Goal: Task Accomplishment & Management: Manage account settings

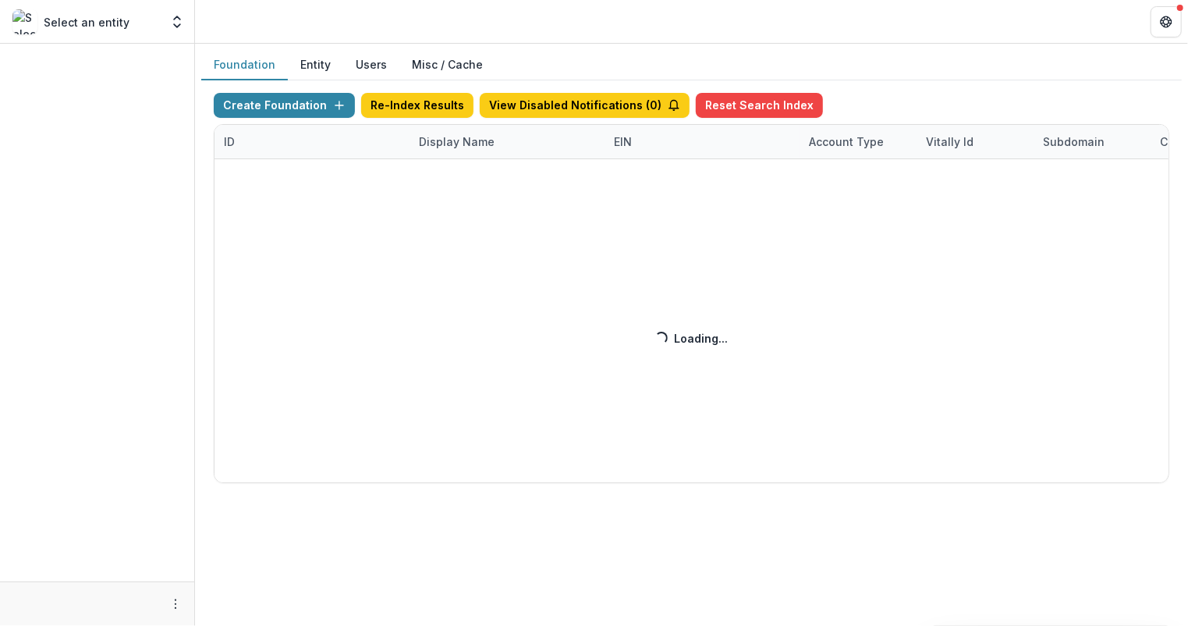
click at [459, 141] on div "Create Foundation Re-Index Results View Disabled Notifications ( 0 ) Reset Sear…" at bounding box center [692, 288] width 956 height 390
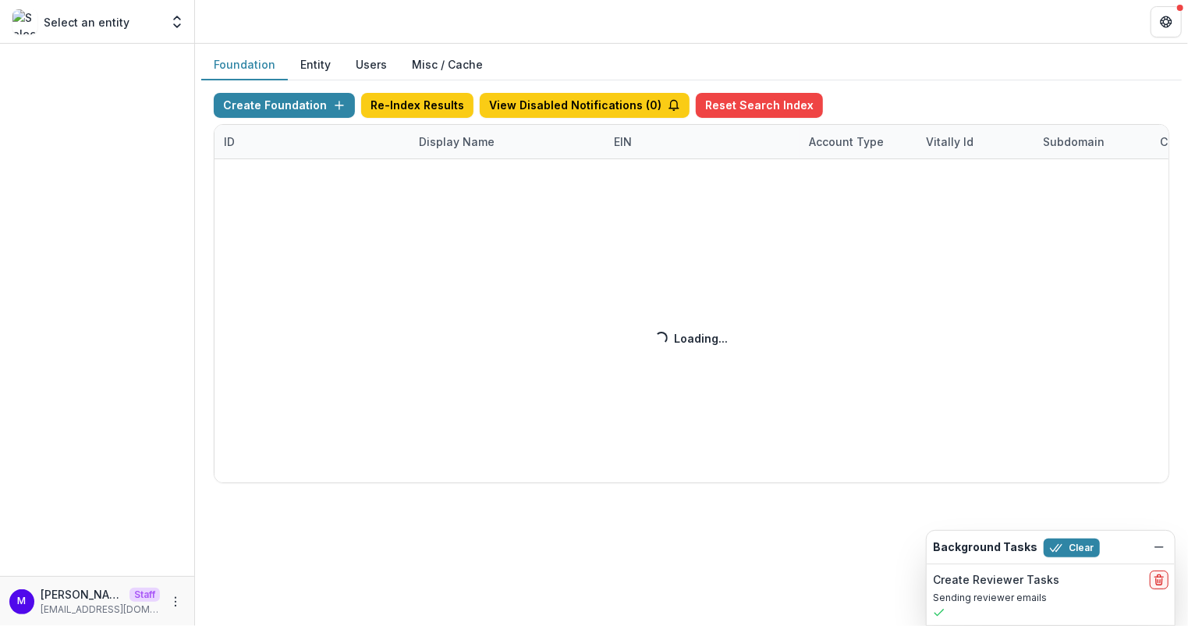
click at [449, 131] on div "Create Foundation Re-Index Results View Disabled Notifications ( 0 ) Reset Sear…" at bounding box center [692, 288] width 956 height 390
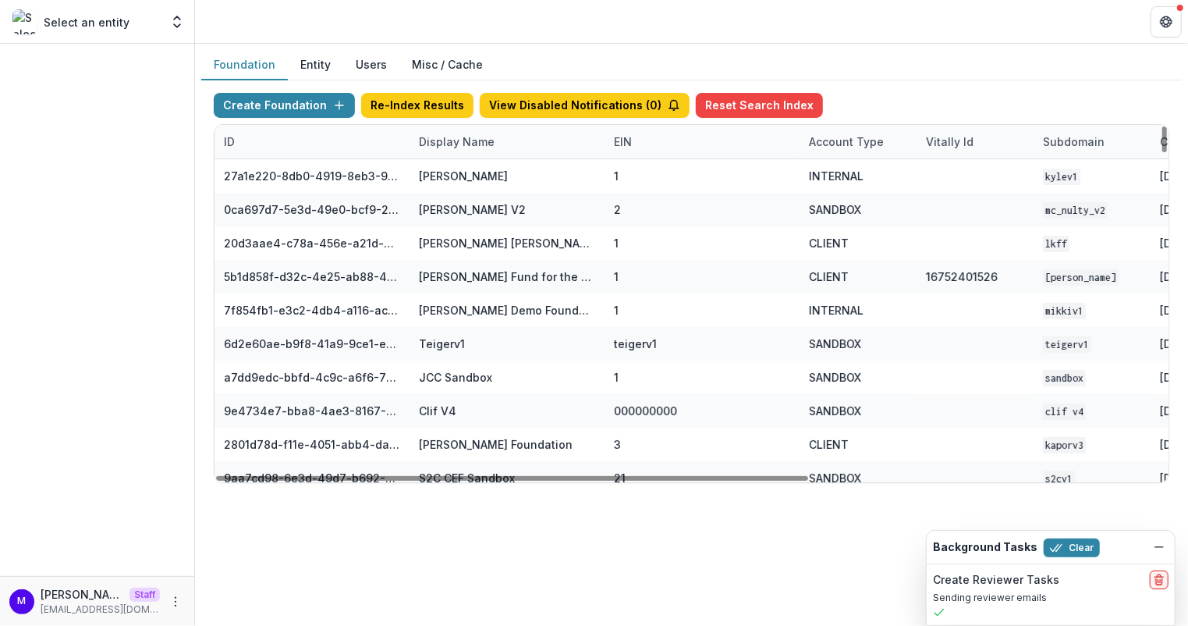
click at [456, 137] on div "Display Name" at bounding box center [457, 141] width 94 height 16
click at [456, 179] on input at bounding box center [505, 175] width 187 height 25
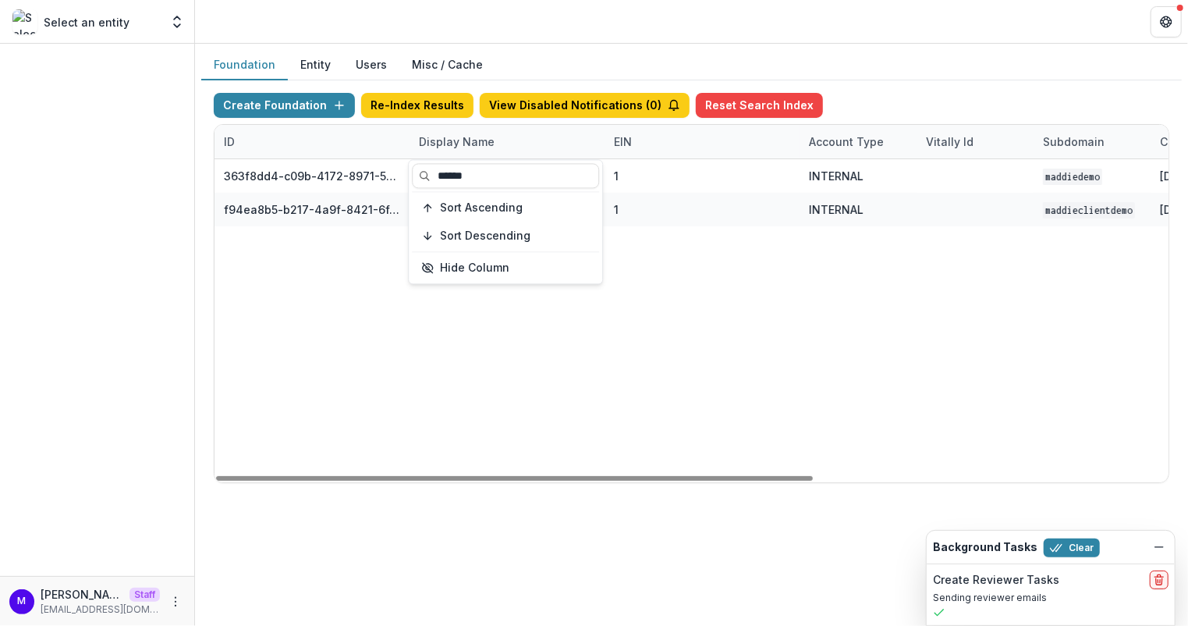
type input "******"
click at [598, 45] on div "Foundation Entity Users Misc / Cache Create Foundation Re-Index Results View Di…" at bounding box center [691, 273] width 993 height 458
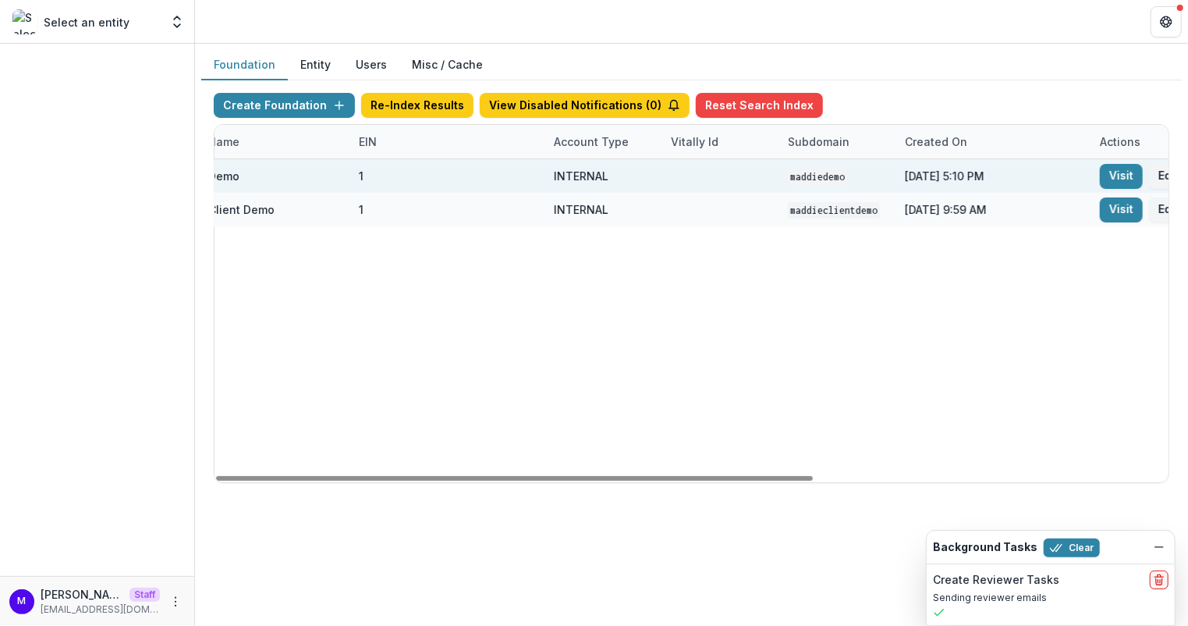
scroll to position [0, 353]
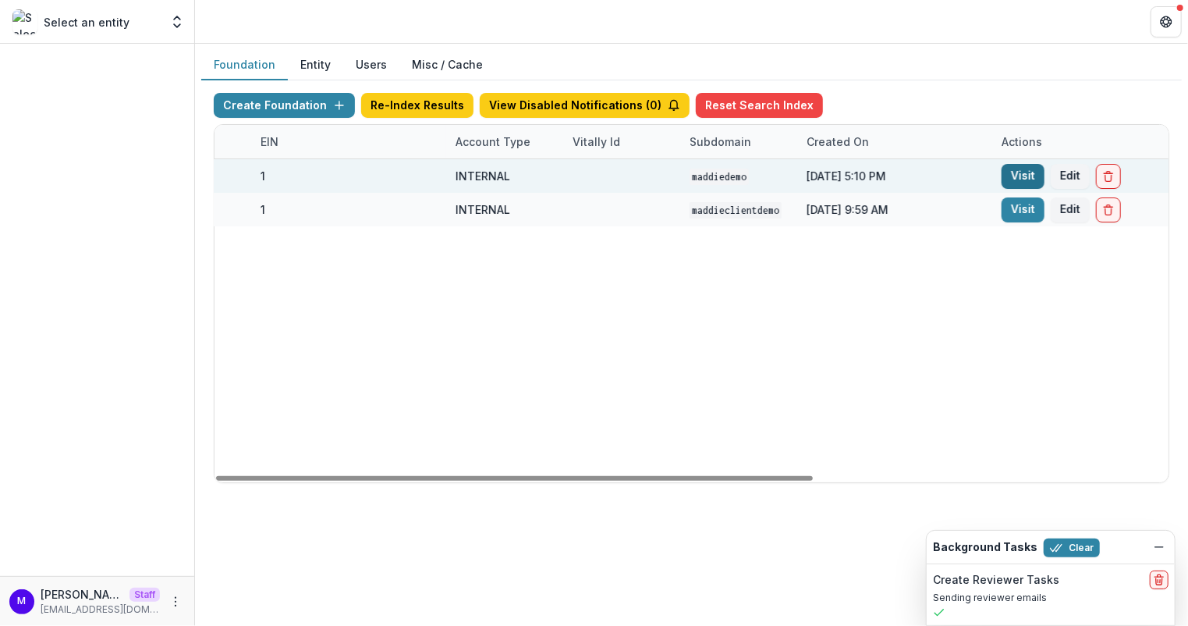
click at [1028, 169] on link "Visit" at bounding box center [1023, 176] width 43 height 25
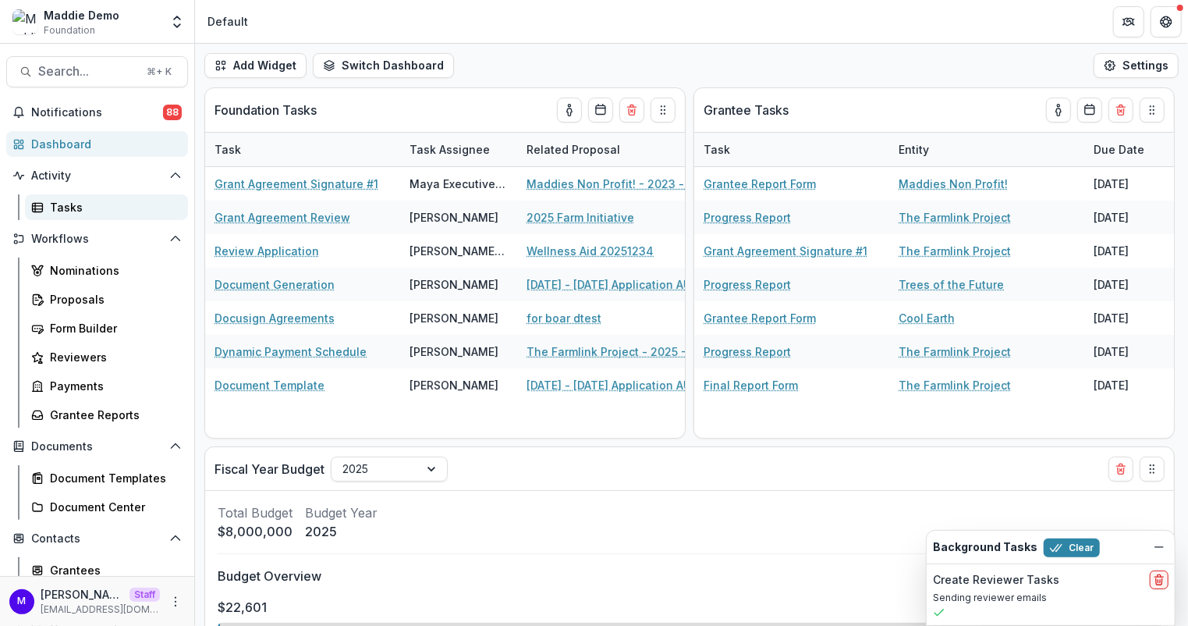
click at [80, 204] on div "Tasks" at bounding box center [113, 207] width 126 height 16
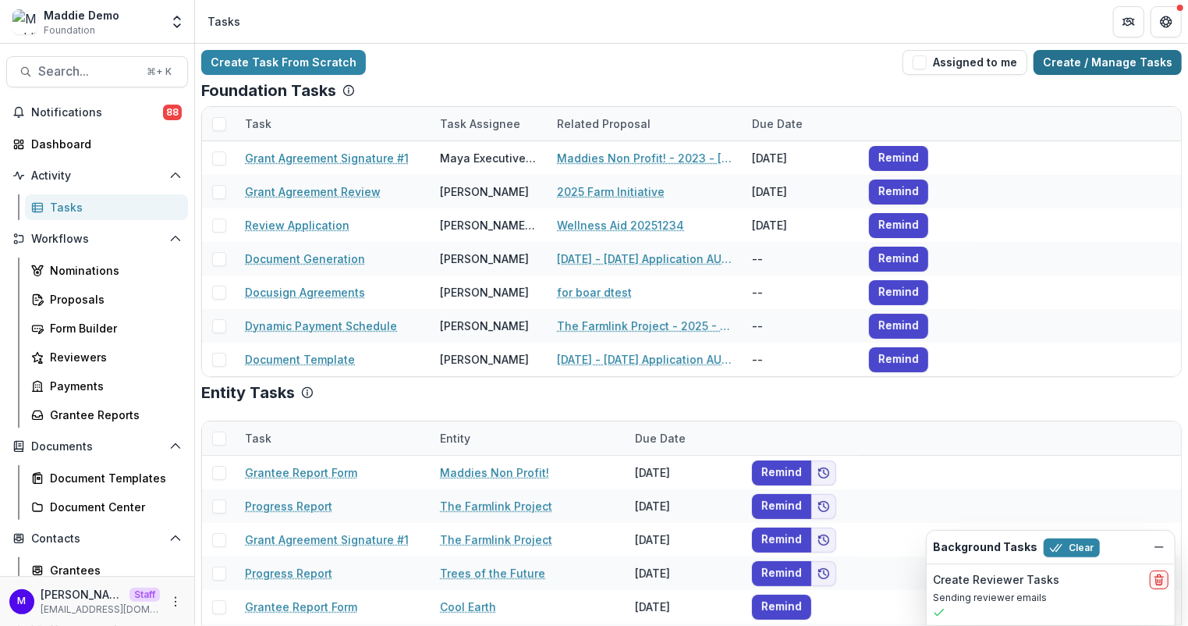
click at [1130, 59] on link "Create / Manage Tasks" at bounding box center [1108, 62] width 148 height 25
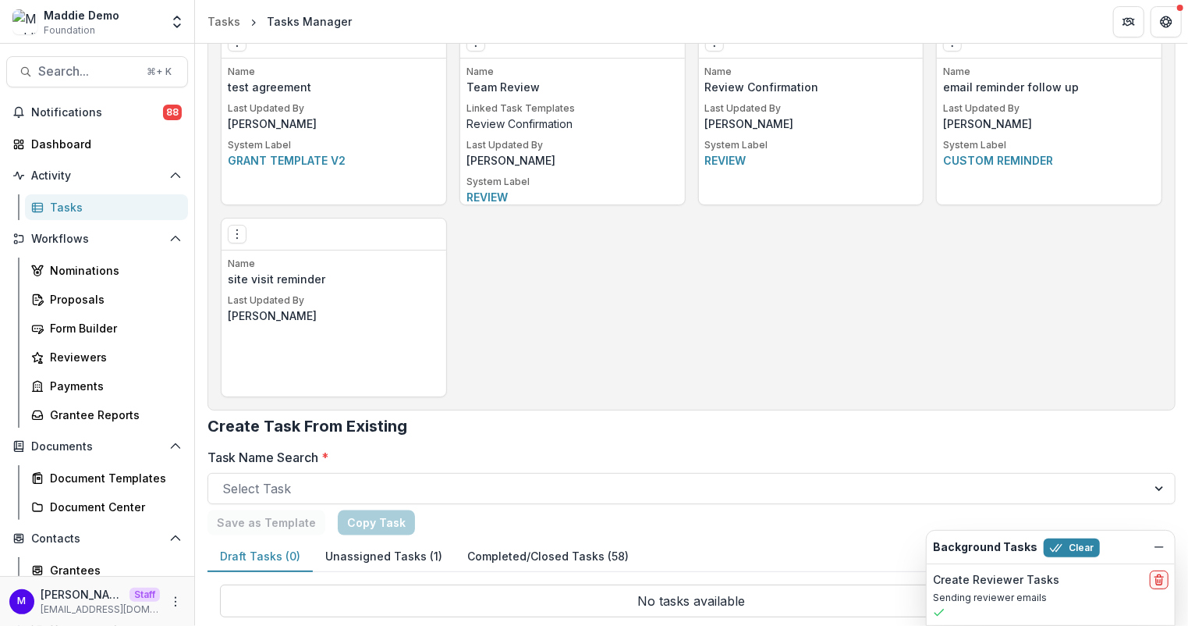
scroll to position [1259, 0]
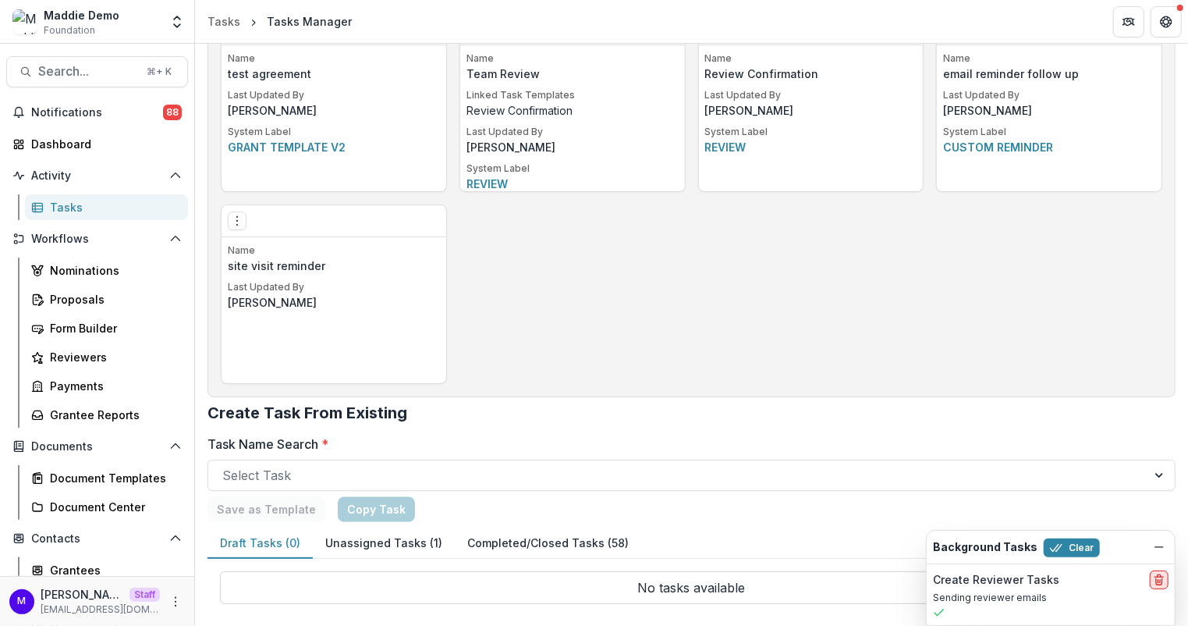
click at [1164, 580] on icon "delete" at bounding box center [1159, 579] width 12 height 12
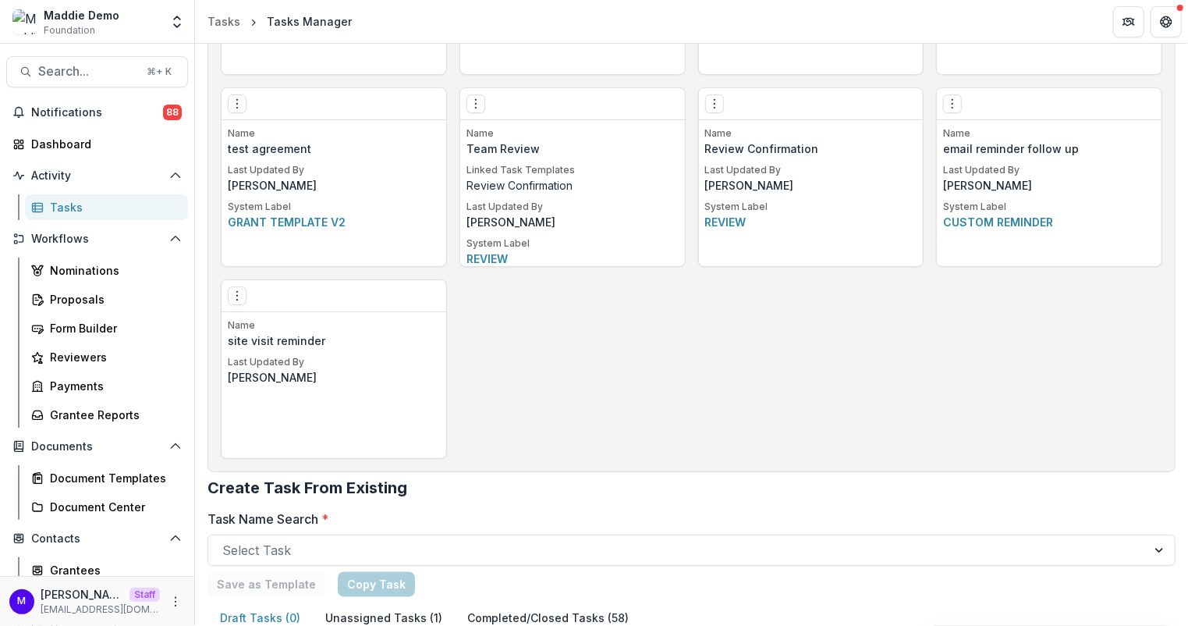
scroll to position [1163, 0]
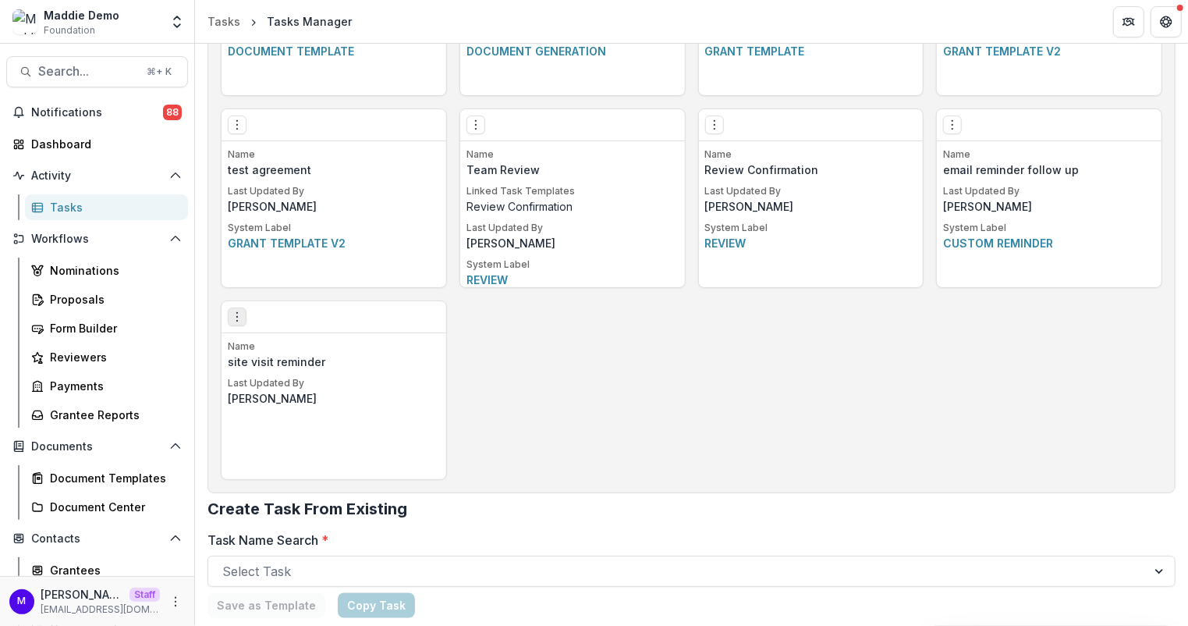
click at [240, 311] on icon "Options" at bounding box center [237, 317] width 12 height 12
click at [352, 393] on link "Create Task From Template" at bounding box center [326, 399] width 191 height 26
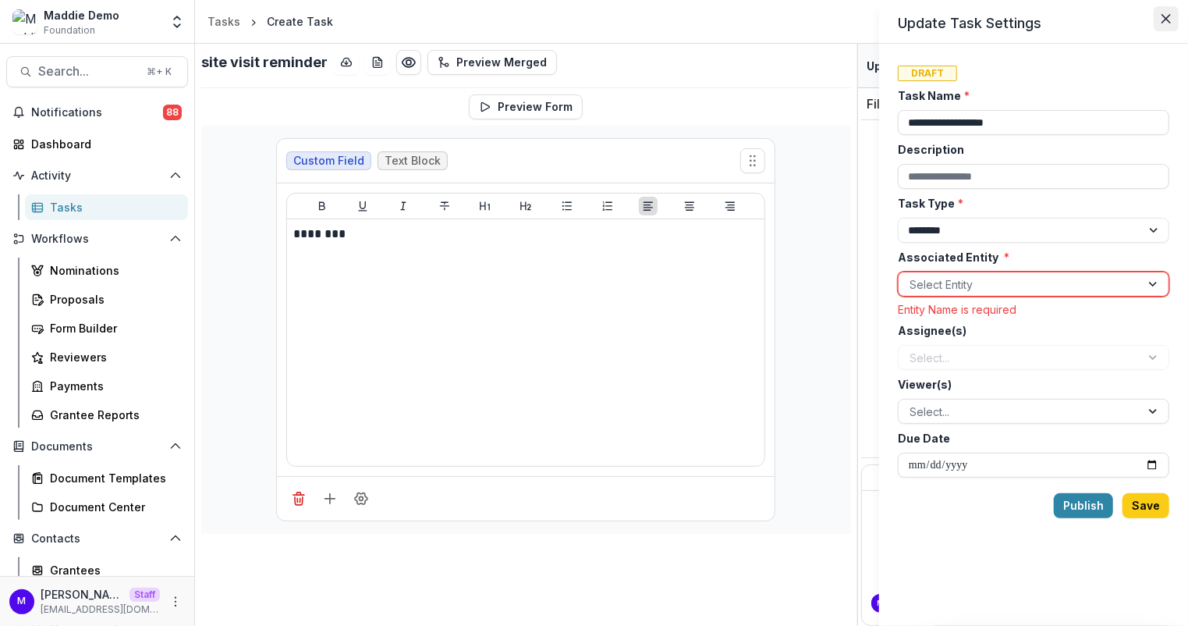
click at [1160, 23] on button "Close" at bounding box center [1166, 18] width 25 height 25
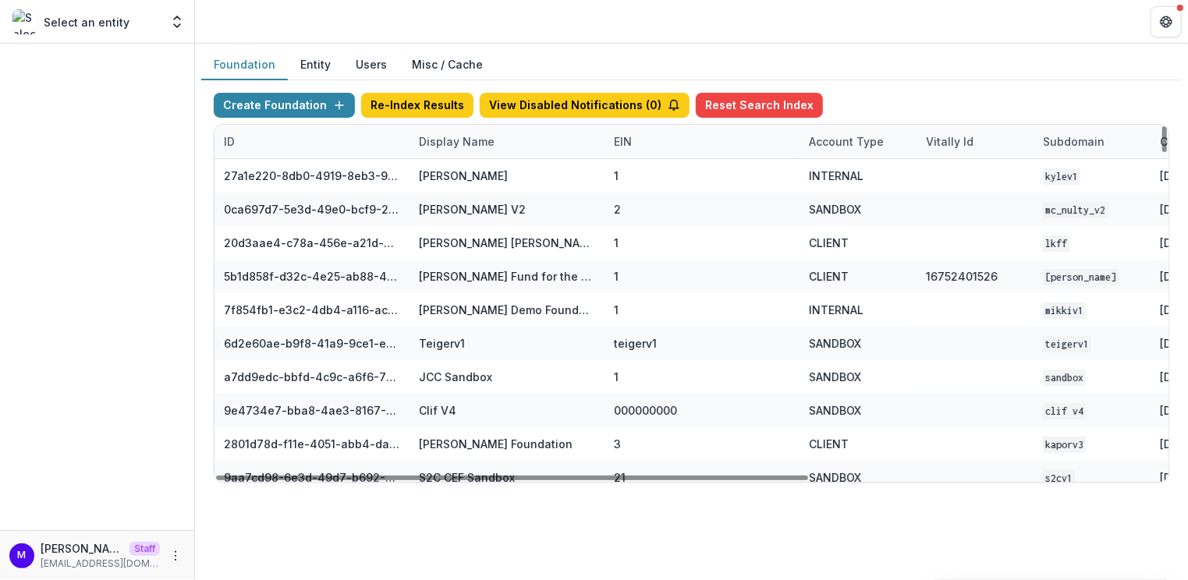
click at [459, 143] on div "Display Name" at bounding box center [457, 141] width 94 height 16
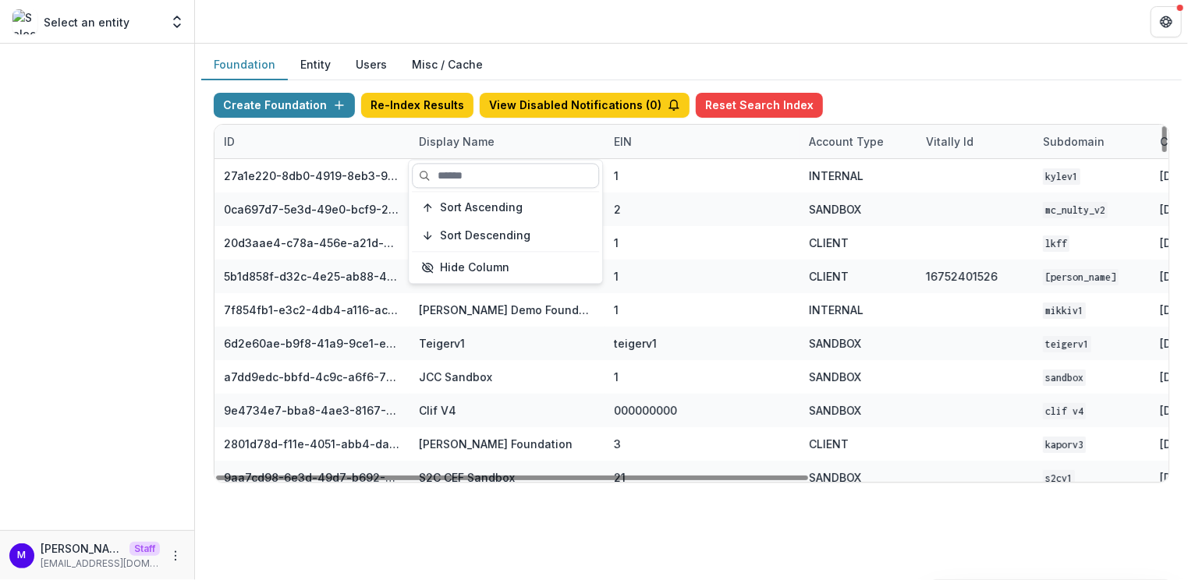
click at [459, 171] on input at bounding box center [505, 175] width 187 height 25
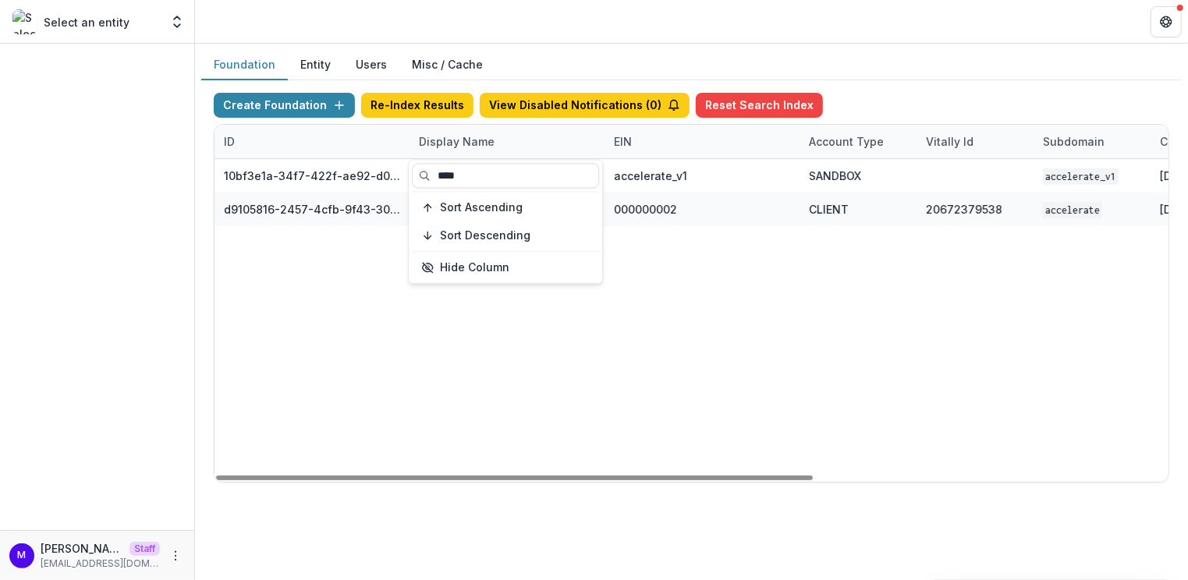
type input "****"
click at [580, 44] on div "Foundation Entity Users Misc / Cache Create Foundation Re-Index Results View Di…" at bounding box center [691, 273] width 993 height 458
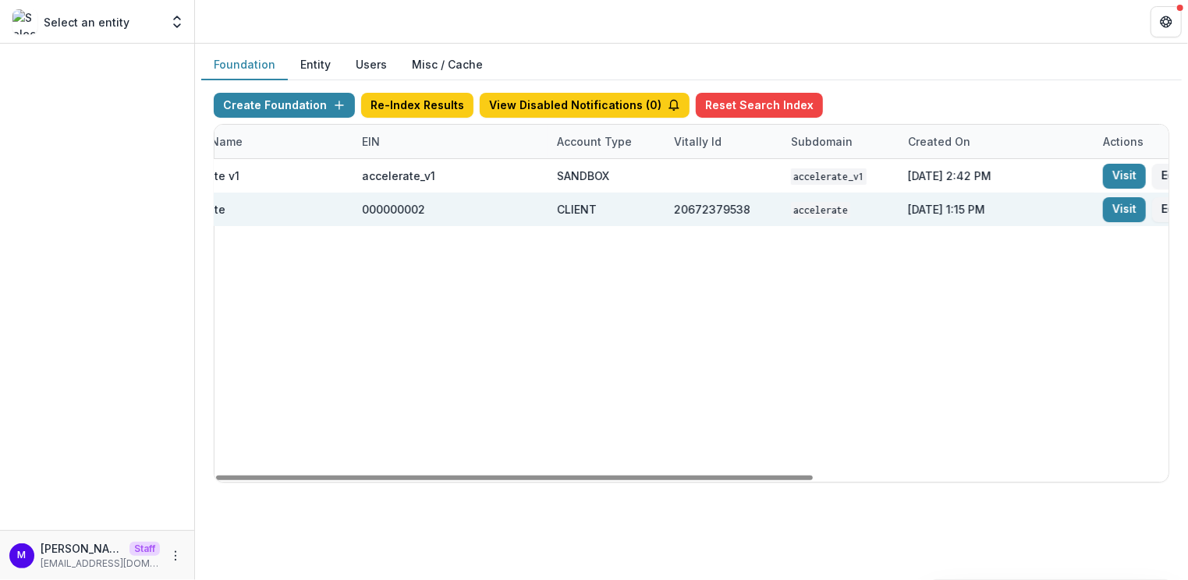
scroll to position [0, 534]
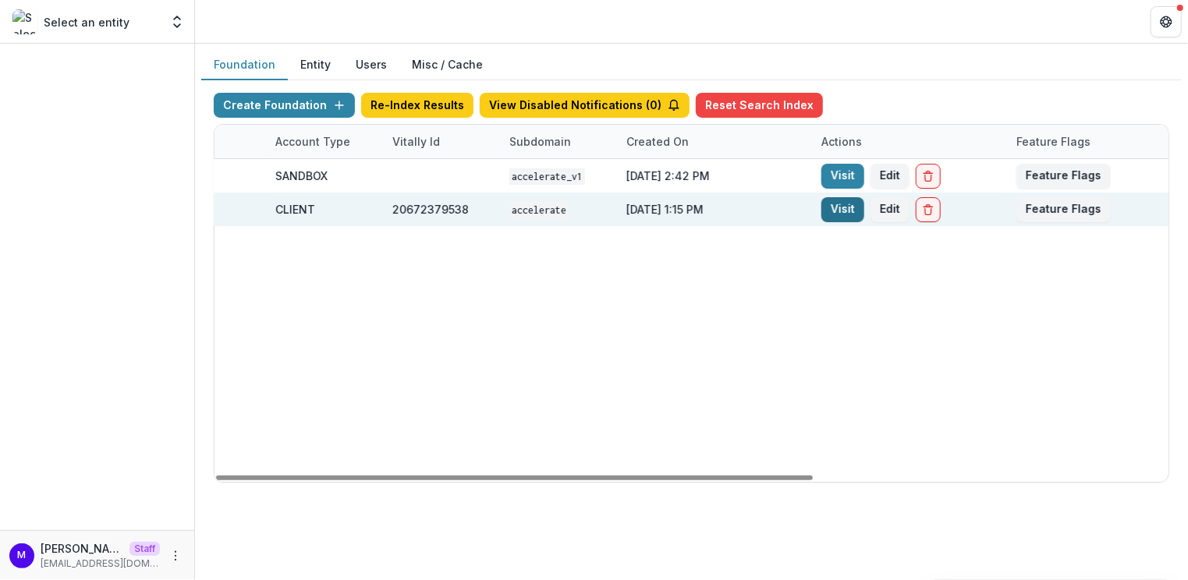
click at [833, 208] on link "Visit" at bounding box center [843, 209] width 43 height 25
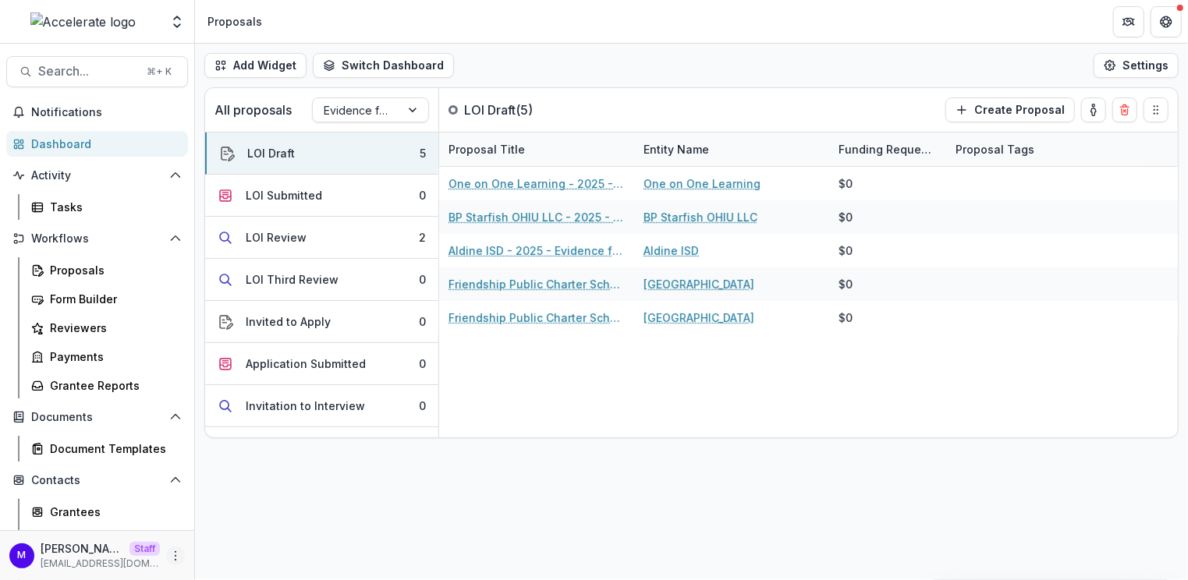
click at [169, 556] on icon "More" at bounding box center [175, 556] width 12 height 12
click at [254, 495] on link "Help Center" at bounding box center [274, 498] width 167 height 26
click at [87, 204] on div "Tasks" at bounding box center [113, 207] width 126 height 16
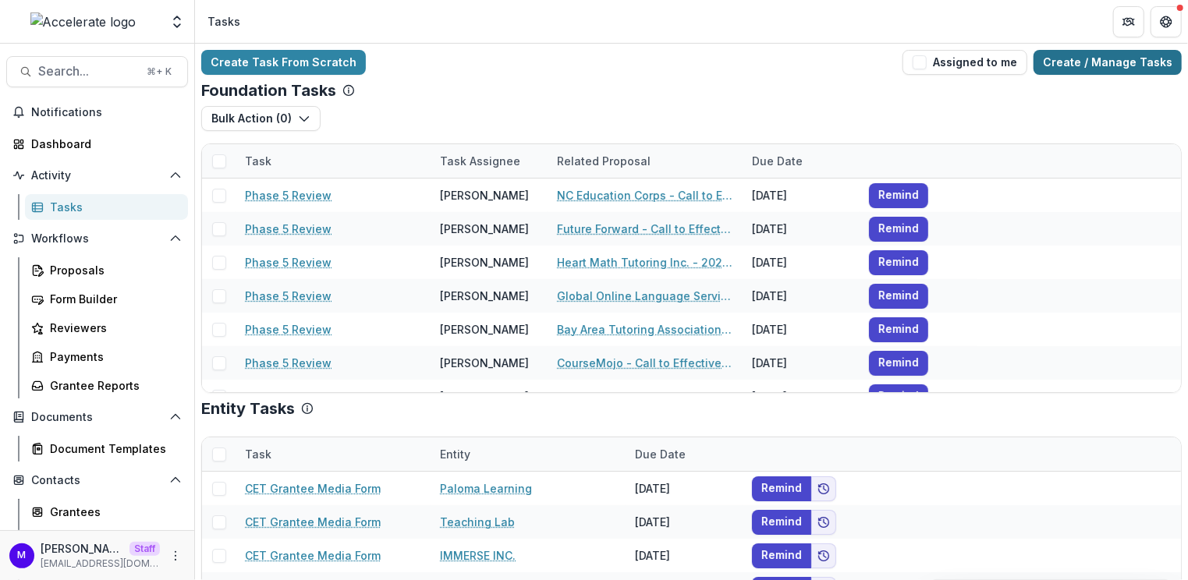
click at [1153, 58] on link "Create / Manage Tasks" at bounding box center [1108, 62] width 148 height 25
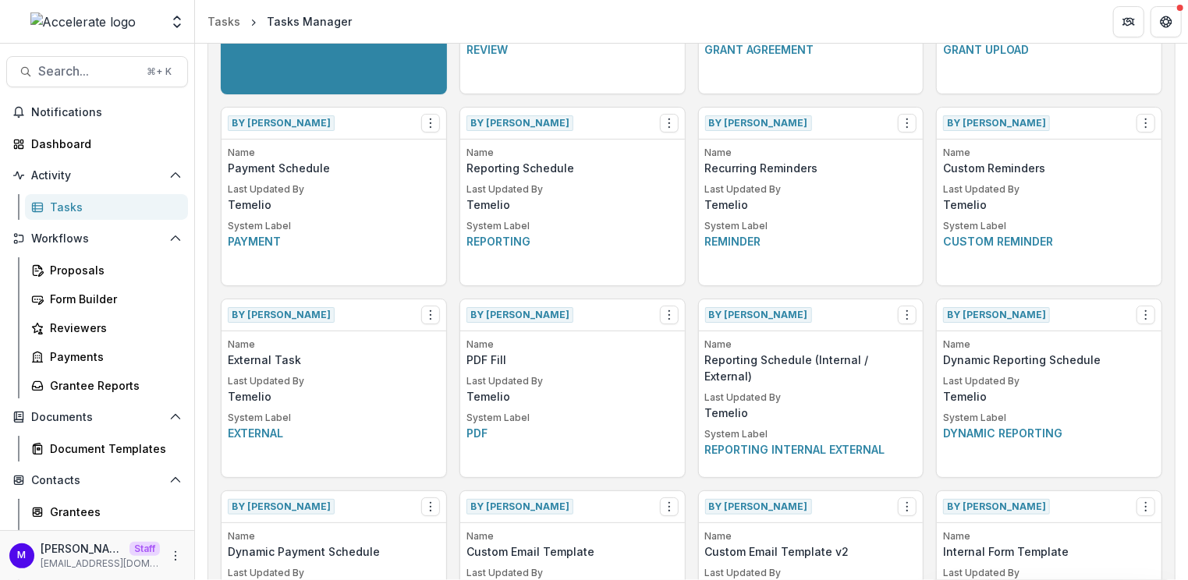
scroll to position [204, 0]
click at [1147, 126] on icon "Options" at bounding box center [1146, 124] width 12 height 12
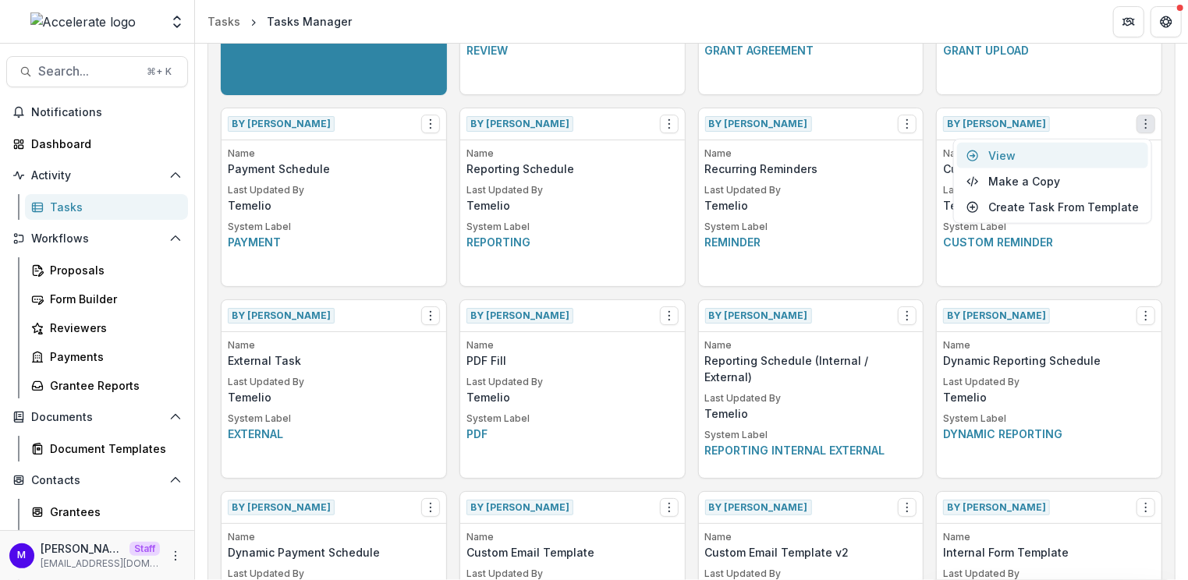
click at [1036, 154] on link "View" at bounding box center [1052, 156] width 191 height 26
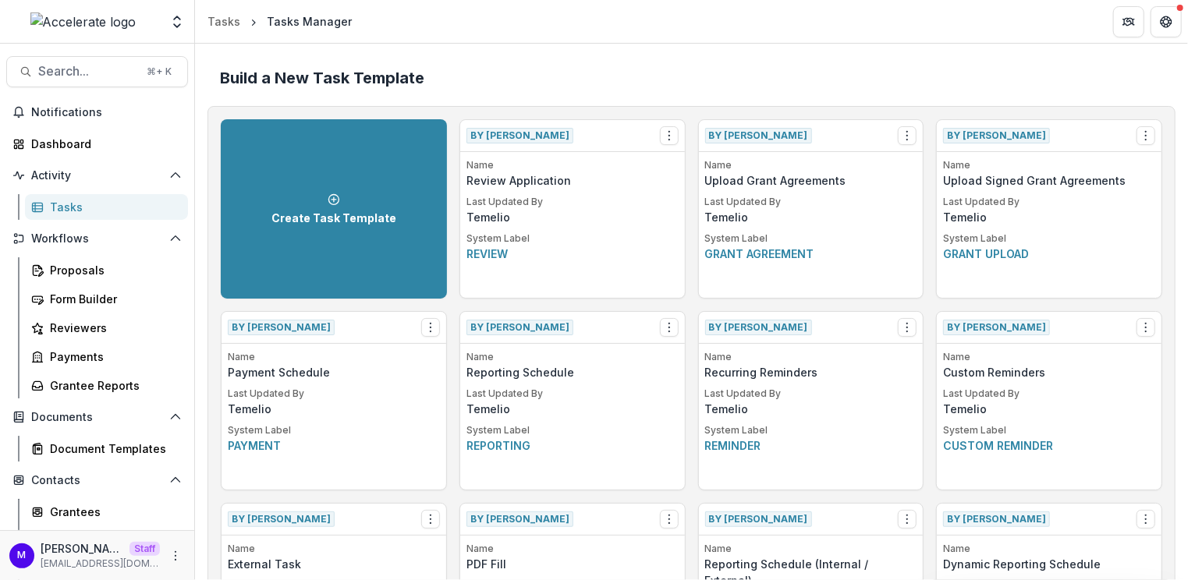
click at [69, 206] on div "Tasks" at bounding box center [113, 207] width 126 height 16
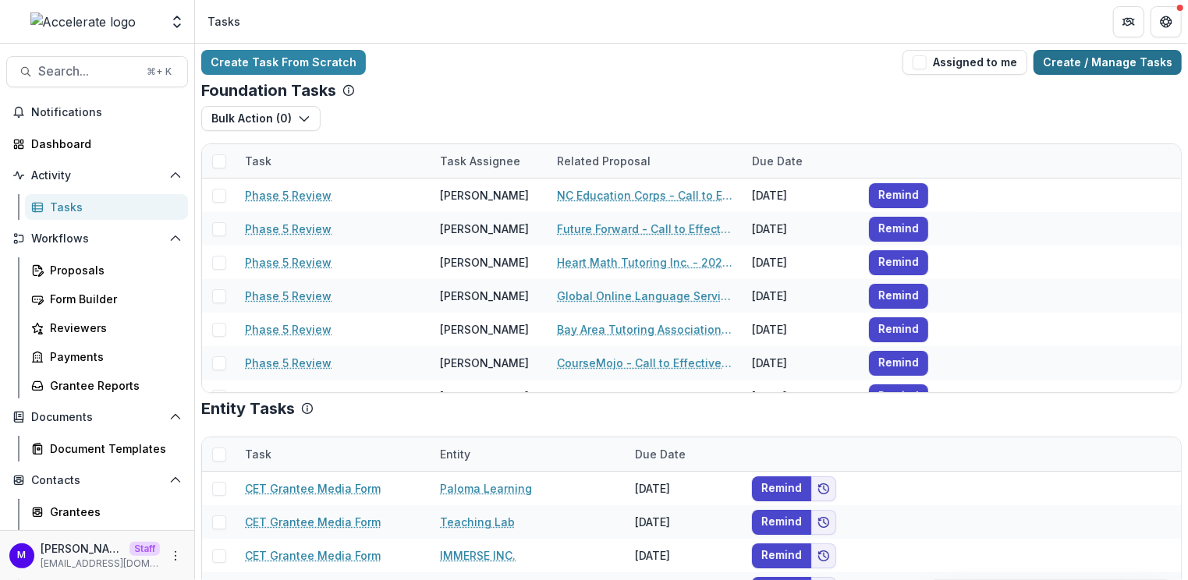
click at [1104, 57] on link "Create / Manage Tasks" at bounding box center [1108, 62] width 148 height 25
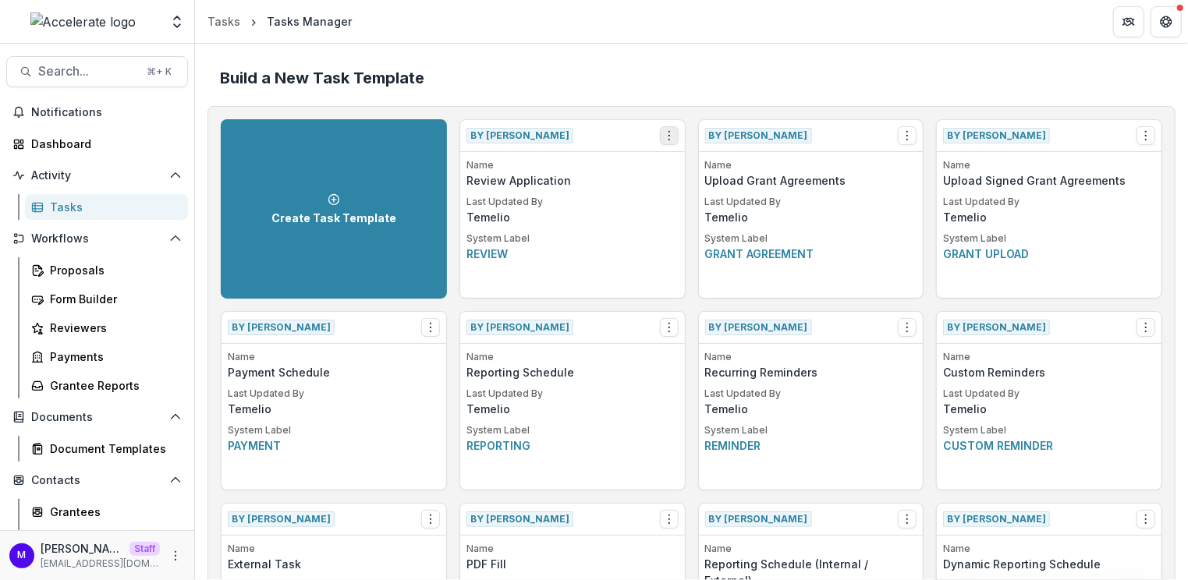
click at [672, 132] on icon "Options" at bounding box center [669, 136] width 12 height 12
click at [720, 190] on button "Make a Copy" at bounding box center [757, 193] width 191 height 26
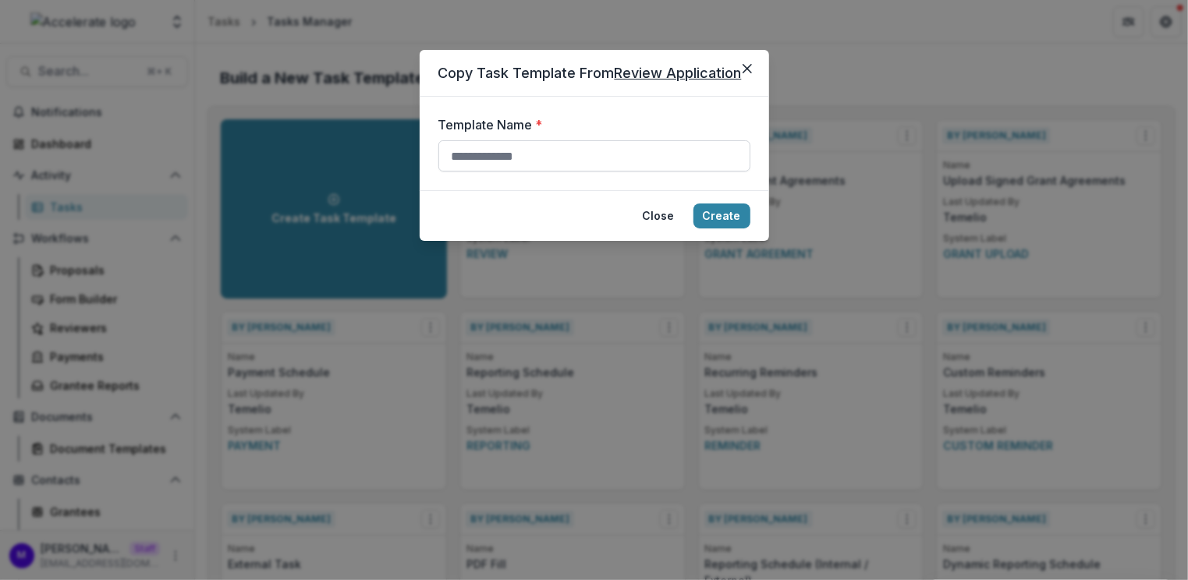
click at [609, 143] on input "Template Name *" at bounding box center [594, 155] width 312 height 31
type input "**********"
click at [719, 216] on button "Create" at bounding box center [722, 216] width 57 height 25
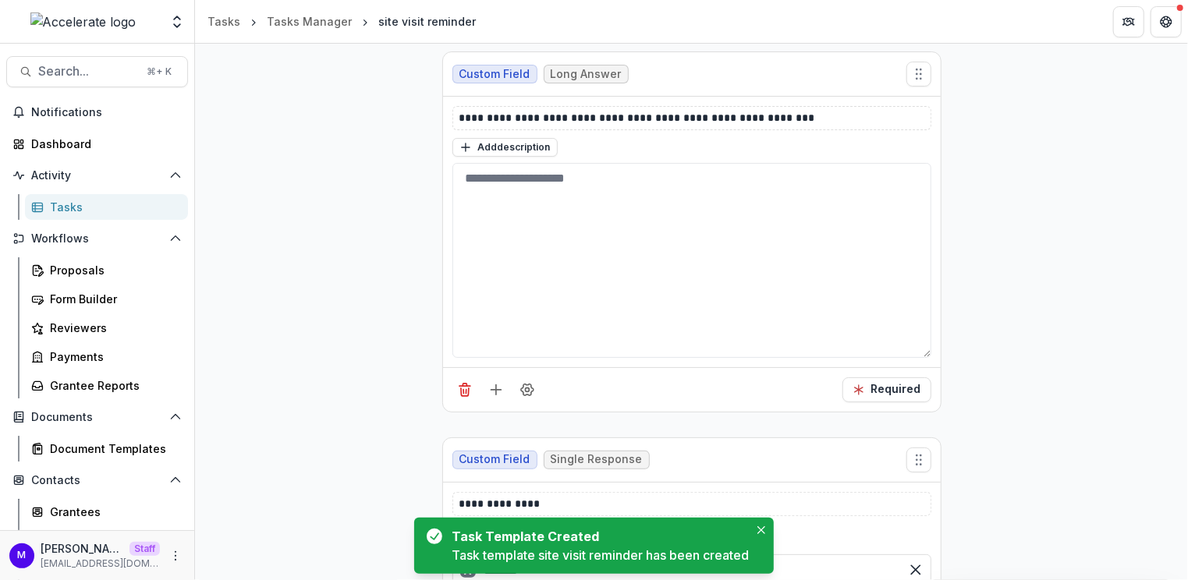
scroll to position [239, 0]
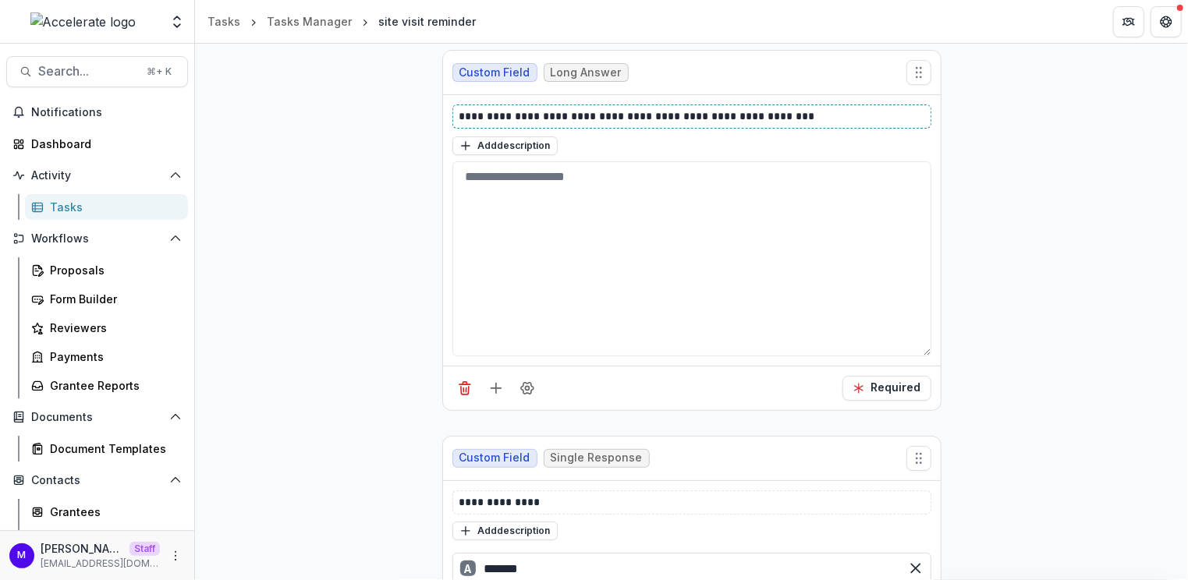
click at [634, 108] on p "**********" at bounding box center [693, 116] width 467 height 16
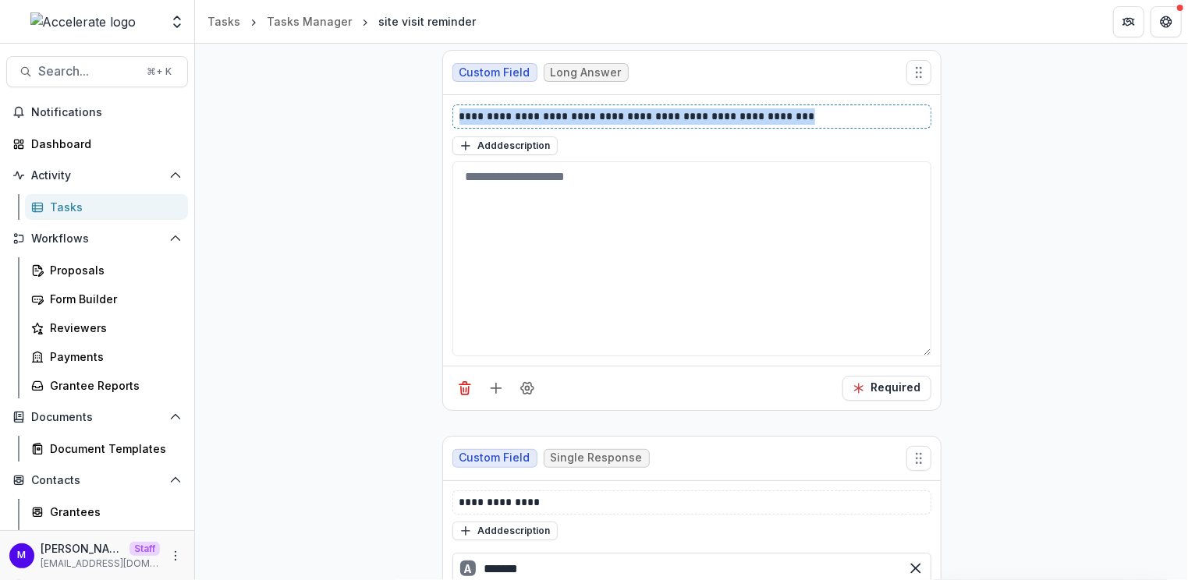
click at [634, 108] on p "**********" at bounding box center [693, 116] width 467 height 16
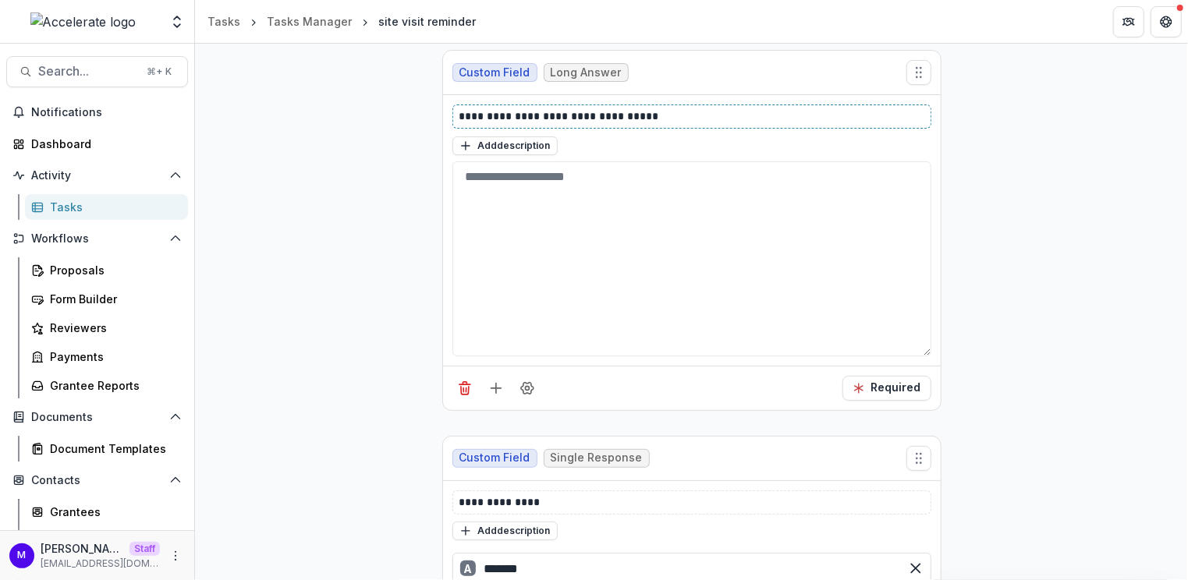
click at [595, 117] on p "**********" at bounding box center [693, 116] width 467 height 16
copy p "**********"
click at [495, 376] on button "Add field" at bounding box center [496, 388] width 25 height 25
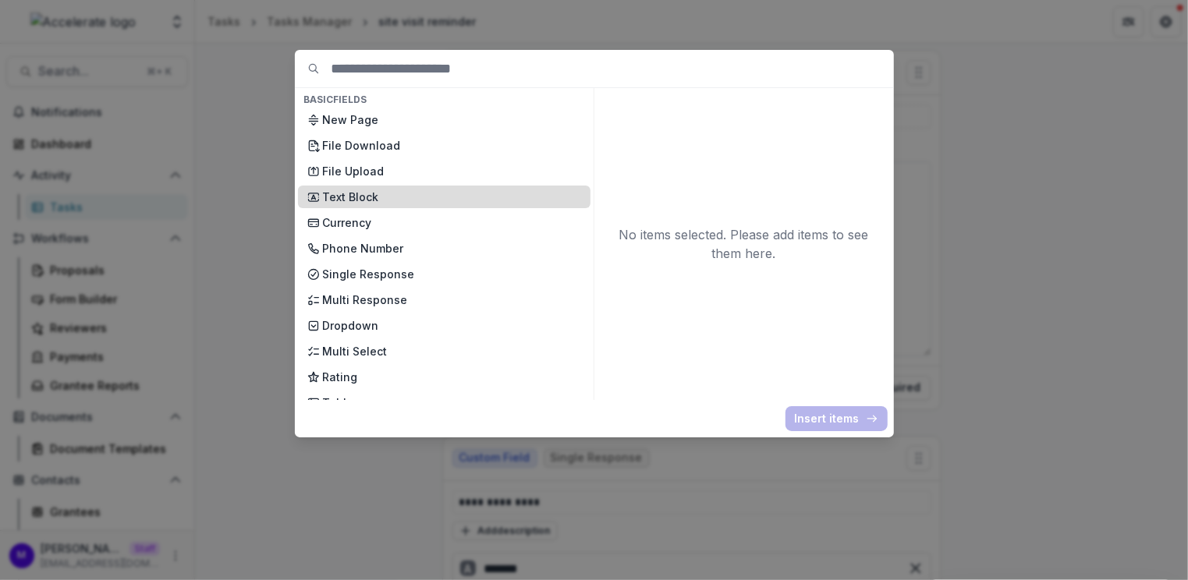
click at [381, 186] on div "Text Block" at bounding box center [444, 197] width 293 height 23
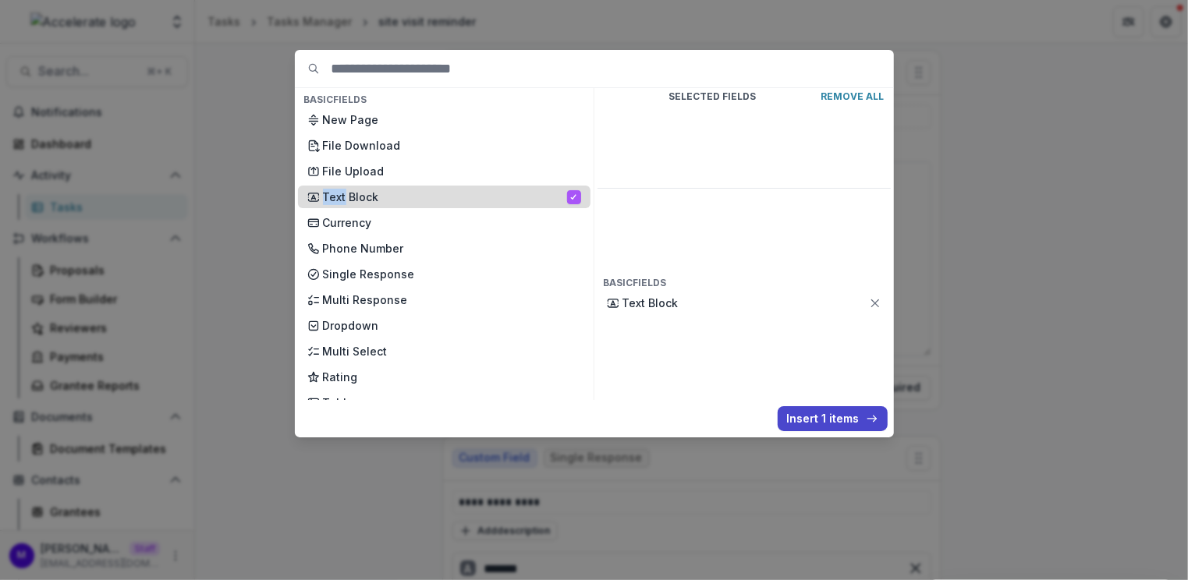
click at [381, 186] on div "Text Block" at bounding box center [444, 197] width 293 height 23
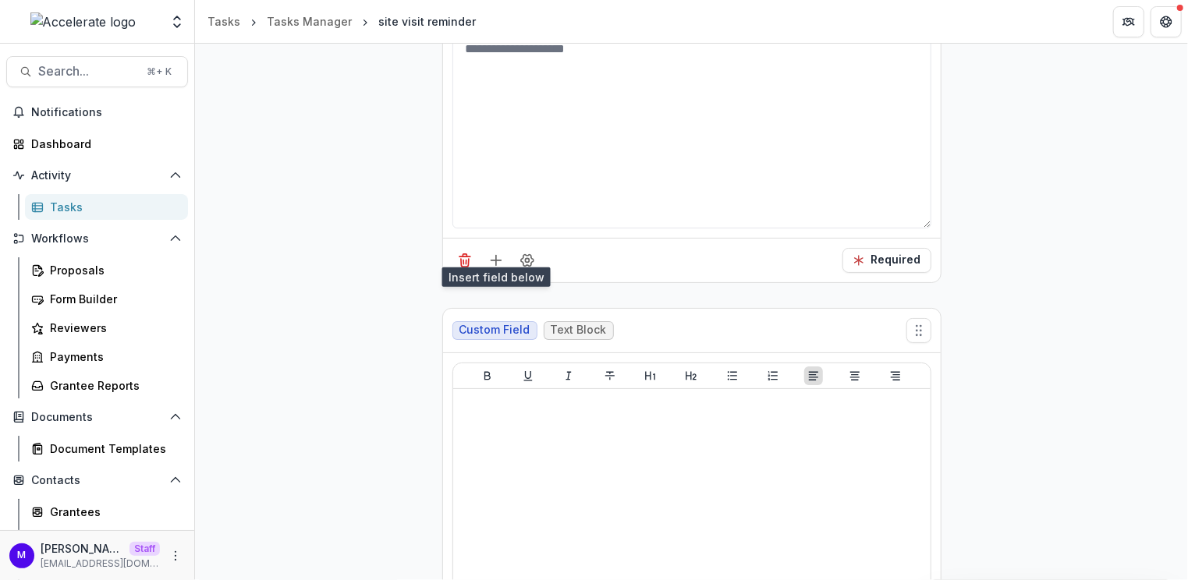
scroll to position [375, 0]
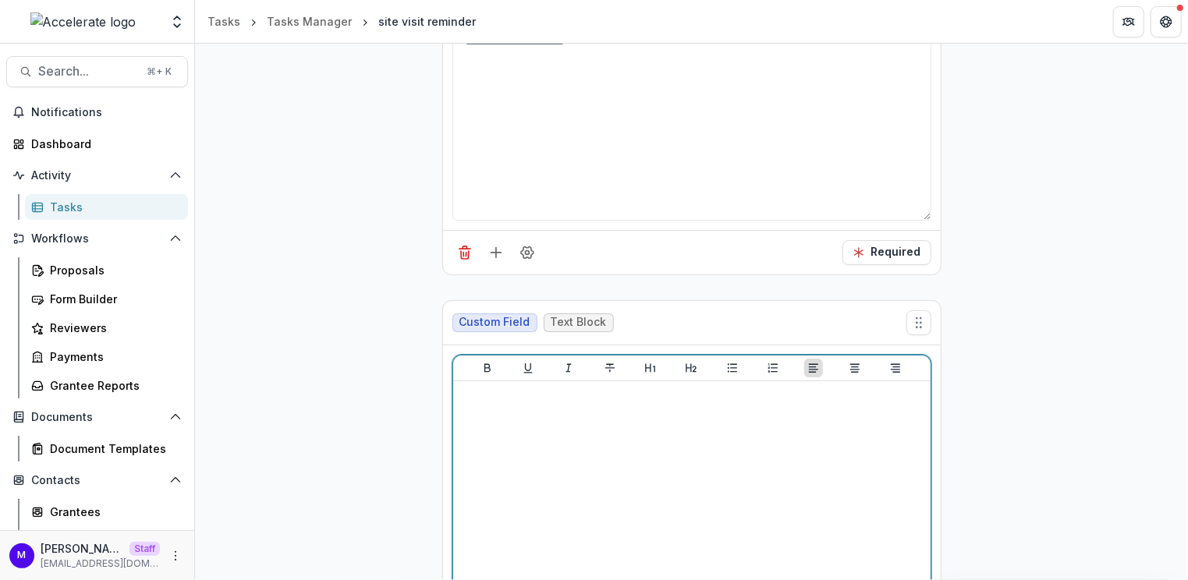
click at [541, 477] on div at bounding box center [692, 505] width 465 height 234
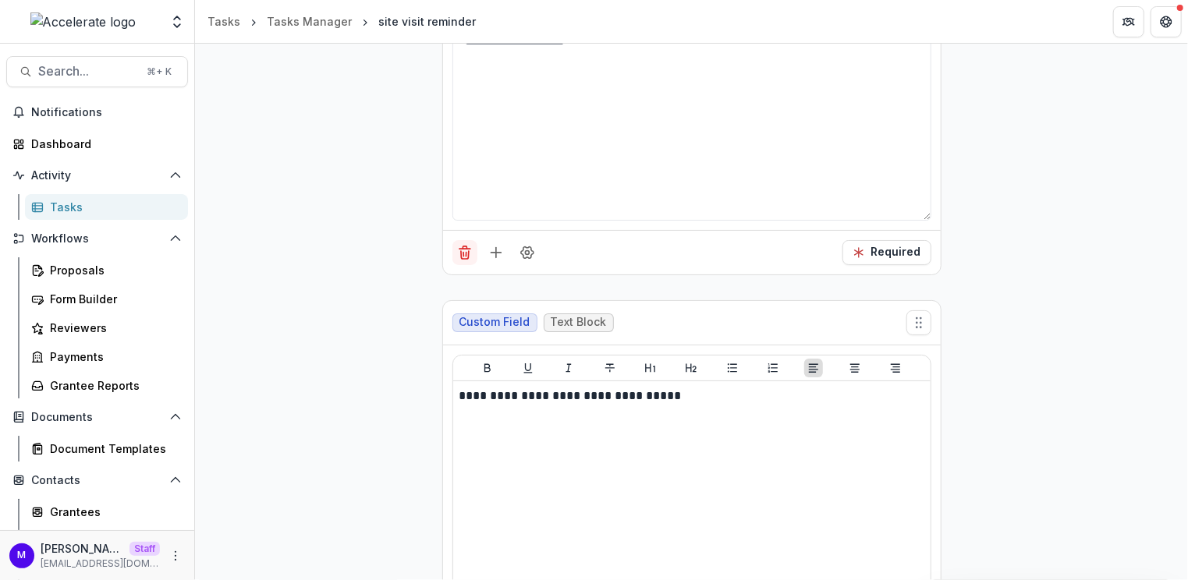
click at [463, 253] on line "Delete field" at bounding box center [463, 255] width 0 height 4
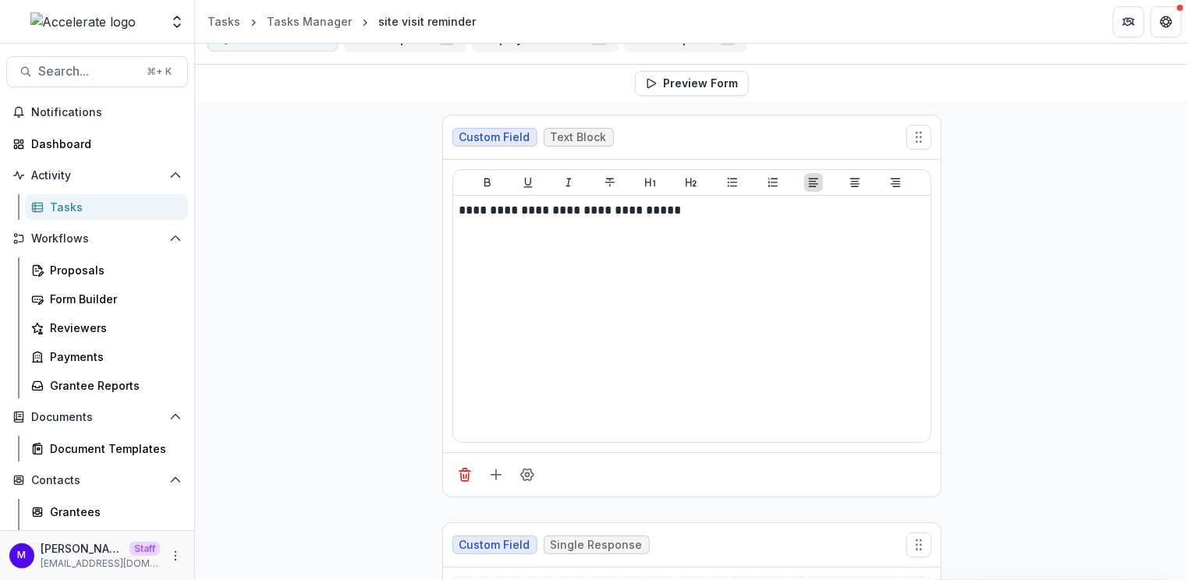
scroll to position [412, 0]
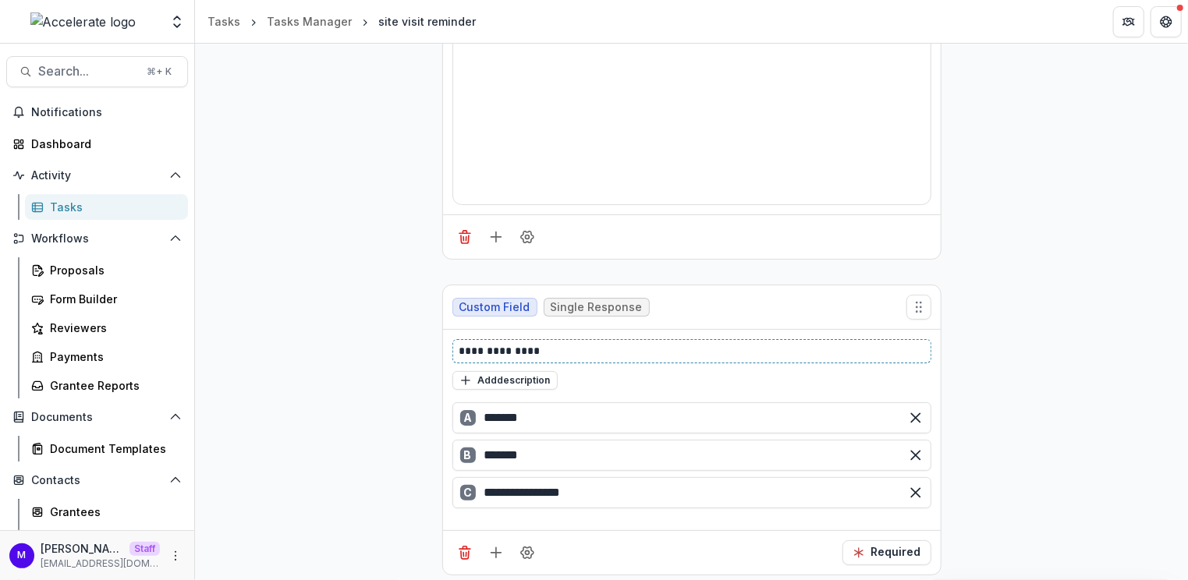
click at [498, 343] on p "**********" at bounding box center [693, 351] width 467 height 16
click at [507, 405] on input "*******" at bounding box center [692, 418] width 479 height 31
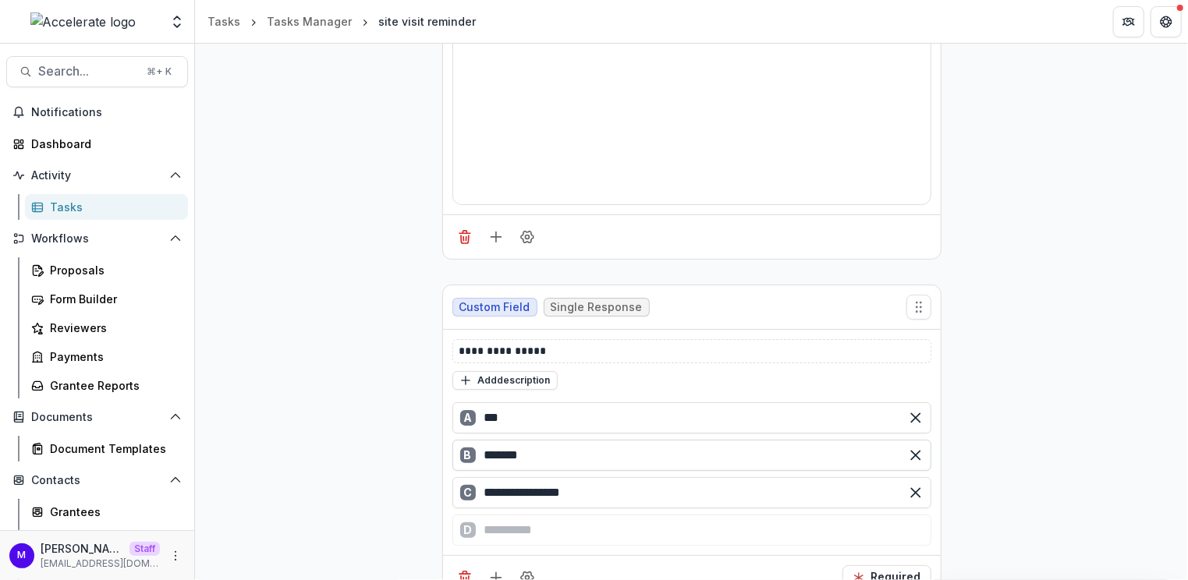
type input "***"
click at [506, 447] on input "*******" at bounding box center [692, 455] width 479 height 31
type input "**"
click at [911, 485] on icon "Remove option" at bounding box center [916, 493] width 16 height 16
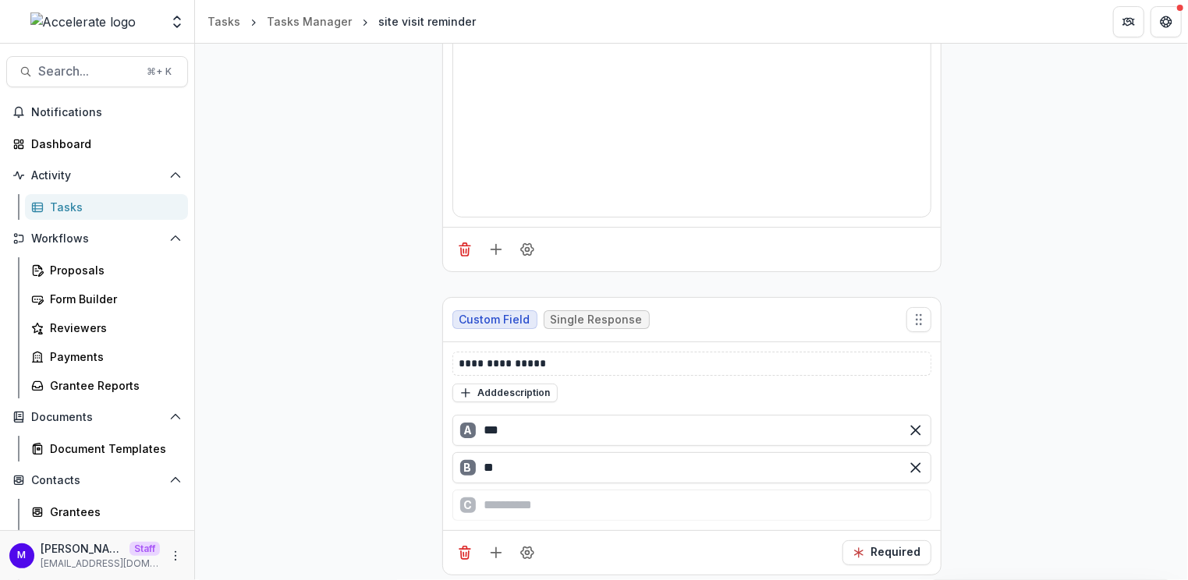
scroll to position [0, 0]
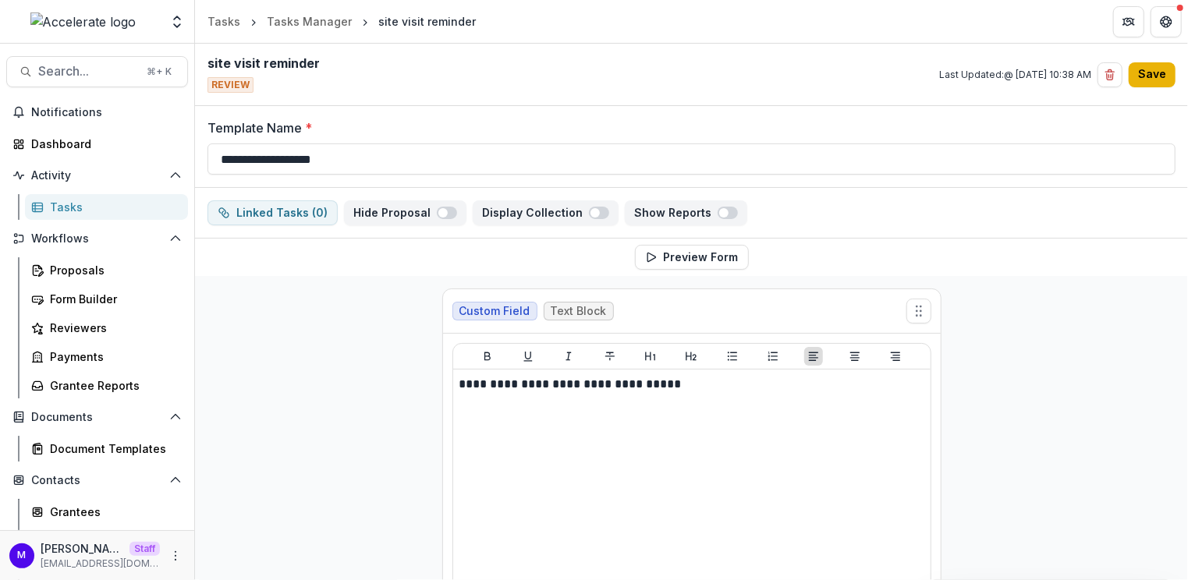
click at [1159, 69] on button "Save" at bounding box center [1152, 74] width 47 height 25
click at [1157, 83] on button "Save" at bounding box center [1152, 74] width 47 height 25
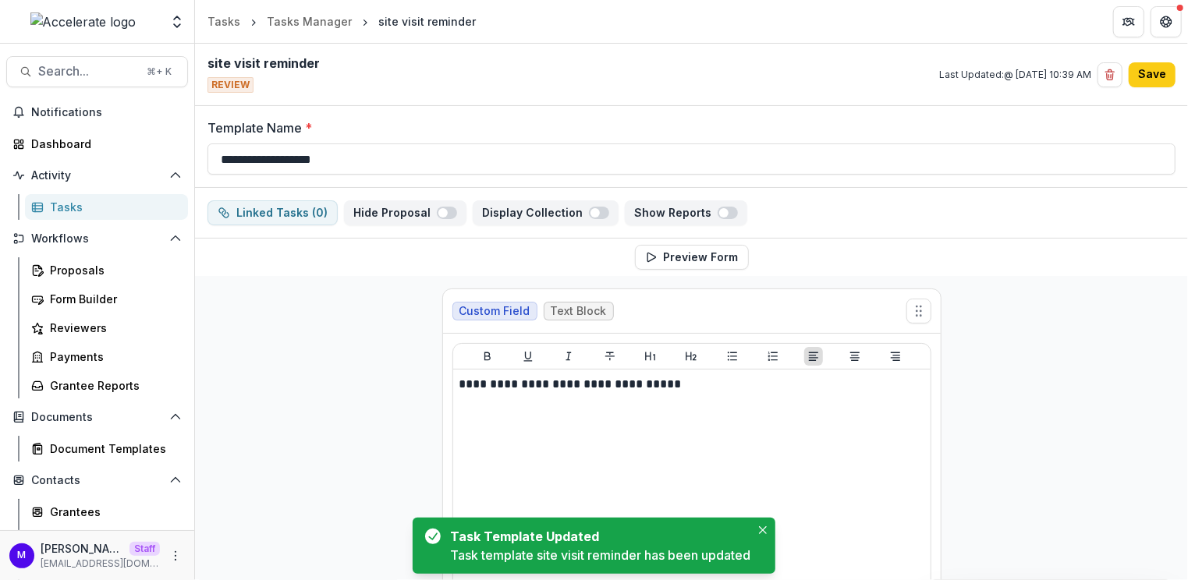
click at [74, 200] on div "Tasks" at bounding box center [113, 207] width 126 height 16
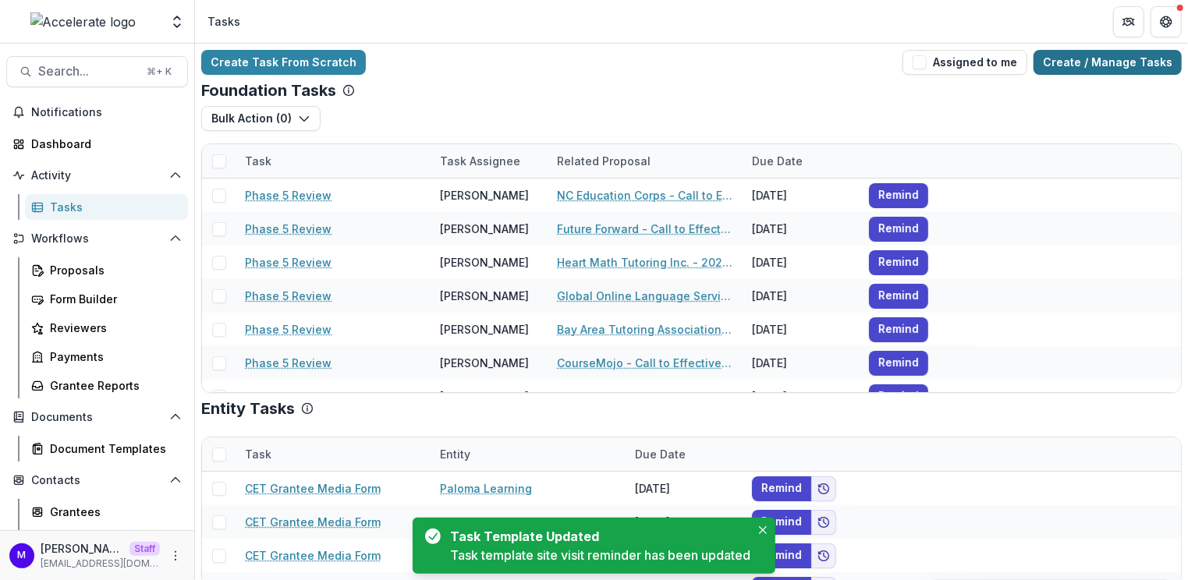
click at [1080, 65] on link "Create / Manage Tasks" at bounding box center [1108, 62] width 148 height 25
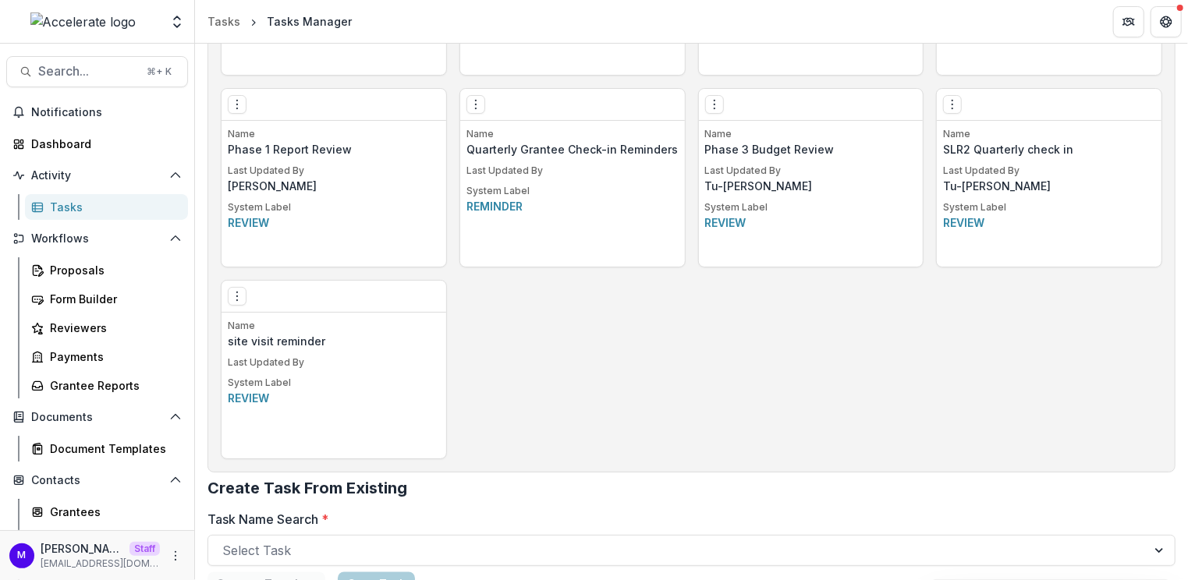
scroll to position [1528, 0]
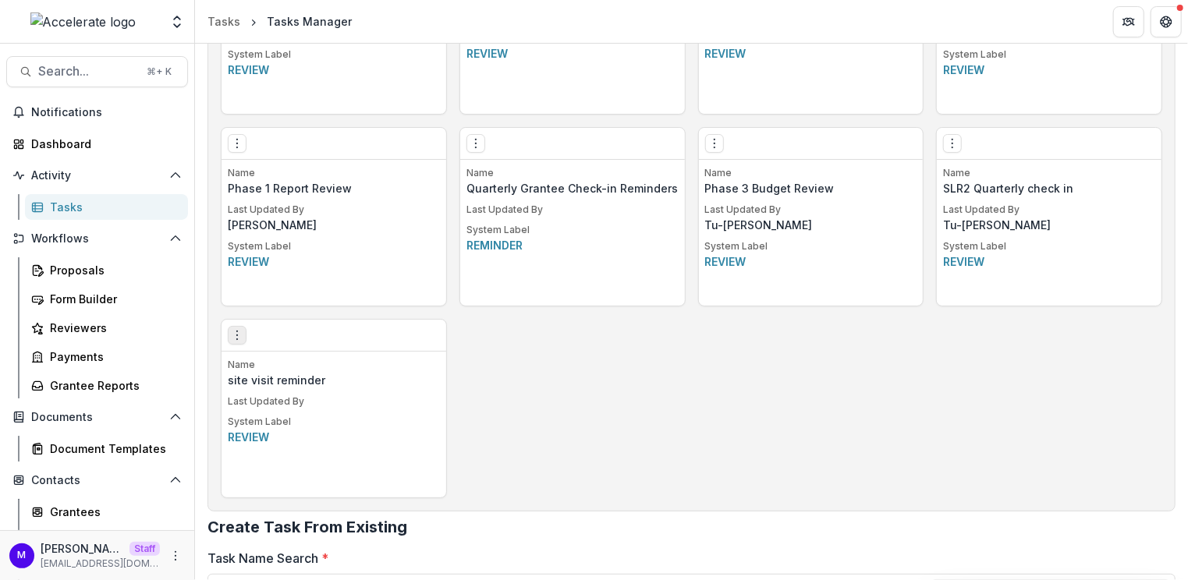
click at [234, 336] on icon "Options" at bounding box center [237, 335] width 12 height 12
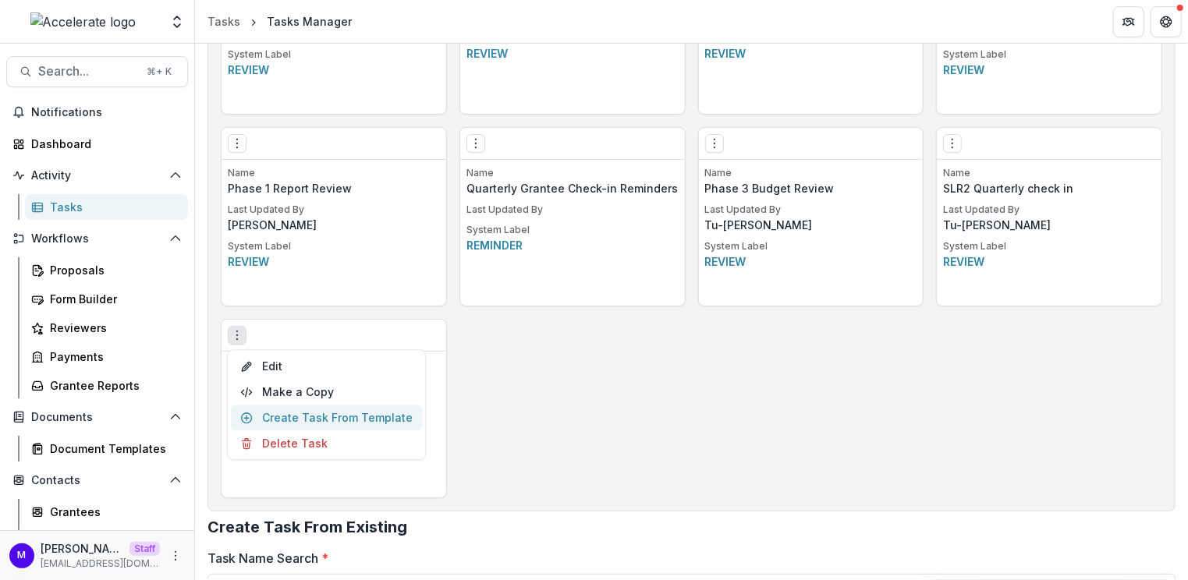
click at [341, 417] on link "Create Task From Template" at bounding box center [326, 418] width 191 height 26
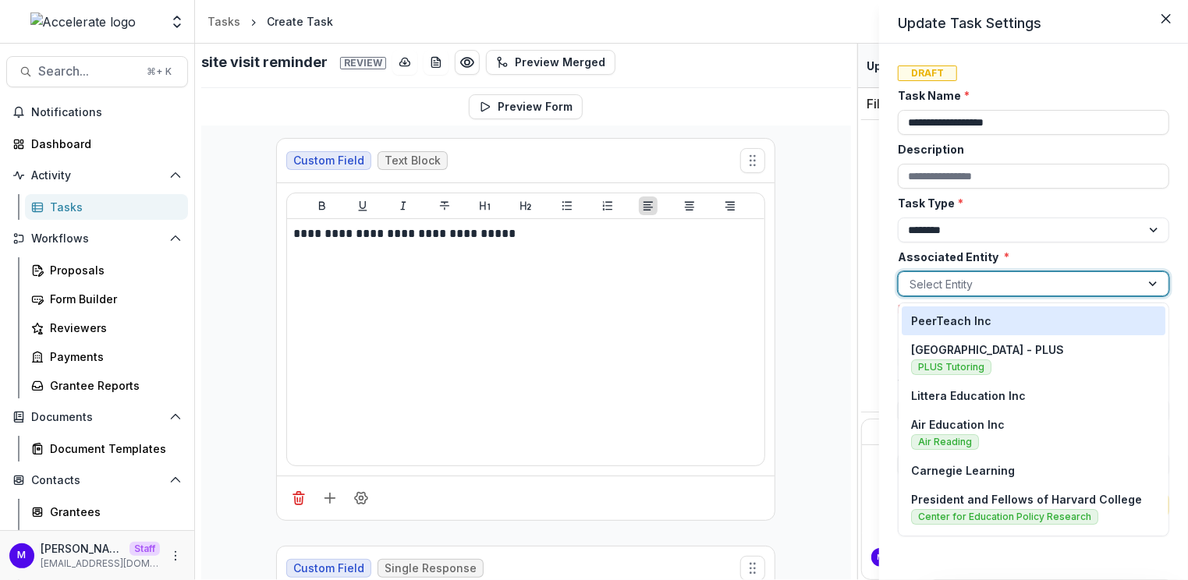
click at [978, 273] on div "Select Entity" at bounding box center [1020, 284] width 242 height 23
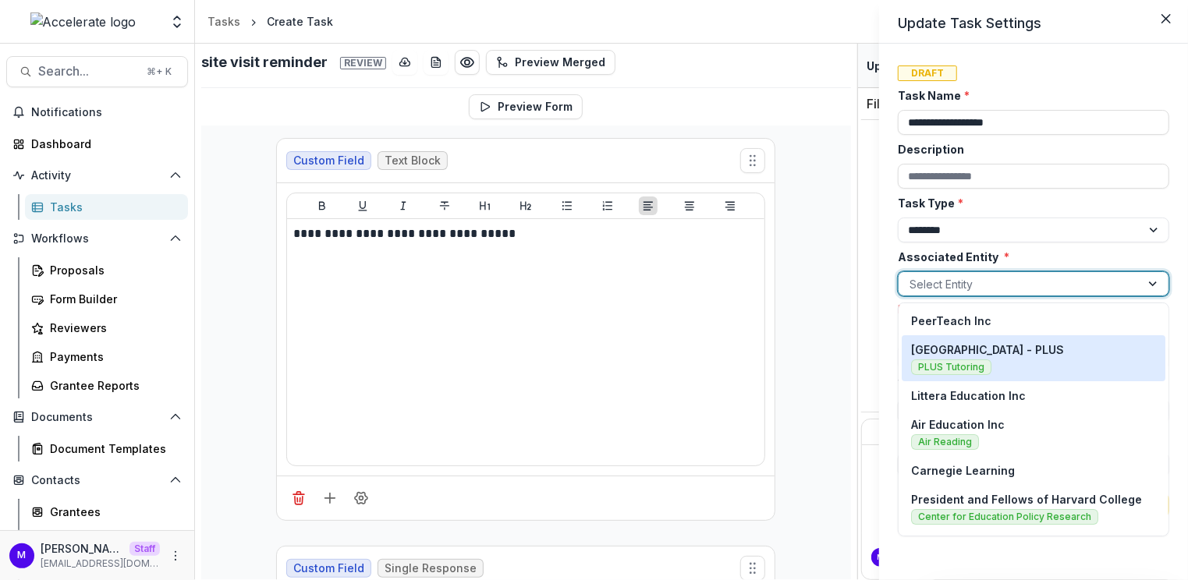
click at [1022, 356] on p "[GEOGRAPHIC_DATA] - PLUS" at bounding box center [987, 350] width 153 height 16
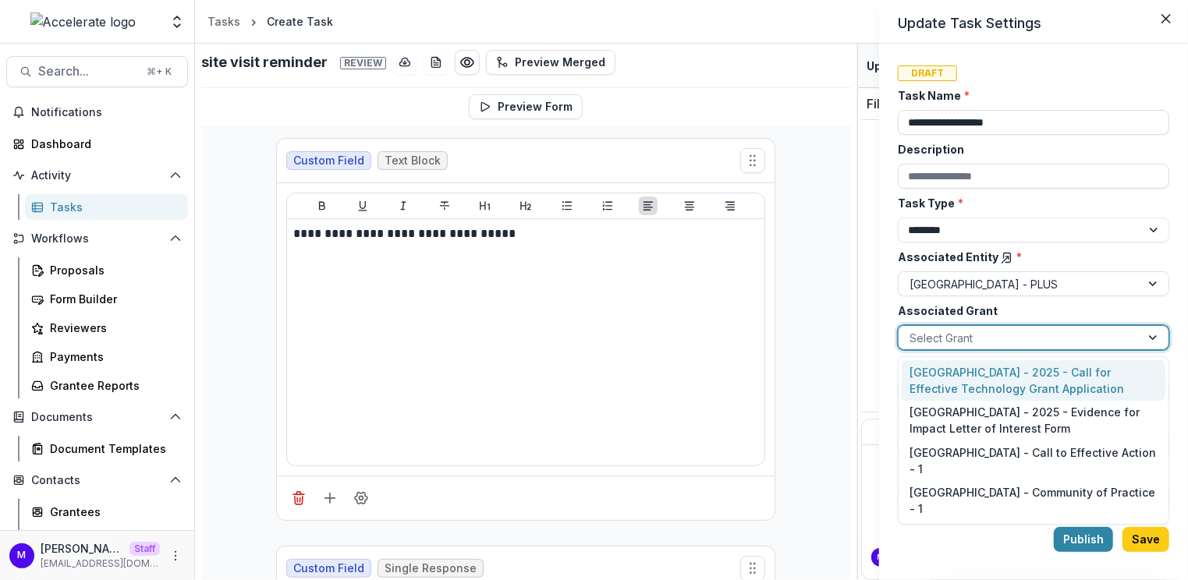
click at [1002, 333] on div at bounding box center [1020, 338] width 220 height 20
click at [1012, 375] on div "[GEOGRAPHIC_DATA] - 2025 - Call for Effective Technology Grant Application" at bounding box center [1034, 380] width 264 height 41
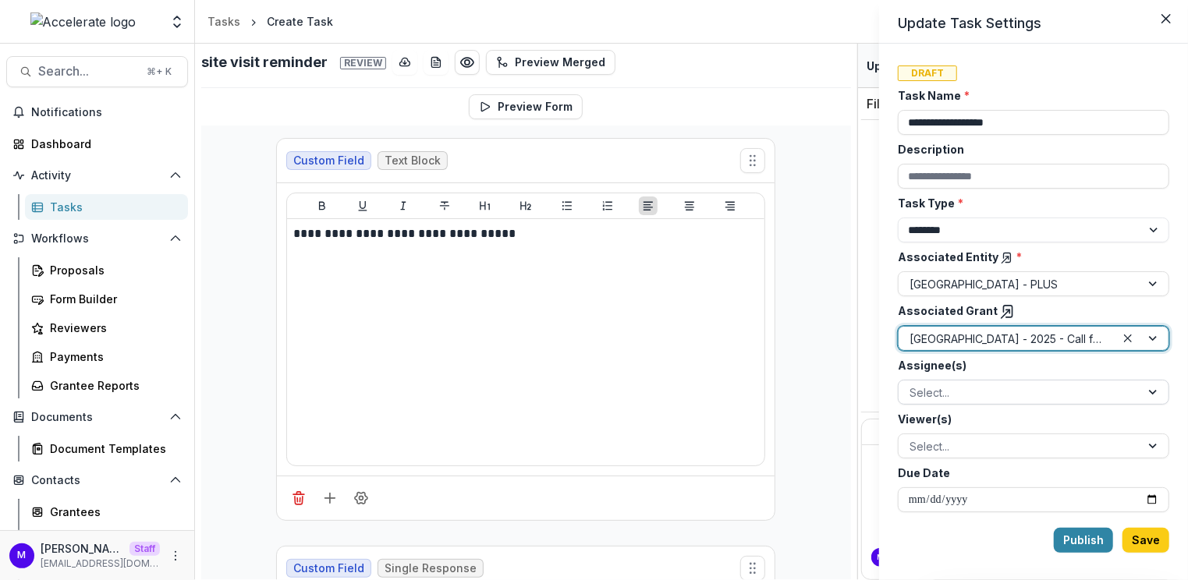
click at [1061, 386] on div at bounding box center [1020, 393] width 220 height 20
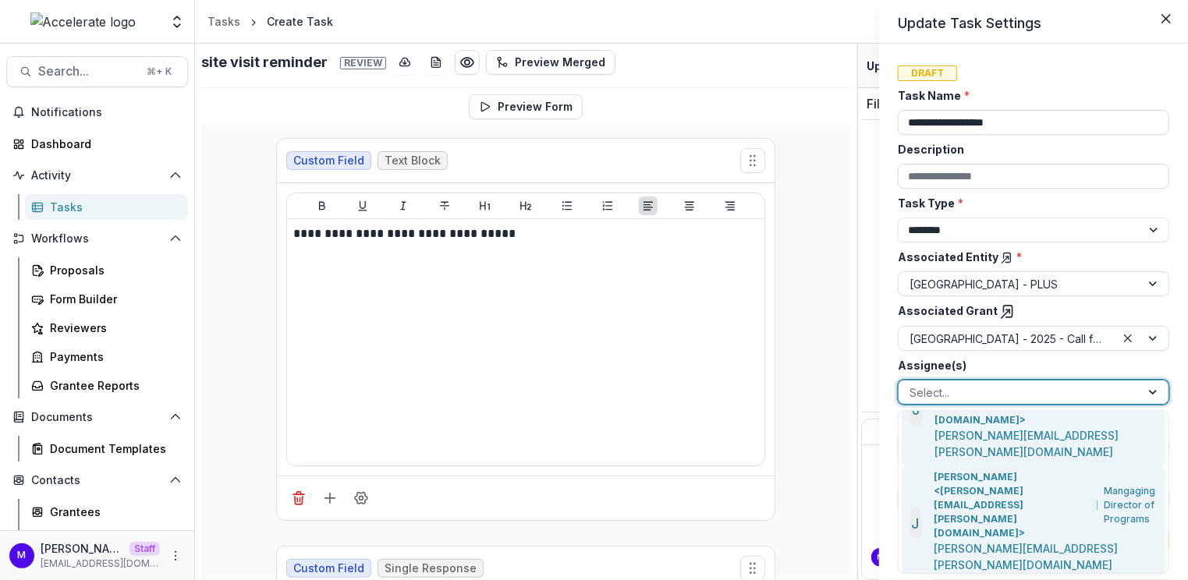
scroll to position [49, 0]
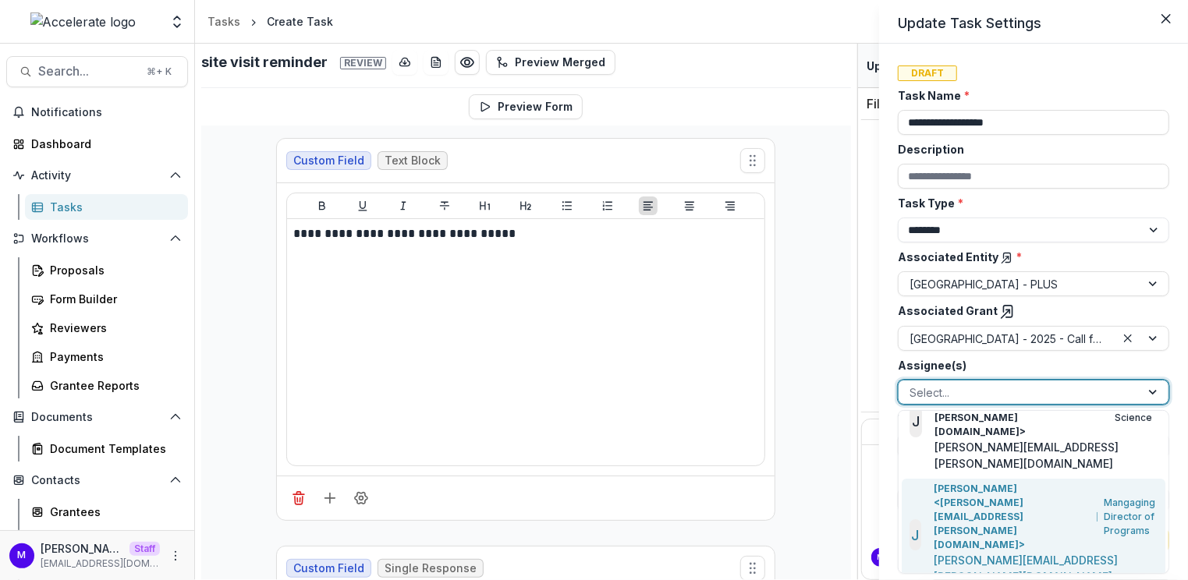
click at [1006, 482] on p "[PERSON_NAME] <[PERSON_NAME][EMAIL_ADDRESS][PERSON_NAME][DOMAIN_NAME]>" at bounding box center [1012, 517] width 157 height 70
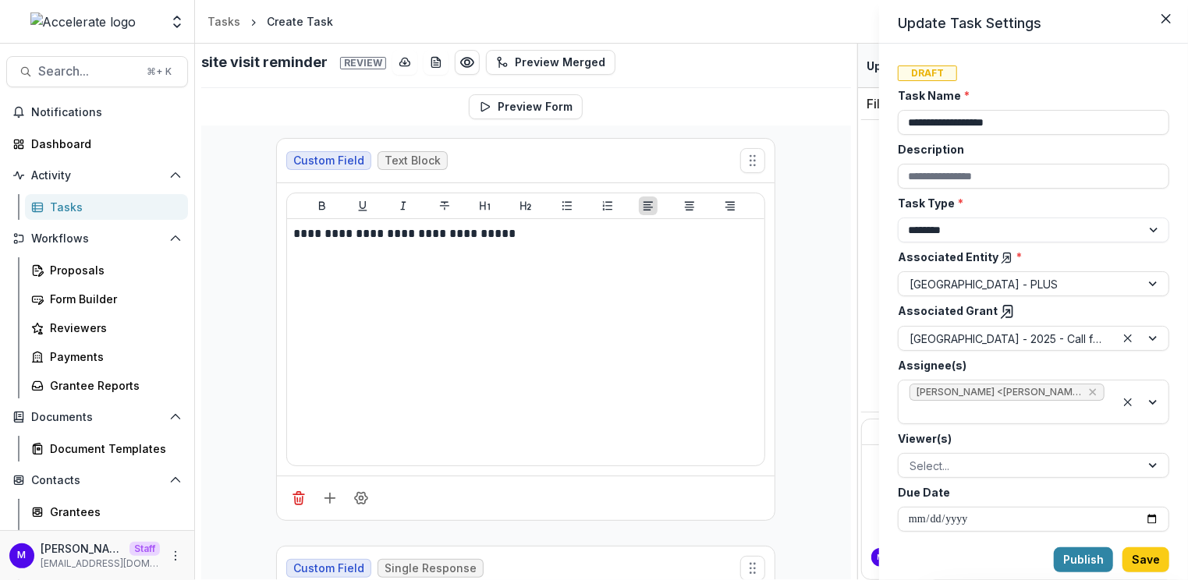
drag, startPoint x: 1046, startPoint y: 124, endPoint x: 821, endPoint y: 132, distance: 224.8
click at [821, 132] on div "**********" at bounding box center [594, 290] width 1188 height 580
click at [1014, 524] on input "Due Date" at bounding box center [1034, 519] width 272 height 25
click at [1149, 515] on input "Due Date" at bounding box center [1034, 519] width 272 height 25
type input "**********"
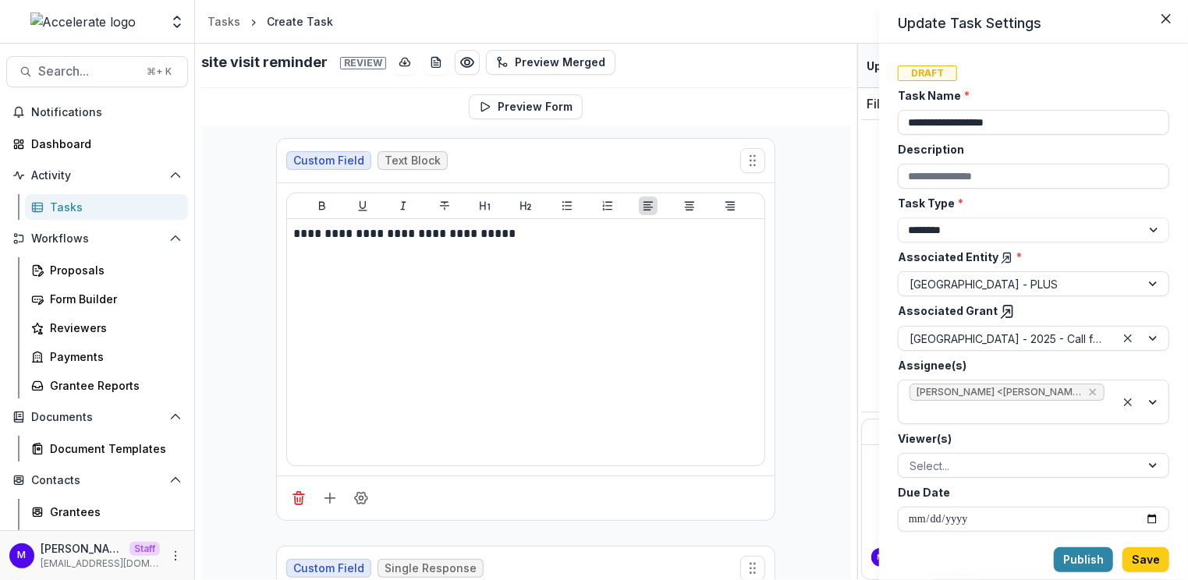
click at [61, 209] on div "**********" at bounding box center [594, 290] width 1188 height 580
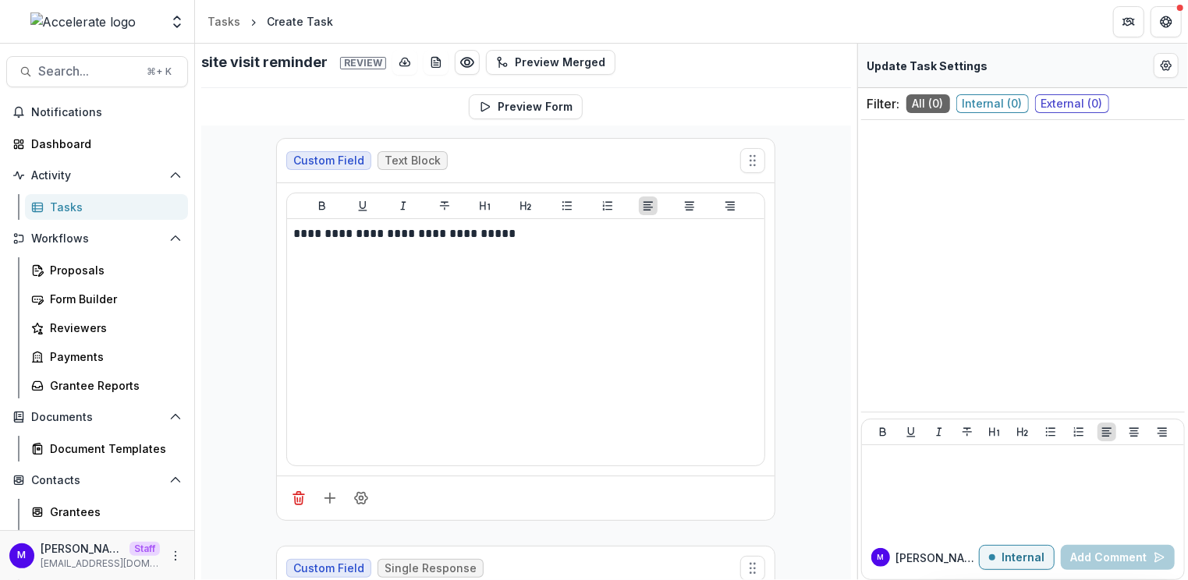
click at [61, 208] on div "Tasks" at bounding box center [113, 207] width 126 height 16
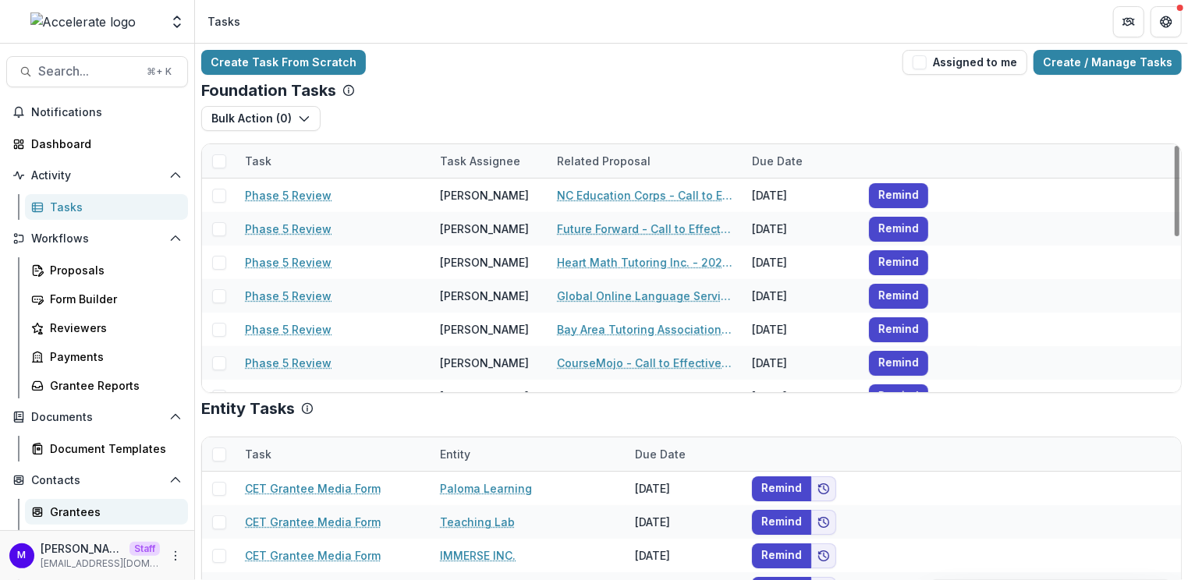
click at [78, 505] on div "Grantees" at bounding box center [113, 512] width 126 height 16
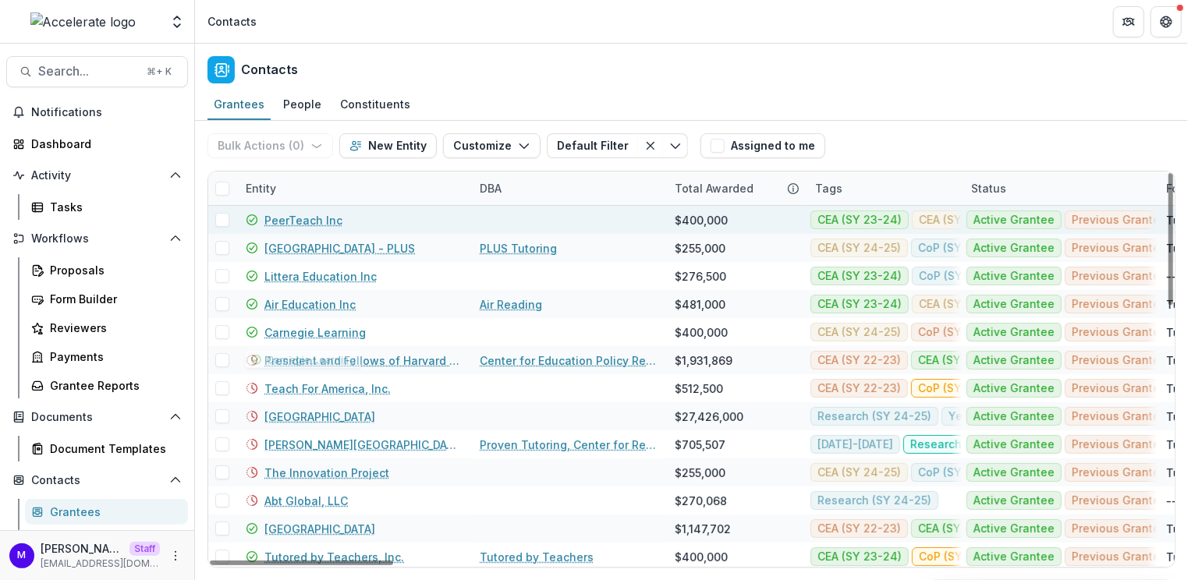
click at [319, 218] on link "PeerTeach Inc" at bounding box center [303, 220] width 78 height 16
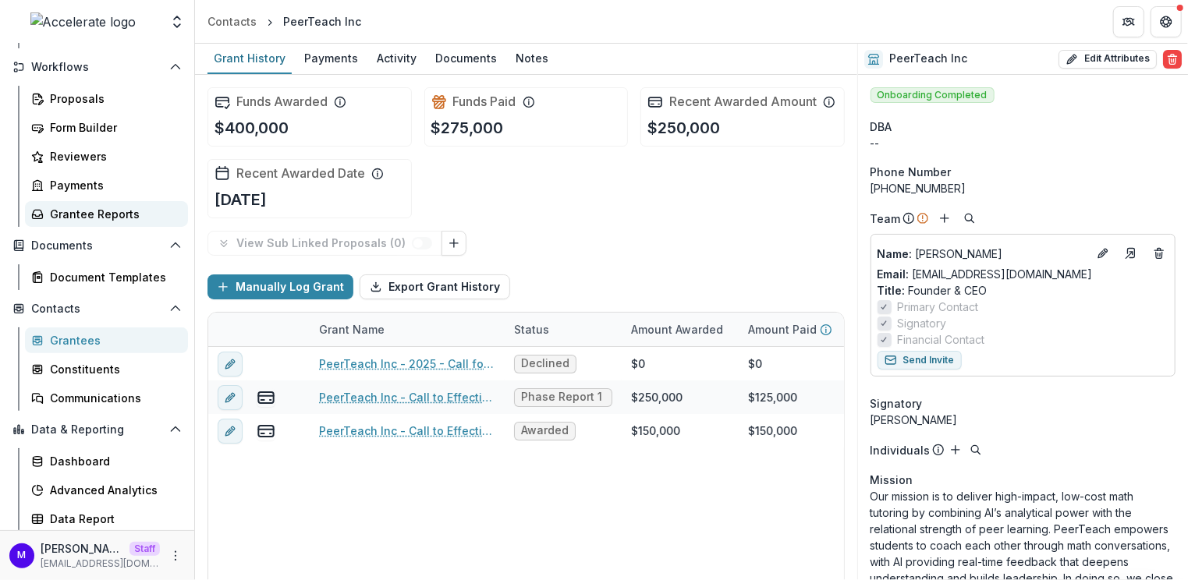
scroll to position [148, 0]
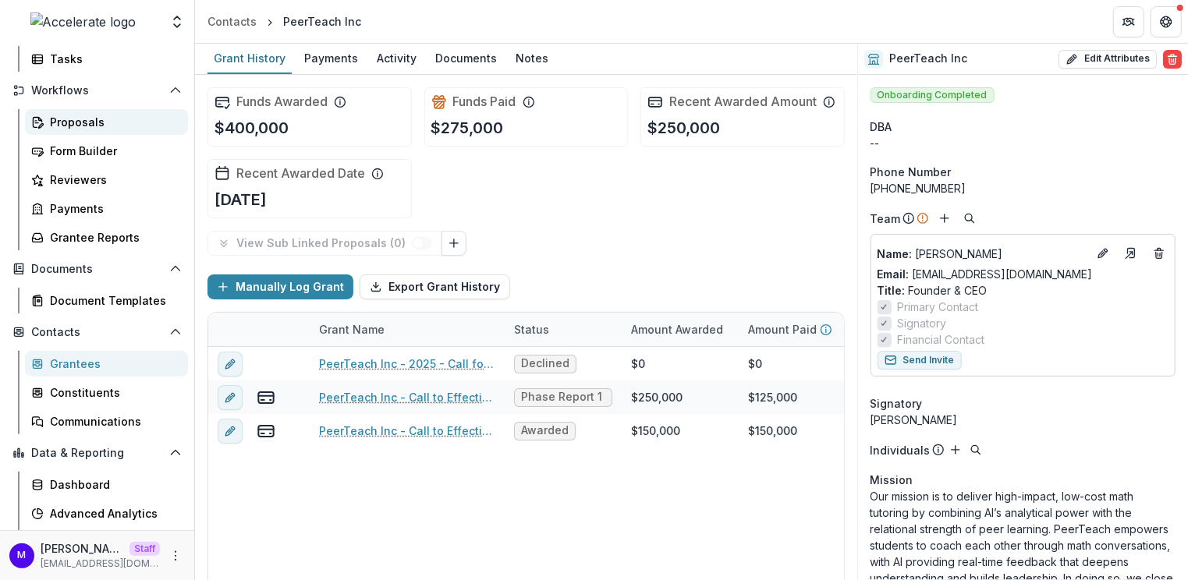
click at [86, 124] on div "Proposals" at bounding box center [113, 122] width 126 height 16
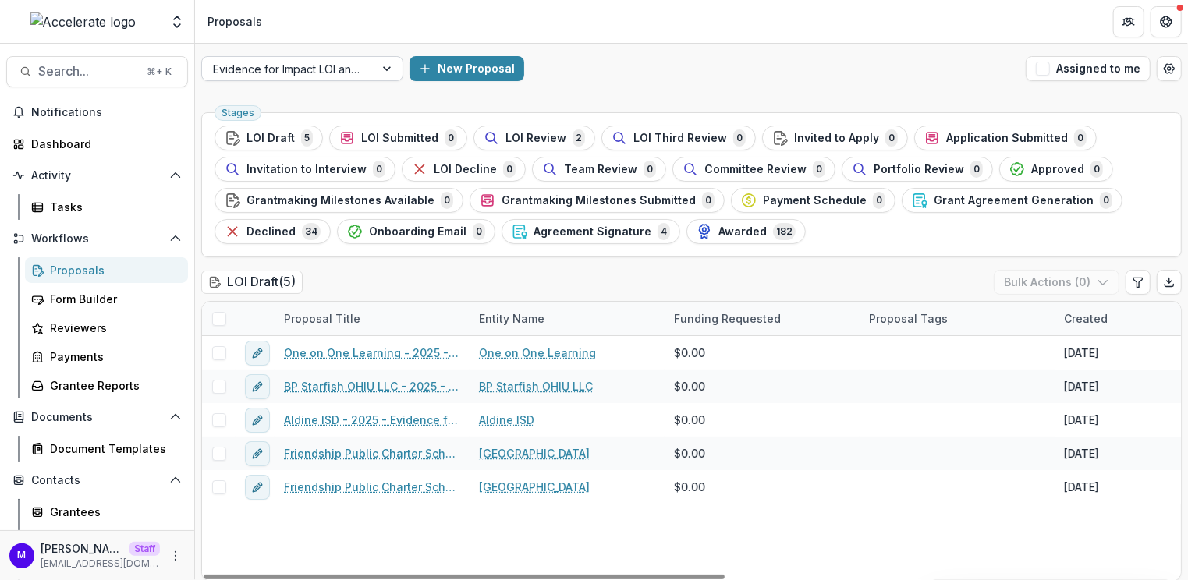
click at [383, 70] on div at bounding box center [389, 68] width 28 height 23
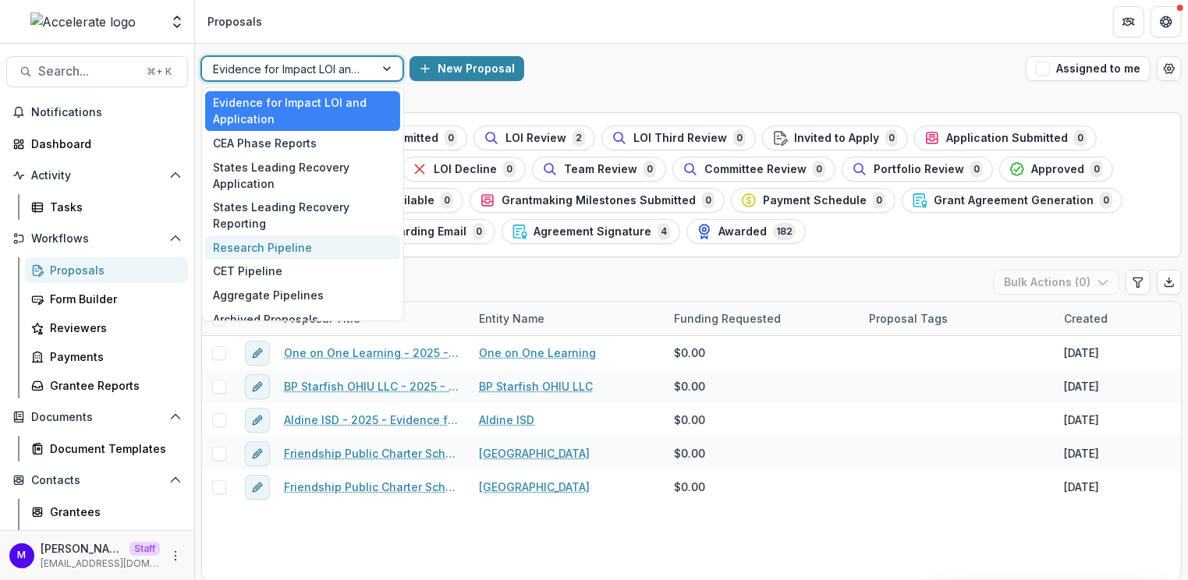
scroll to position [12, 0]
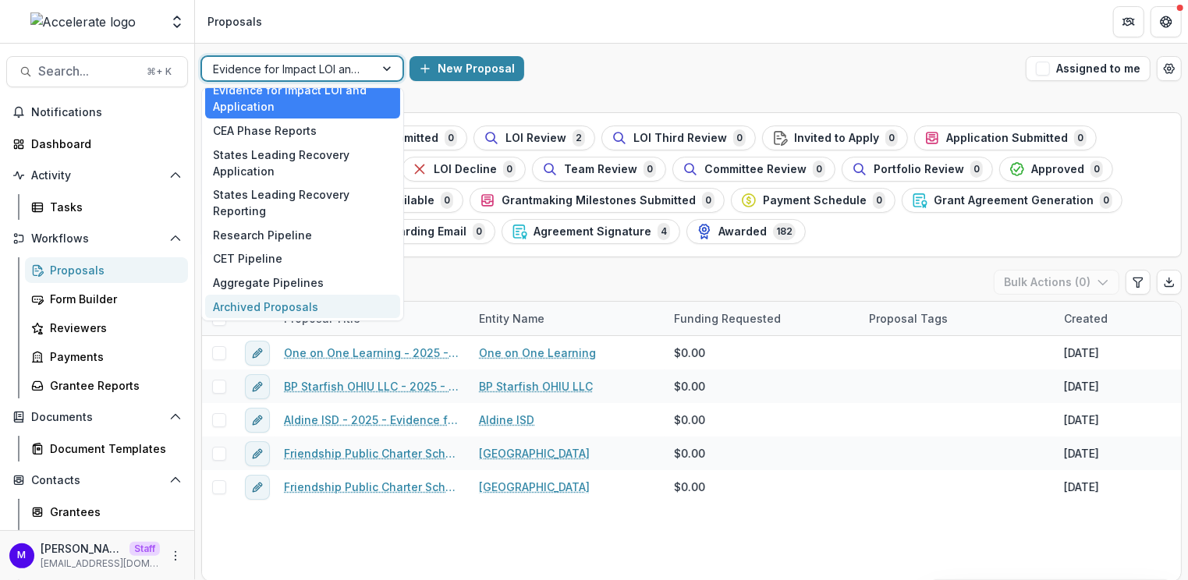
click at [305, 304] on div "Archived Proposals" at bounding box center [302, 307] width 195 height 24
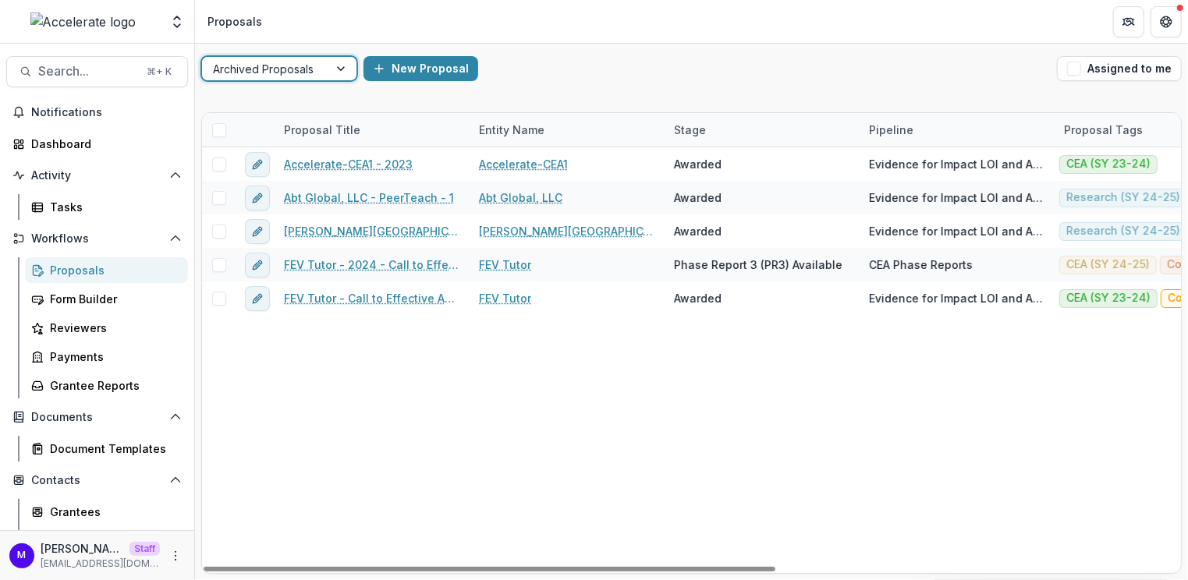
click at [322, 66] on div "Archived Proposals" at bounding box center [265, 69] width 126 height 23
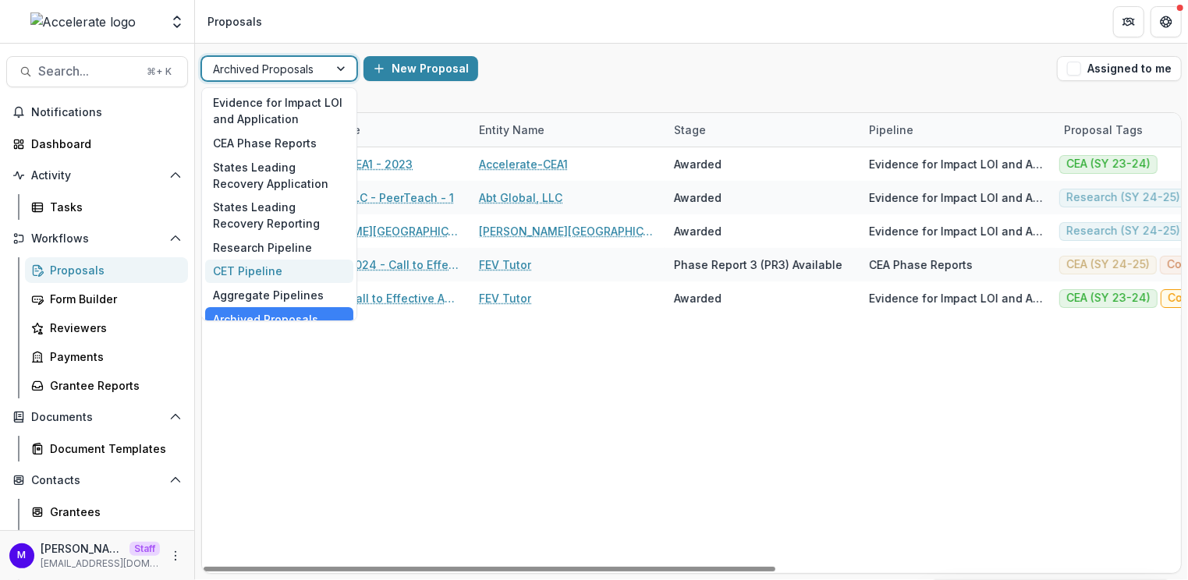
scroll to position [12, 0]
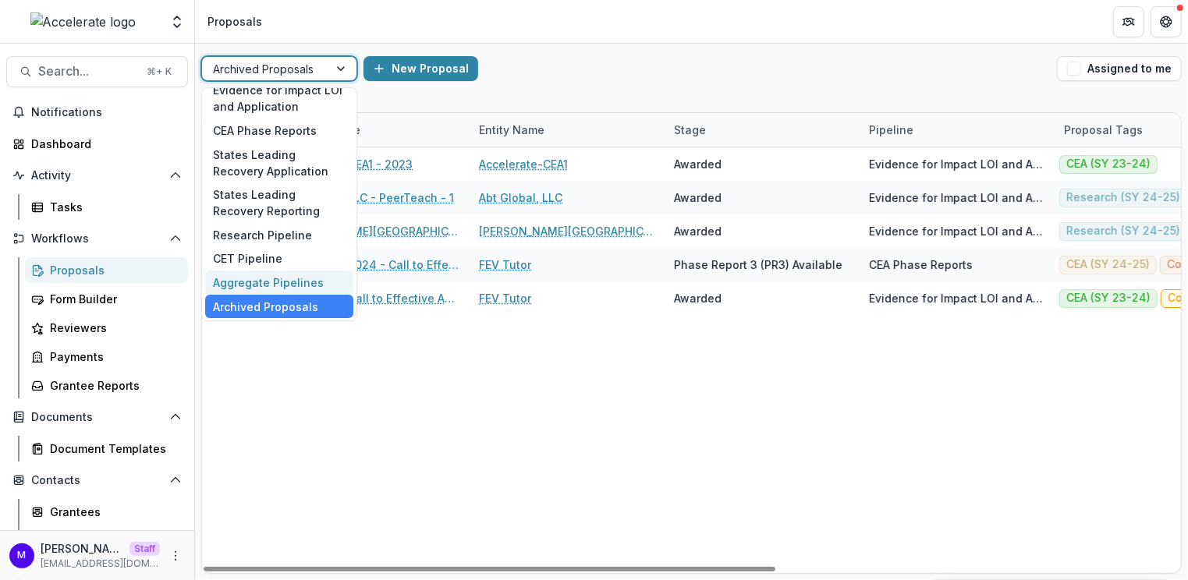
click at [588, 91] on div "option Archived Proposals, selected. Aggregate Pipelines, 7 of 8. 8 results ava…" at bounding box center [691, 69] width 993 height 50
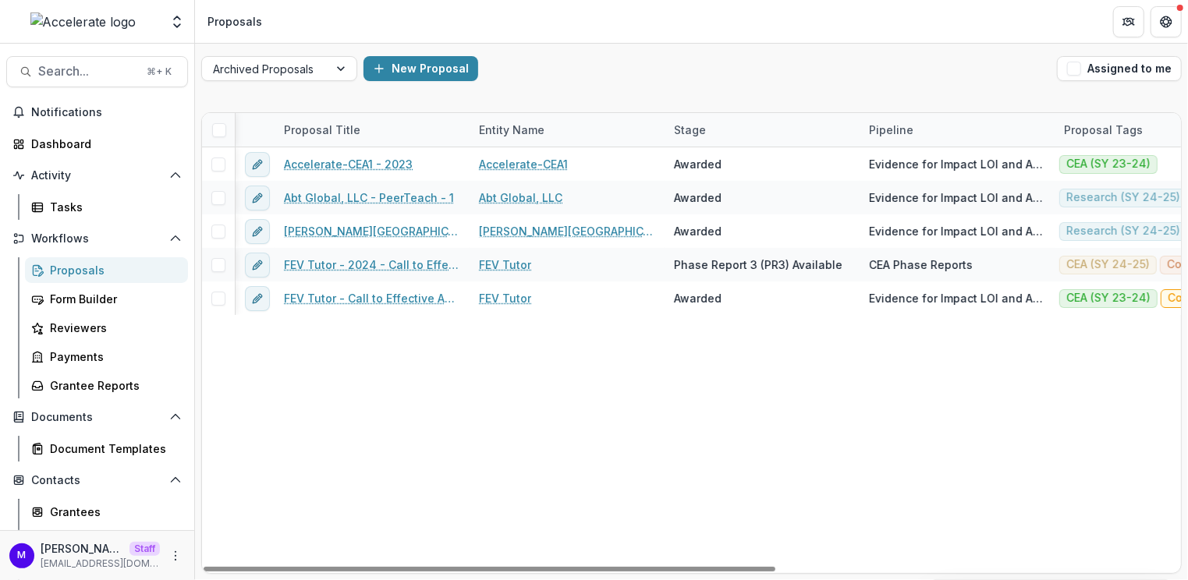
scroll to position [0, 43]
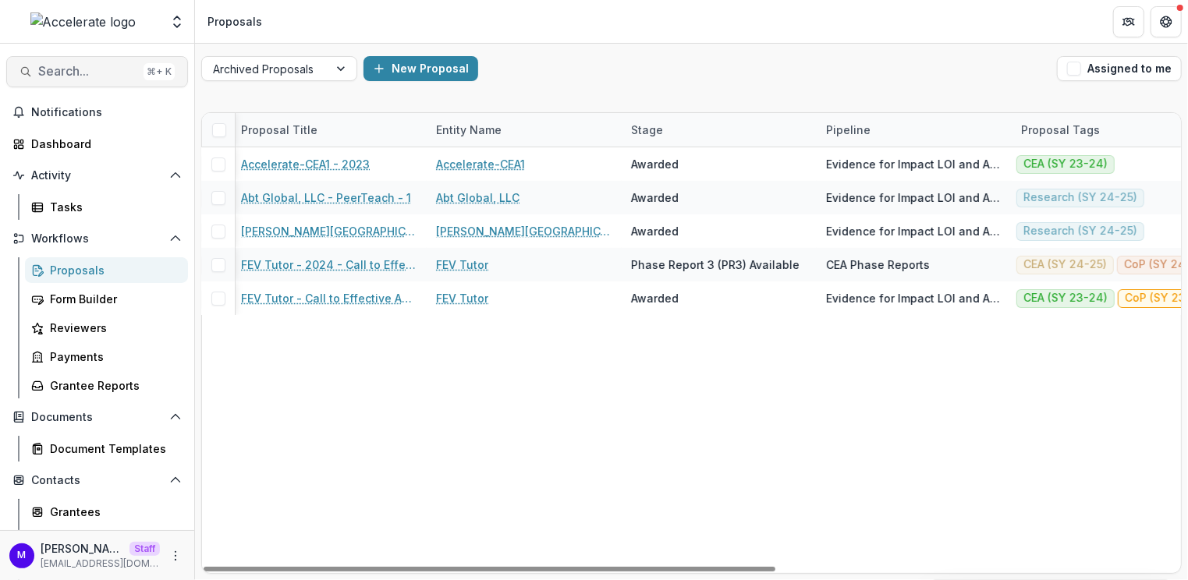
click at [92, 60] on button "Search... ⌘ + K" at bounding box center [97, 71] width 182 height 31
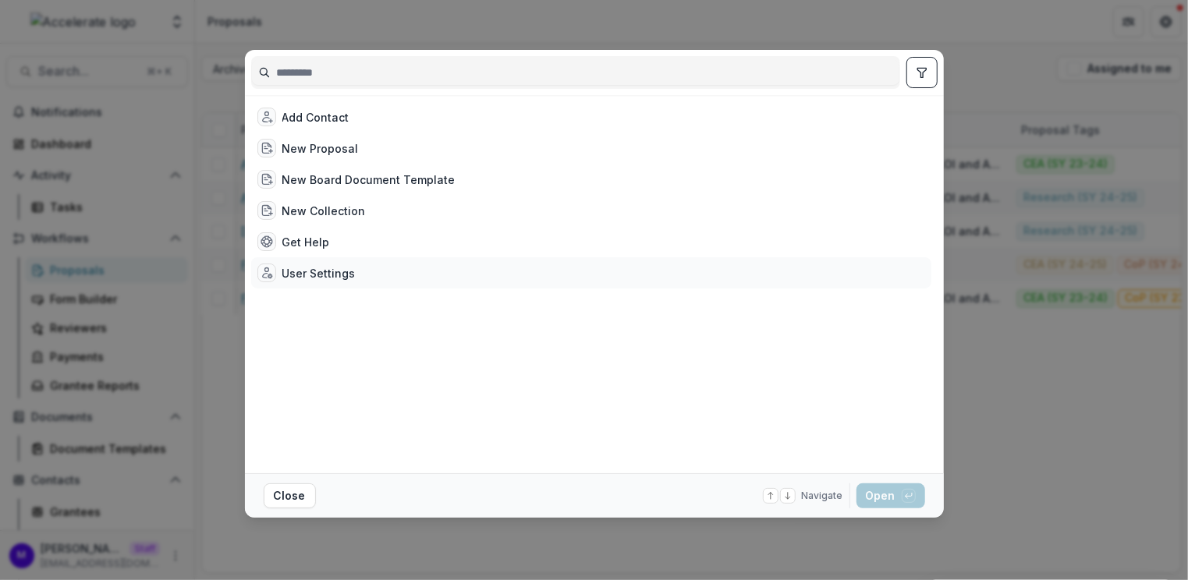
click at [317, 266] on div "User Settings" at bounding box center [318, 273] width 73 height 16
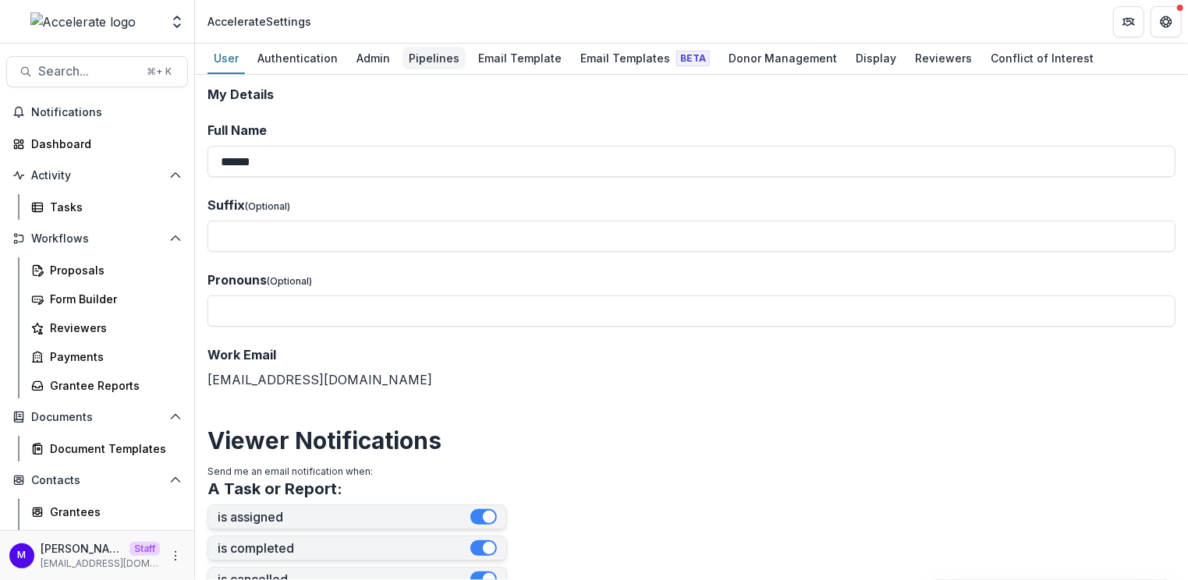
click at [414, 59] on div "Pipelines" at bounding box center [434, 58] width 63 height 23
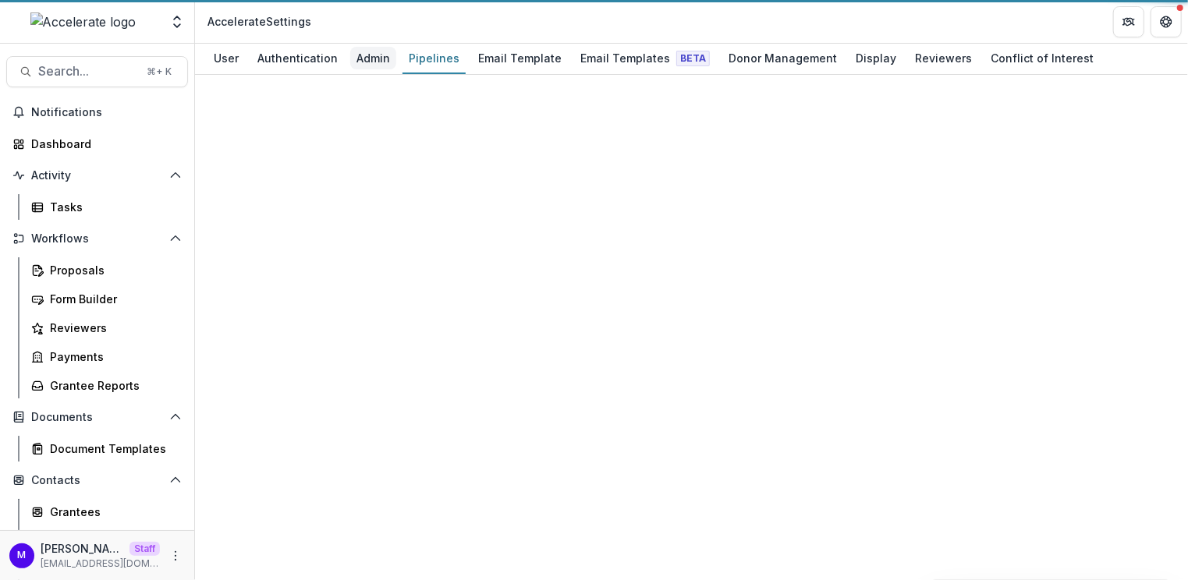
click at [357, 57] on div "Admin" at bounding box center [373, 58] width 46 height 23
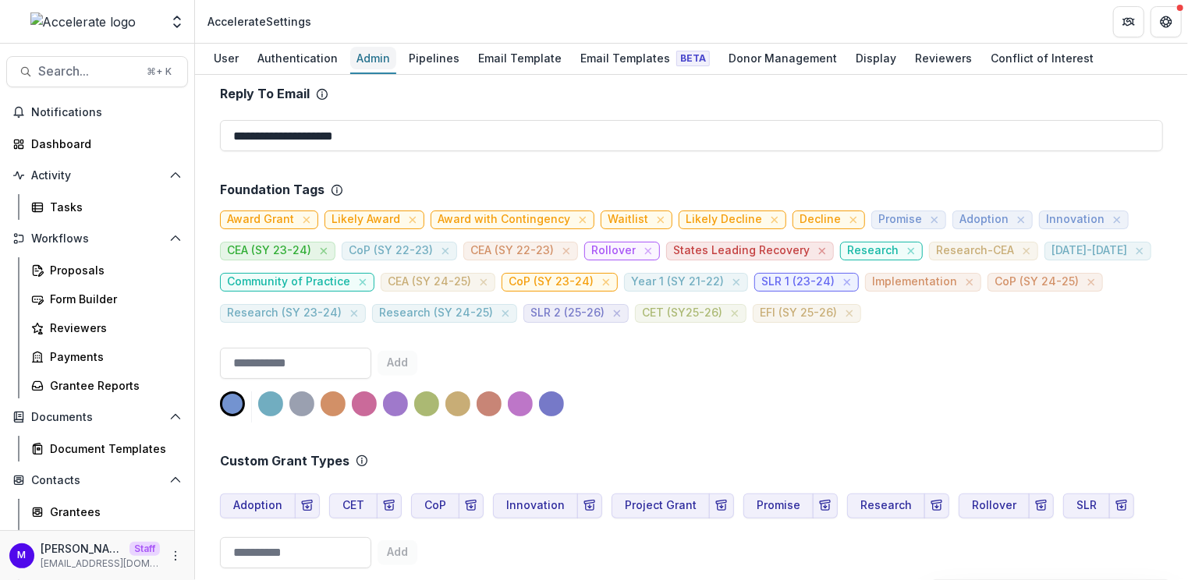
scroll to position [812, 0]
click at [93, 261] on link "Proposals" at bounding box center [106, 270] width 163 height 26
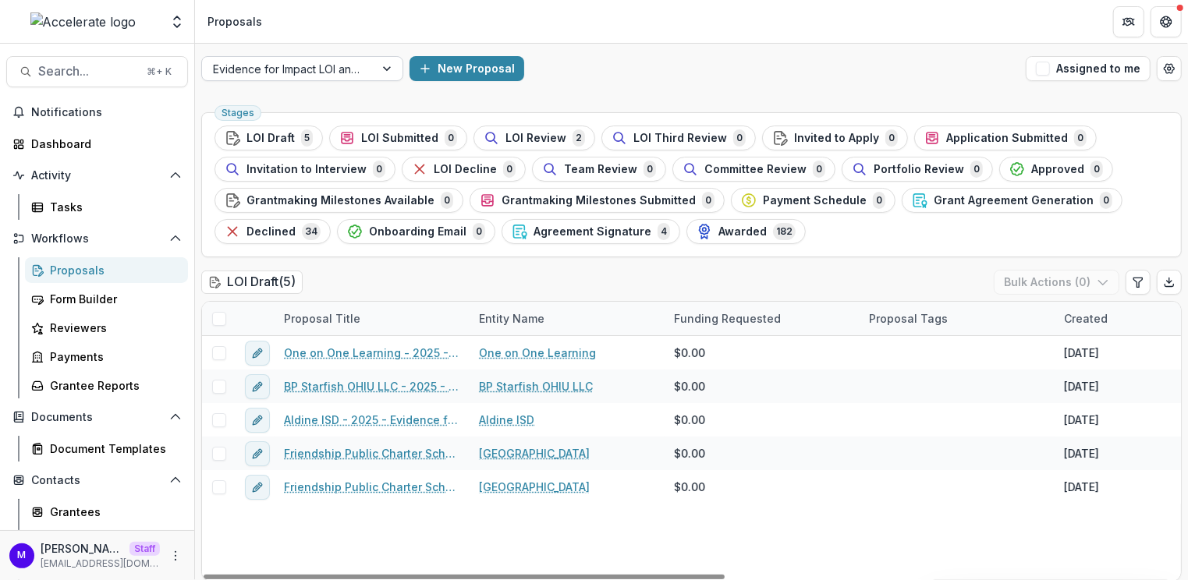
click at [380, 72] on div at bounding box center [389, 68] width 28 height 23
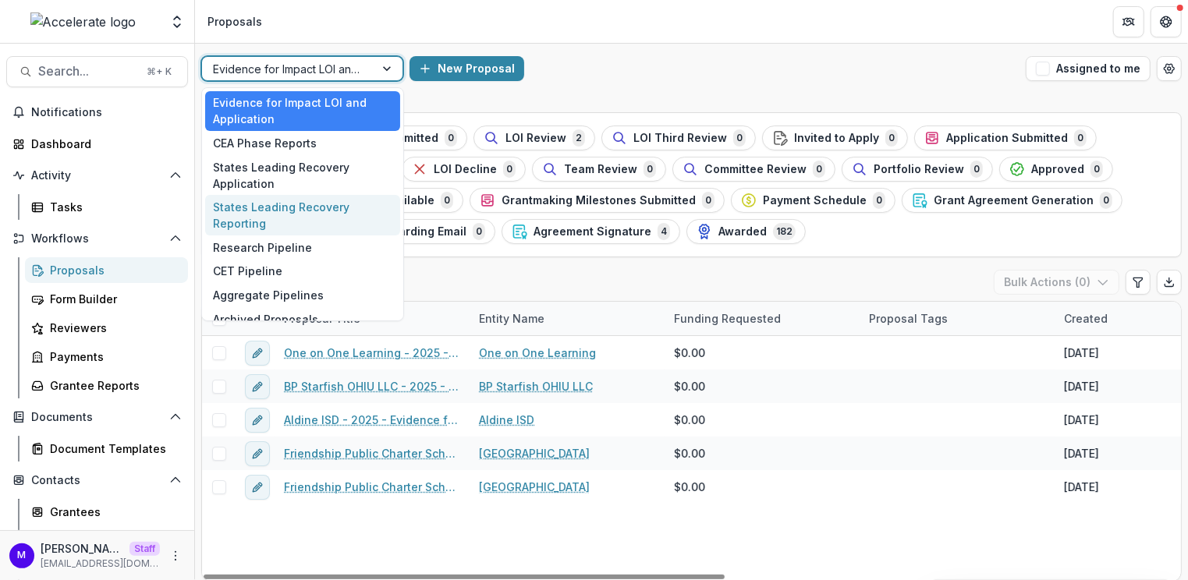
scroll to position [12, 0]
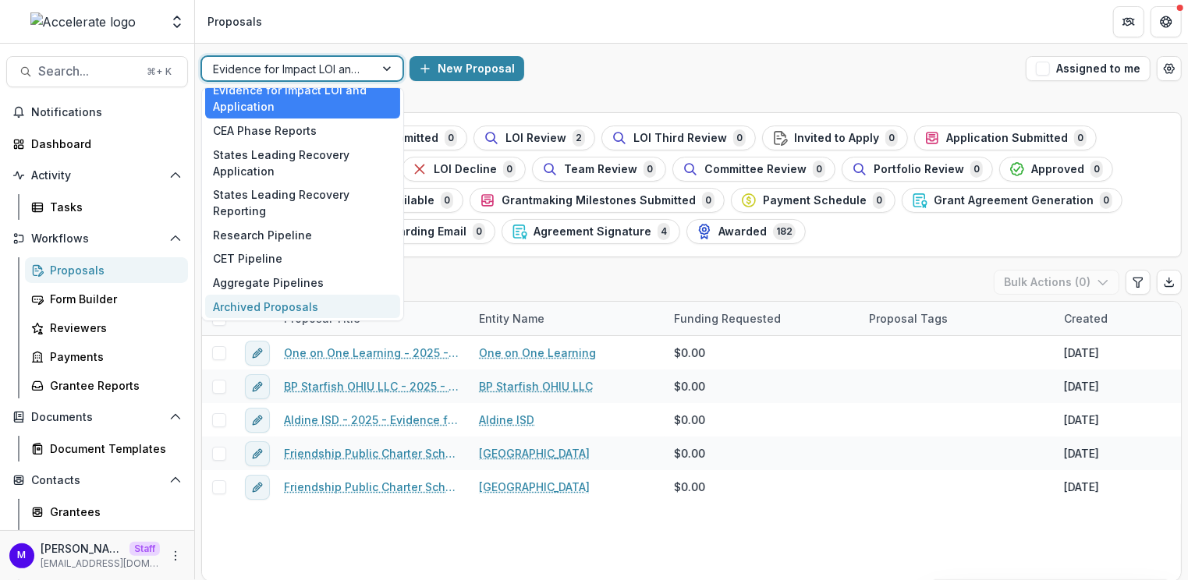
click at [298, 303] on div "Archived Proposals" at bounding box center [302, 307] width 195 height 24
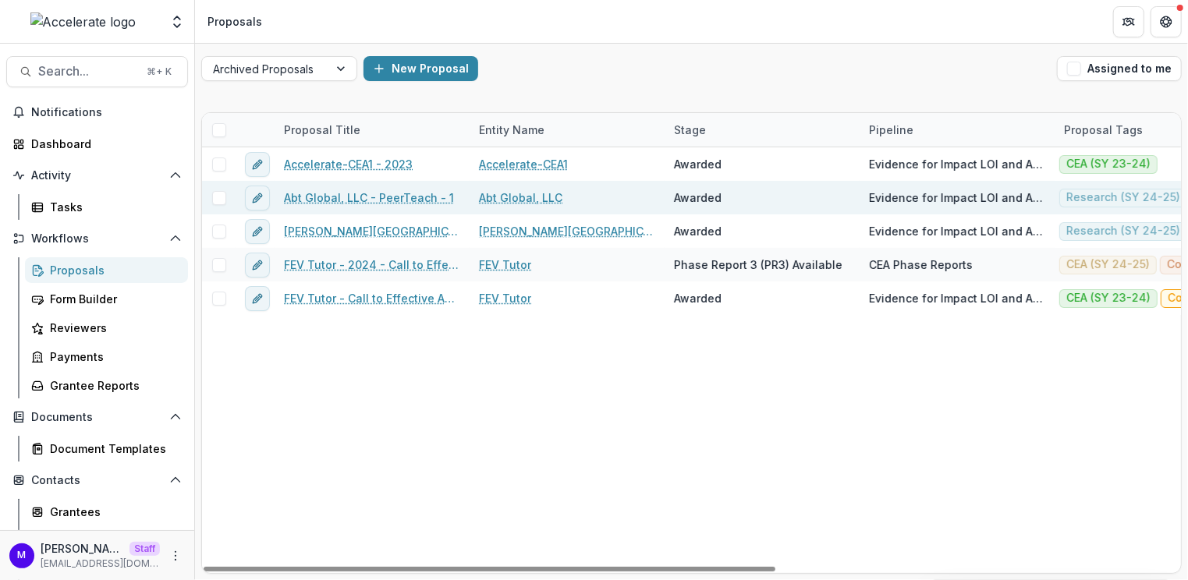
click at [218, 199] on span at bounding box center [219, 198] width 14 height 14
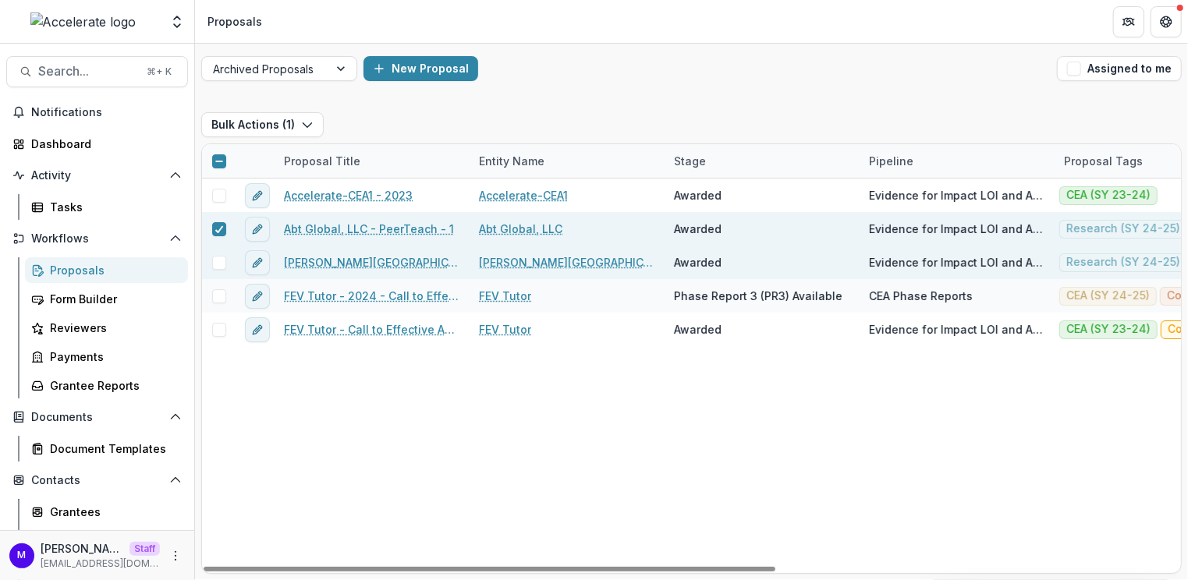
click at [219, 256] on span at bounding box center [219, 263] width 14 height 14
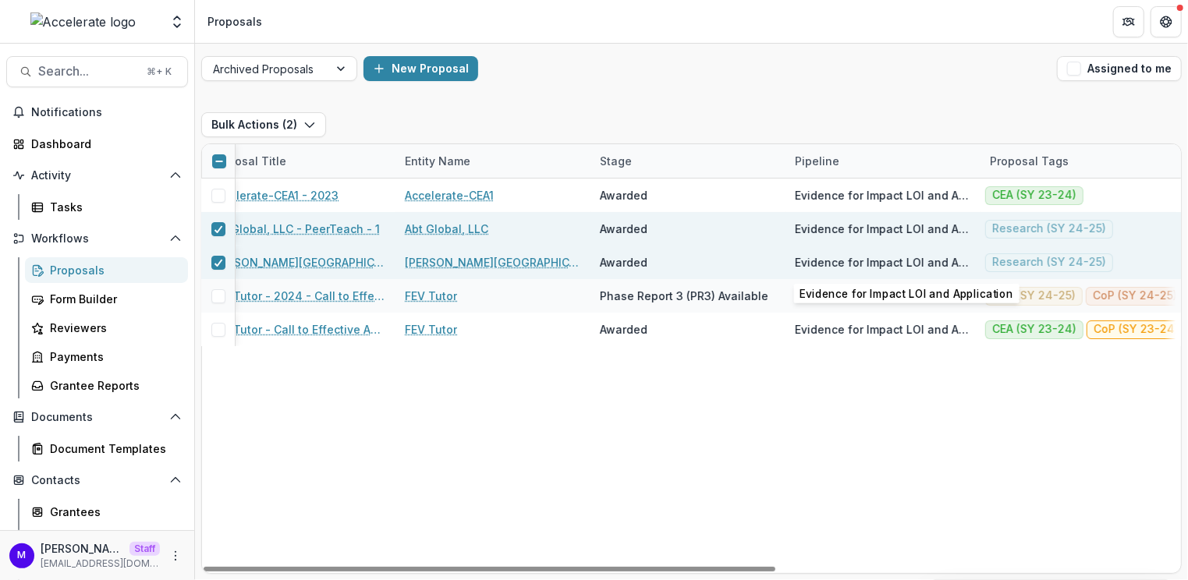
scroll to position [0, 165]
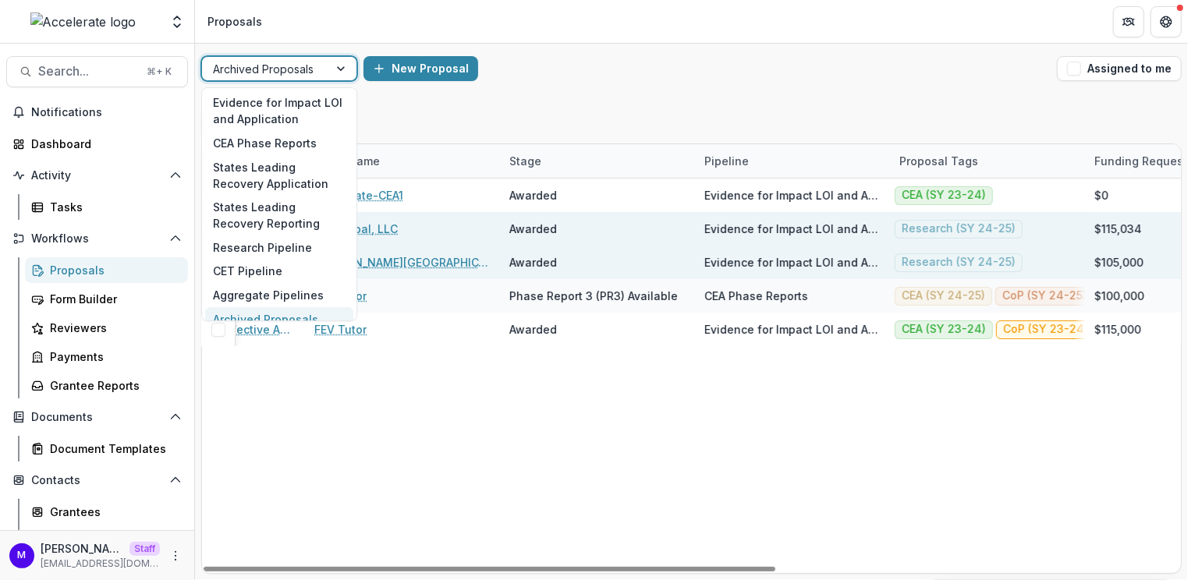
click at [334, 65] on div at bounding box center [342, 68] width 28 height 23
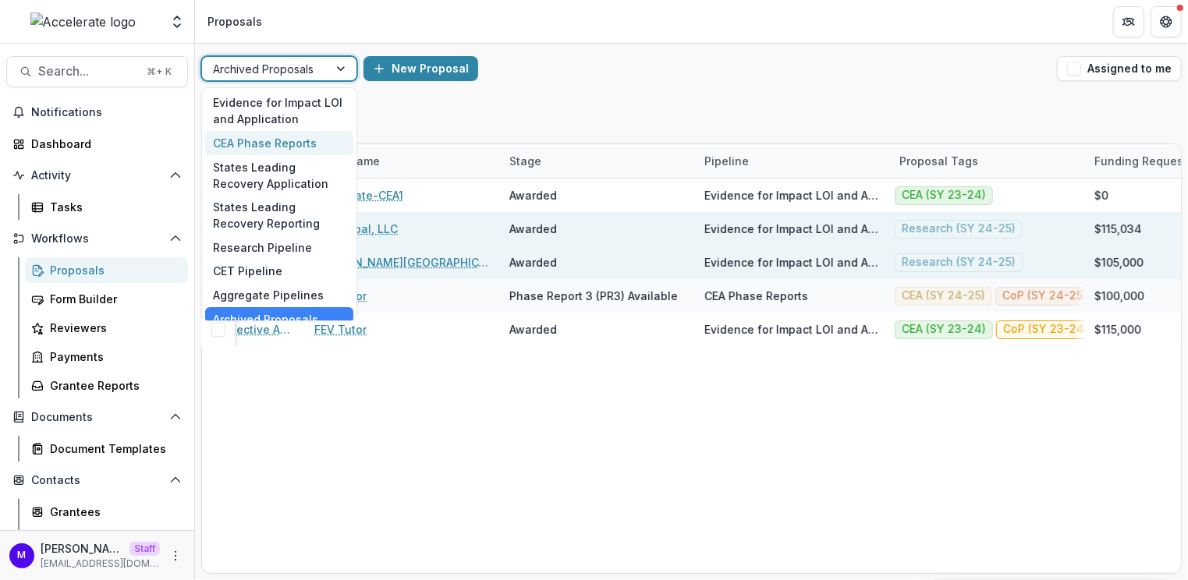
drag, startPoint x: 287, startPoint y: 143, endPoint x: 525, endPoint y: 151, distance: 238.1
click at [287, 142] on div "CEA Phase Reports" at bounding box center [279, 143] width 148 height 24
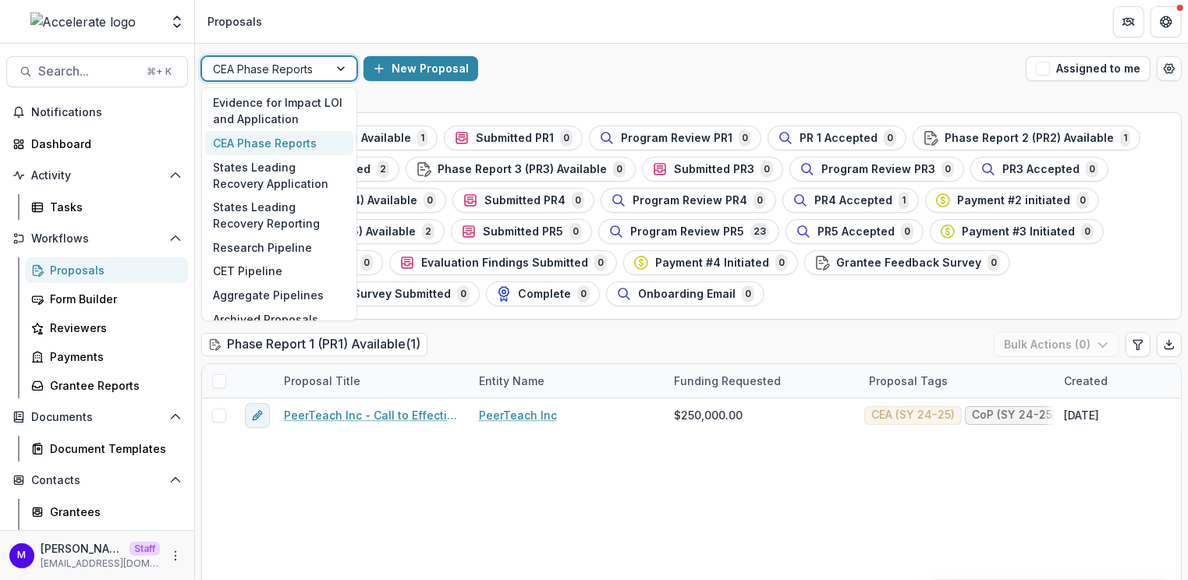
click at [322, 75] on div "CEA Phase Reports" at bounding box center [265, 69] width 126 height 23
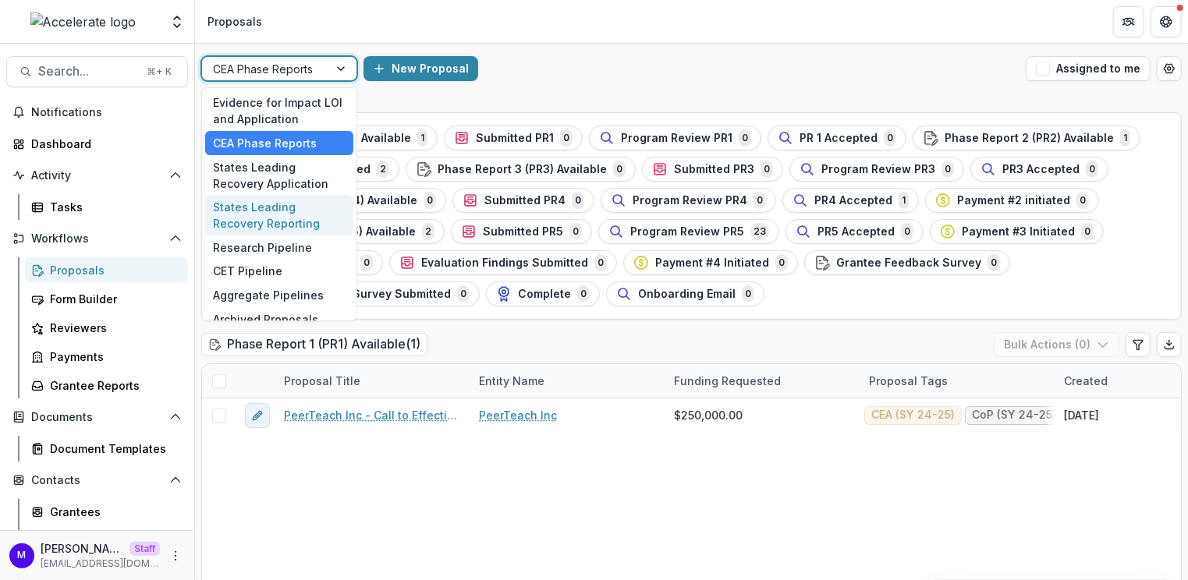
click at [298, 212] on div "States Leading Recovery Reporting" at bounding box center [279, 215] width 148 height 41
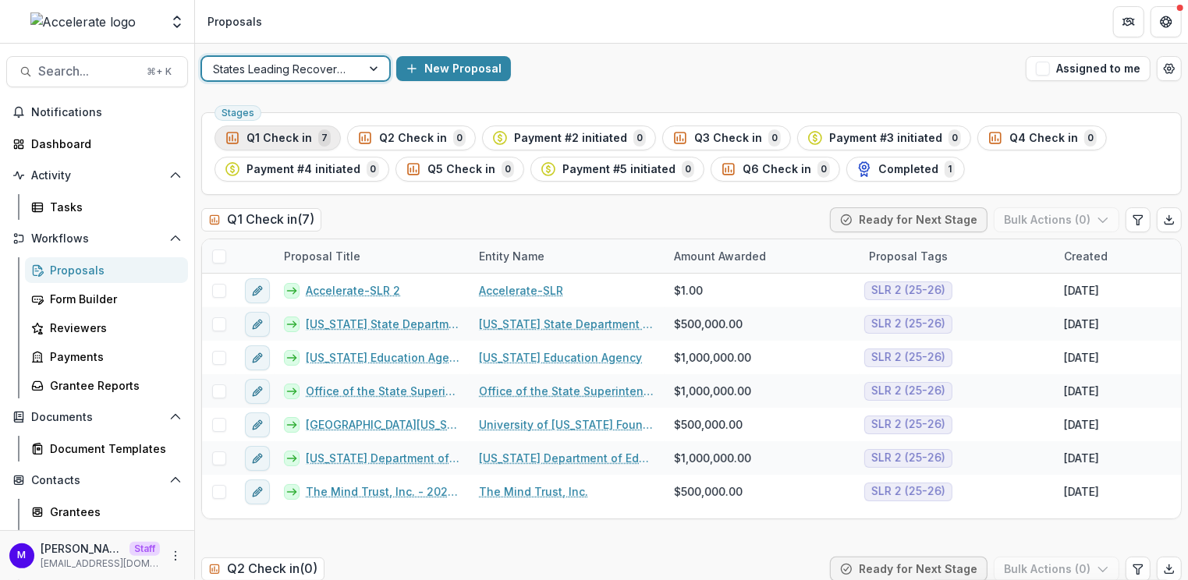
click at [311, 131] on div "Q1 Check in 7" at bounding box center [278, 138] width 106 height 17
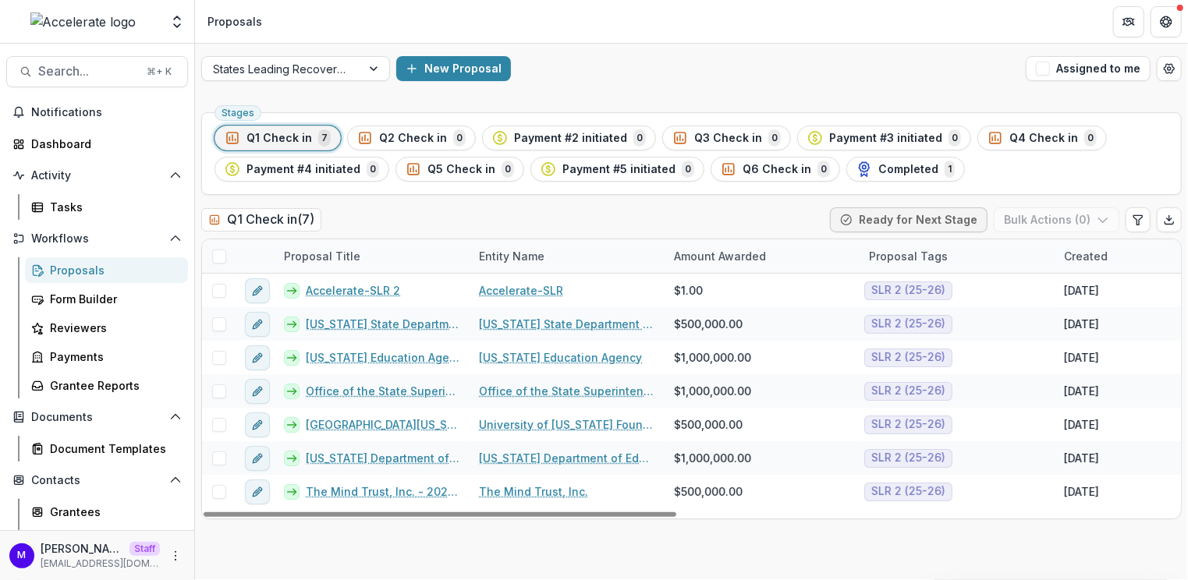
click at [214, 257] on span at bounding box center [219, 257] width 14 height 14
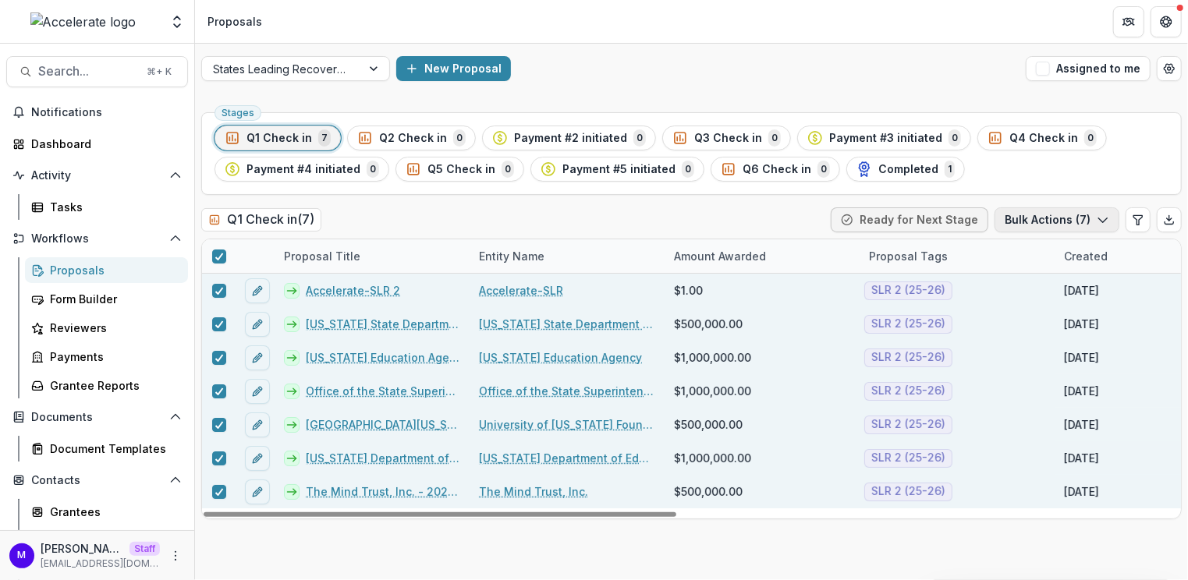
click at [1053, 220] on button "Bulk Actions ( 7 )" at bounding box center [1057, 220] width 125 height 25
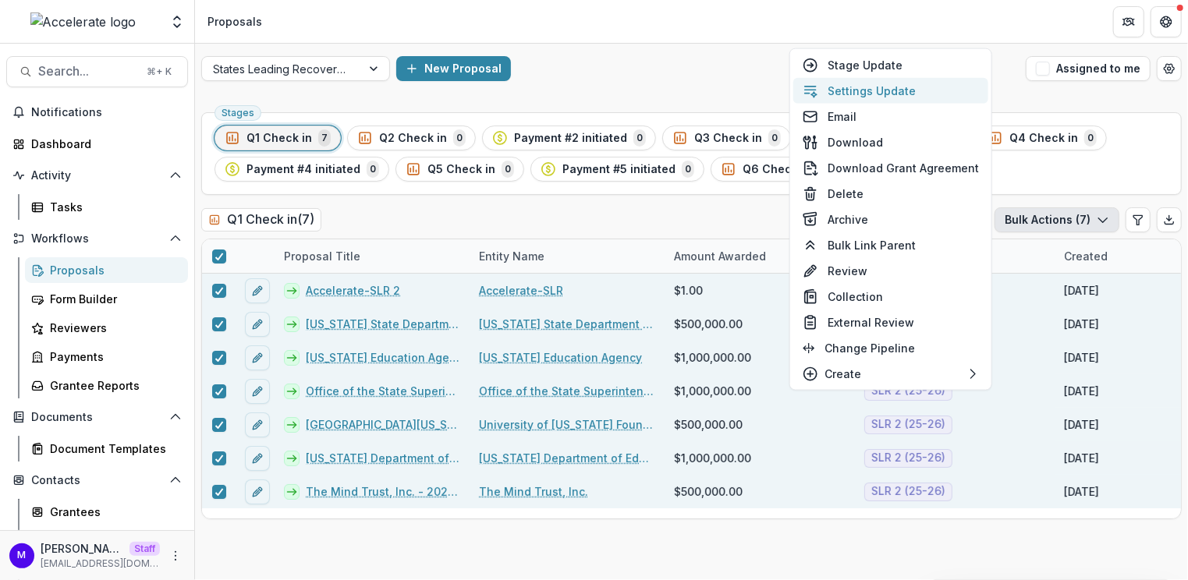
click at [948, 91] on button "Settings Update" at bounding box center [890, 91] width 195 height 26
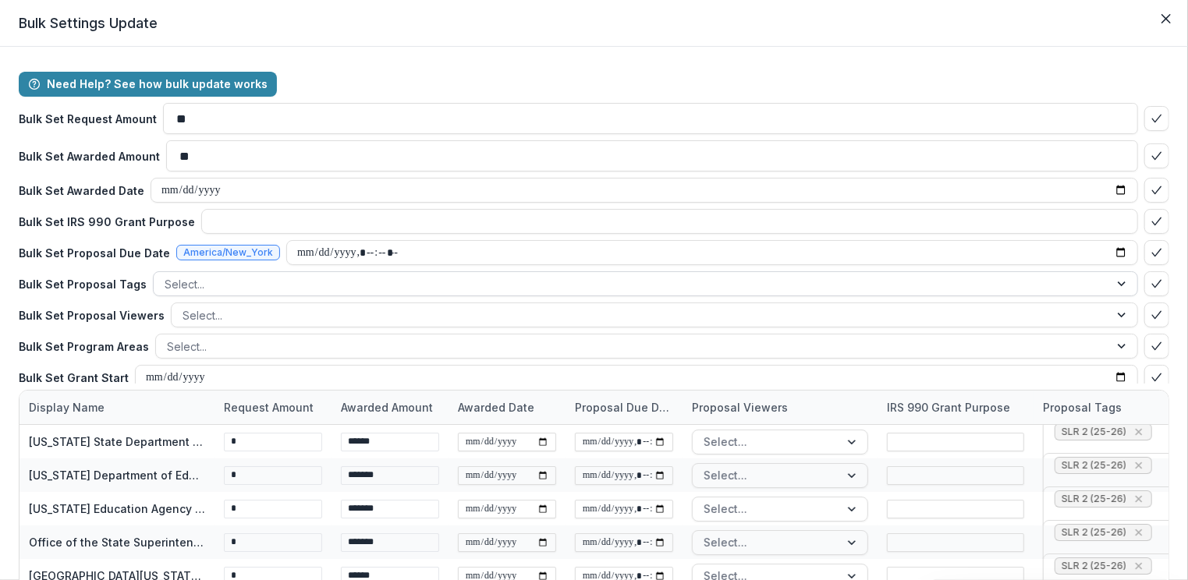
click at [283, 282] on div at bounding box center [632, 285] width 934 height 20
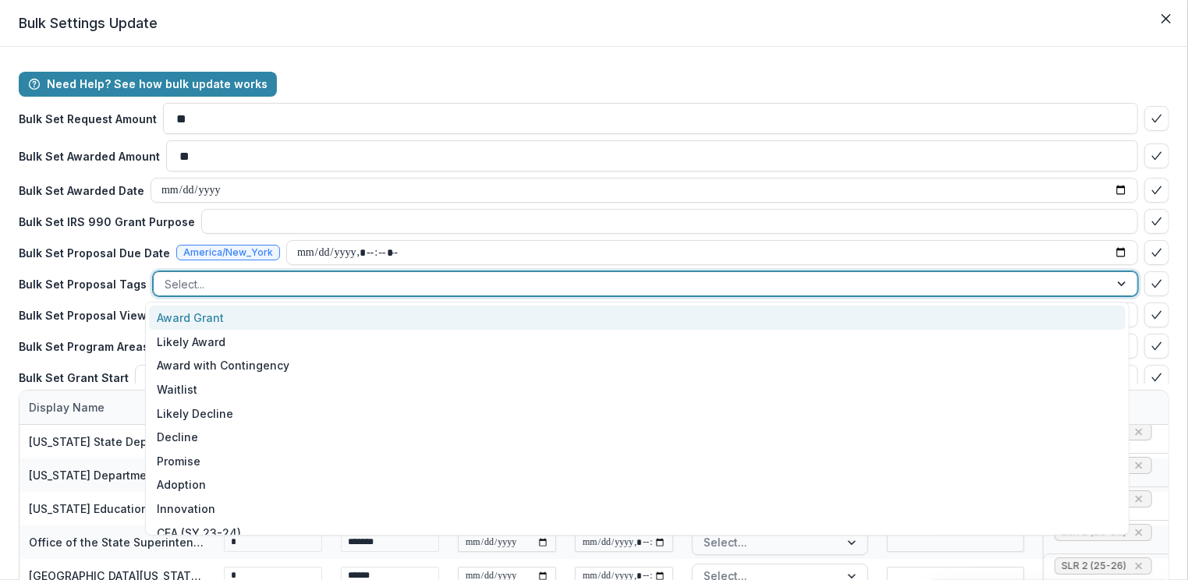
click at [241, 314] on div "Award Grant" at bounding box center [637, 318] width 977 height 24
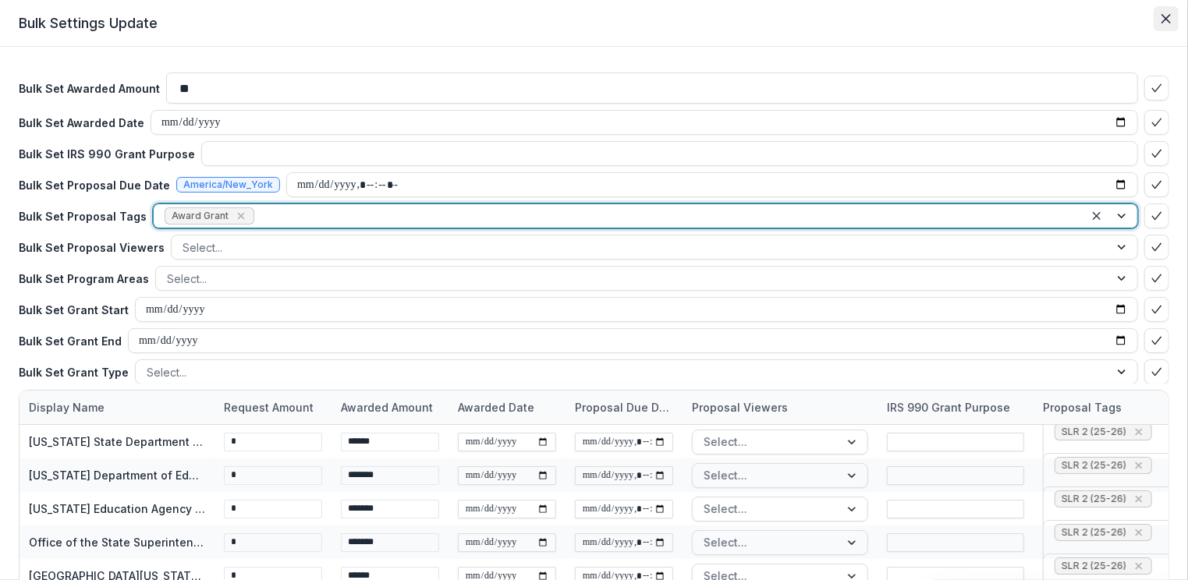
click at [1168, 27] on button "Close" at bounding box center [1166, 18] width 25 height 25
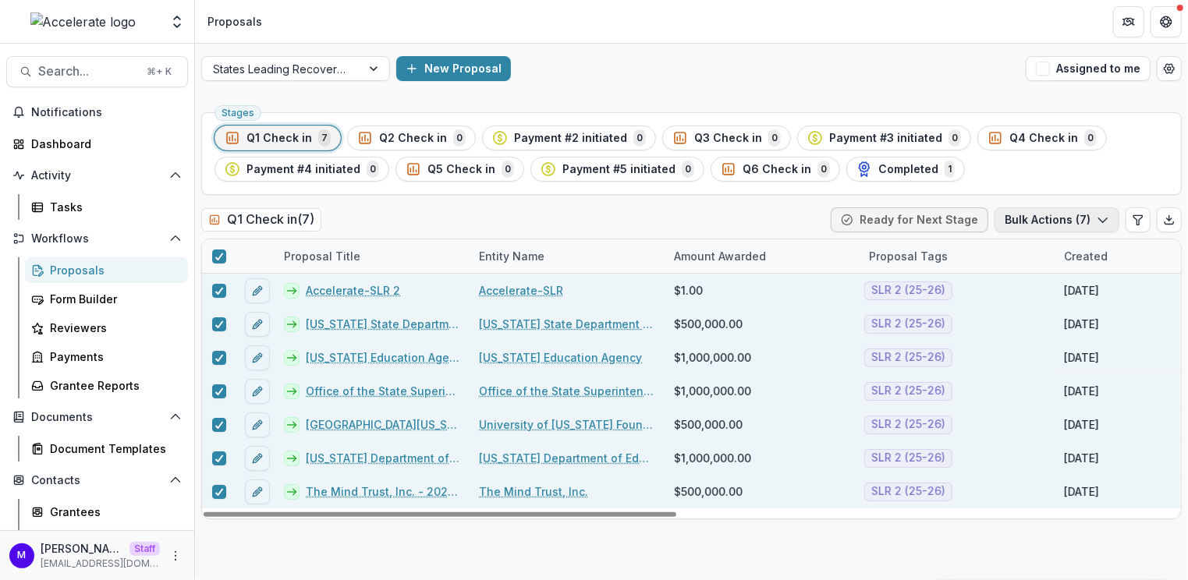
click at [1078, 218] on button "Bulk Actions ( 7 )" at bounding box center [1057, 220] width 125 height 25
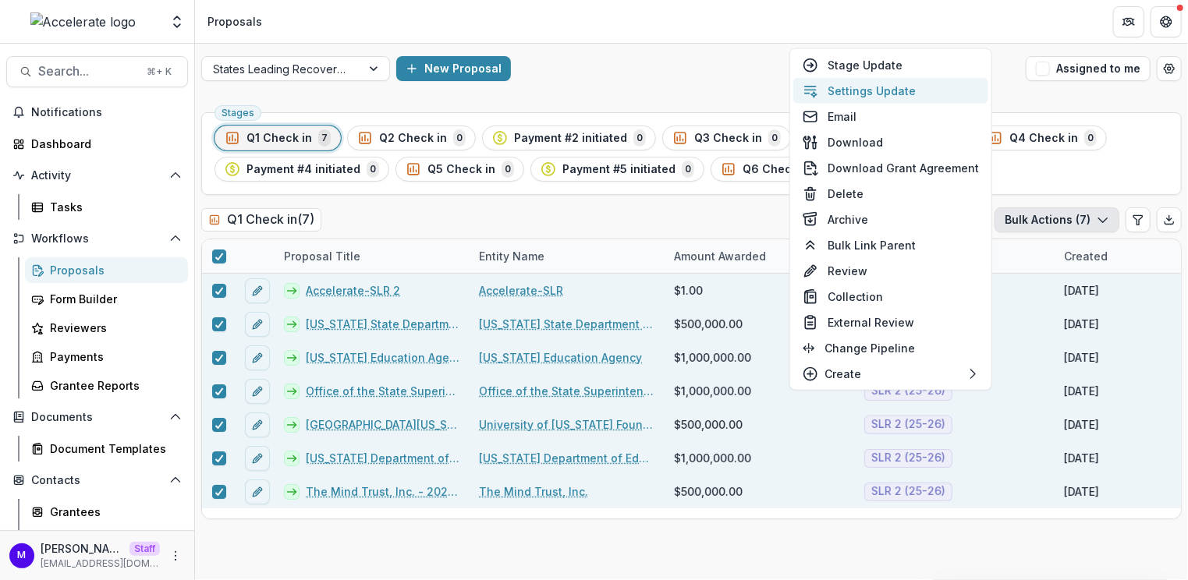
click at [890, 85] on button "Settings Update" at bounding box center [890, 91] width 195 height 26
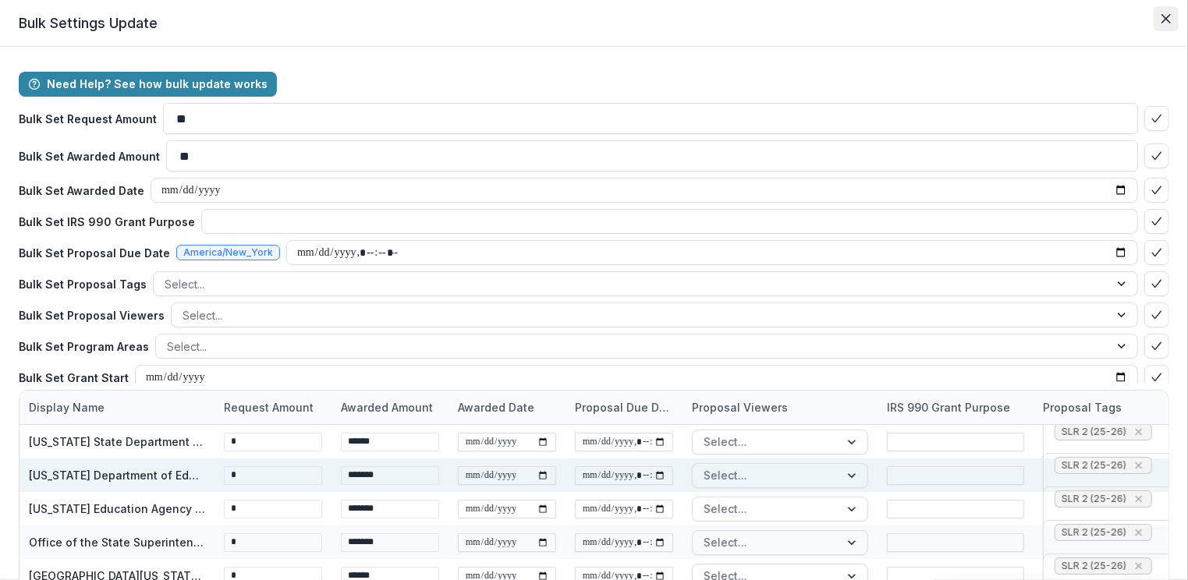
click at [1167, 20] on button "Close" at bounding box center [1166, 18] width 25 height 25
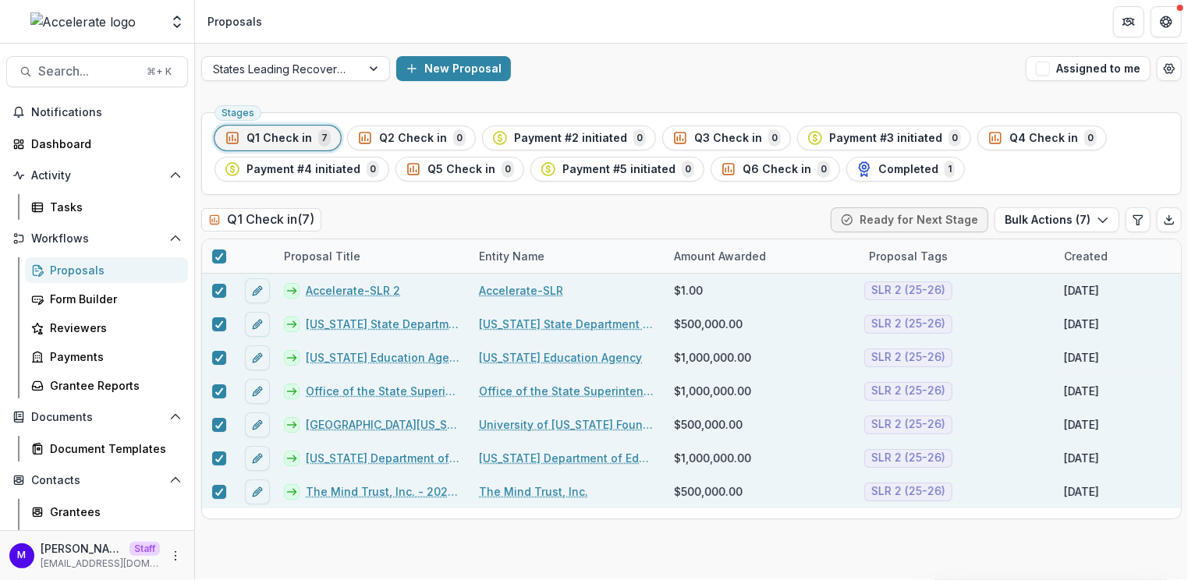
click at [712, 208] on div "Q1 Check in ( 7 ) Ready for Next Stage Bulk Actions ( 7 )" at bounding box center [691, 223] width 981 height 31
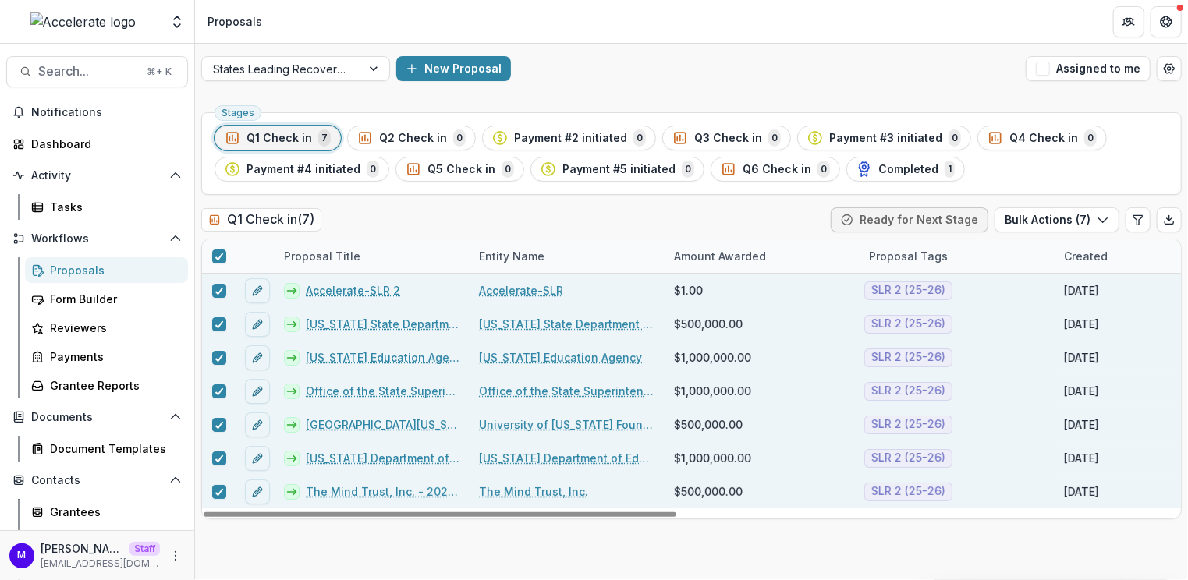
click at [219, 245] on div at bounding box center [219, 257] width 34 height 34
click at [218, 253] on icon at bounding box center [219, 257] width 9 height 8
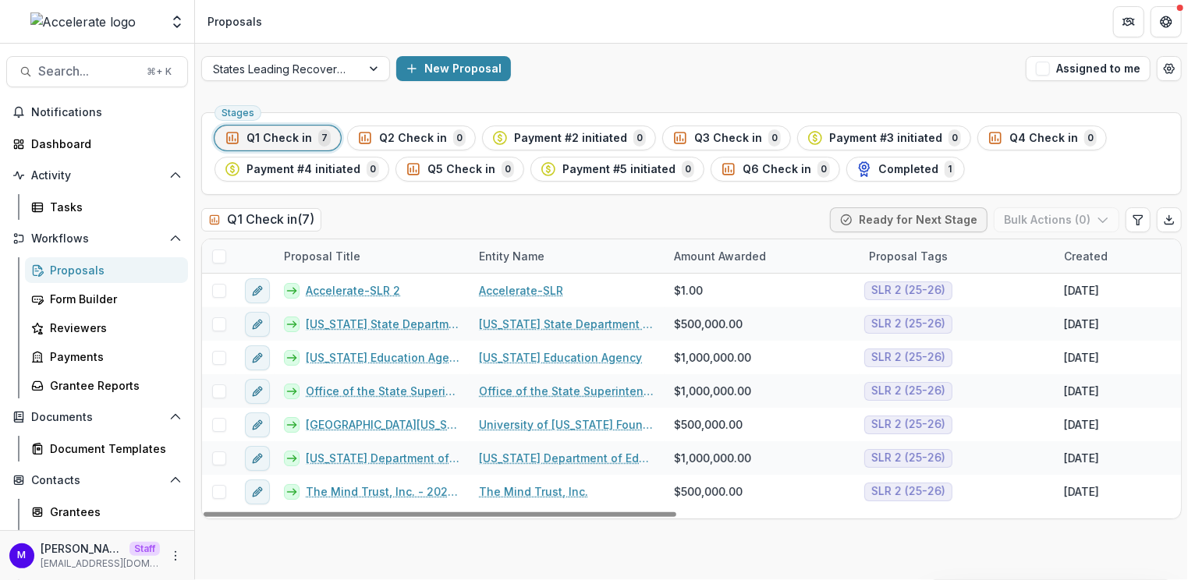
scroll to position [172, 0]
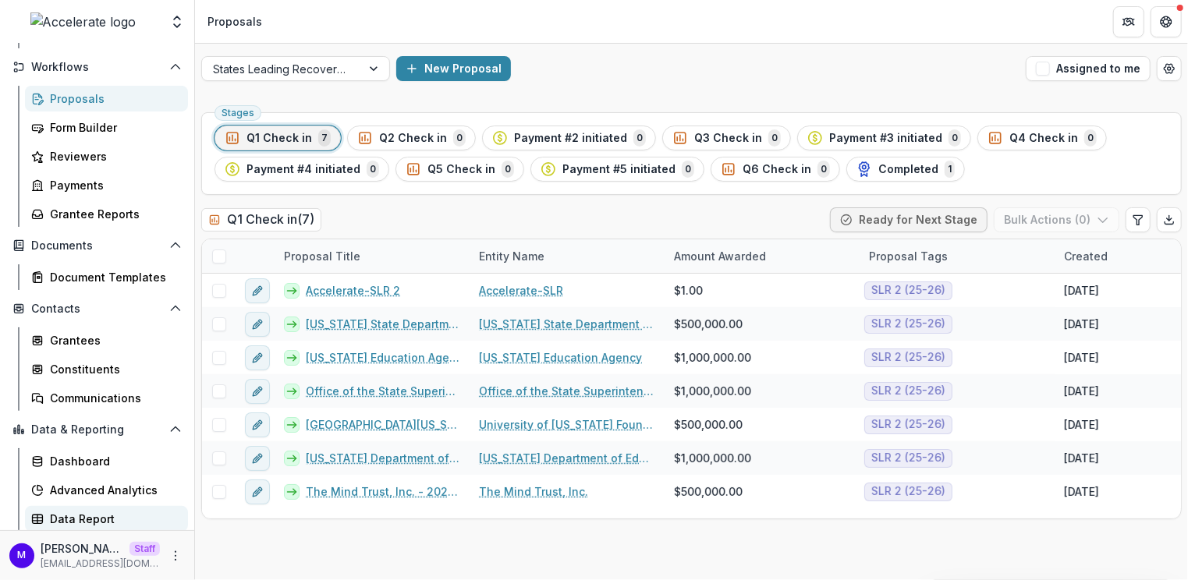
click at [120, 515] on div "Data Report" at bounding box center [113, 519] width 126 height 16
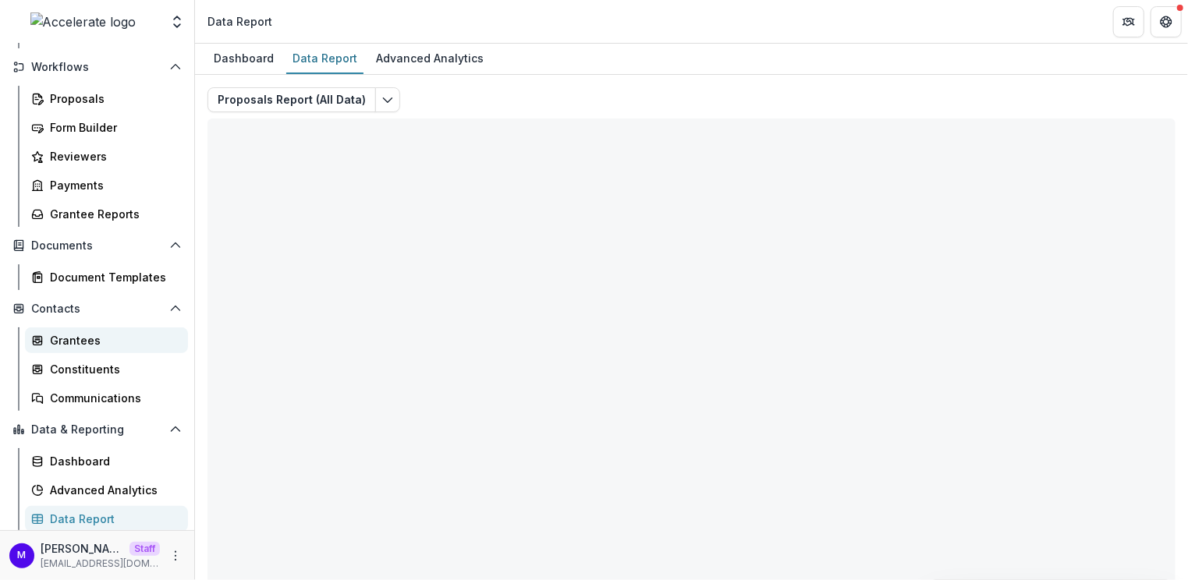
click at [79, 334] on div "Grantees" at bounding box center [113, 340] width 126 height 16
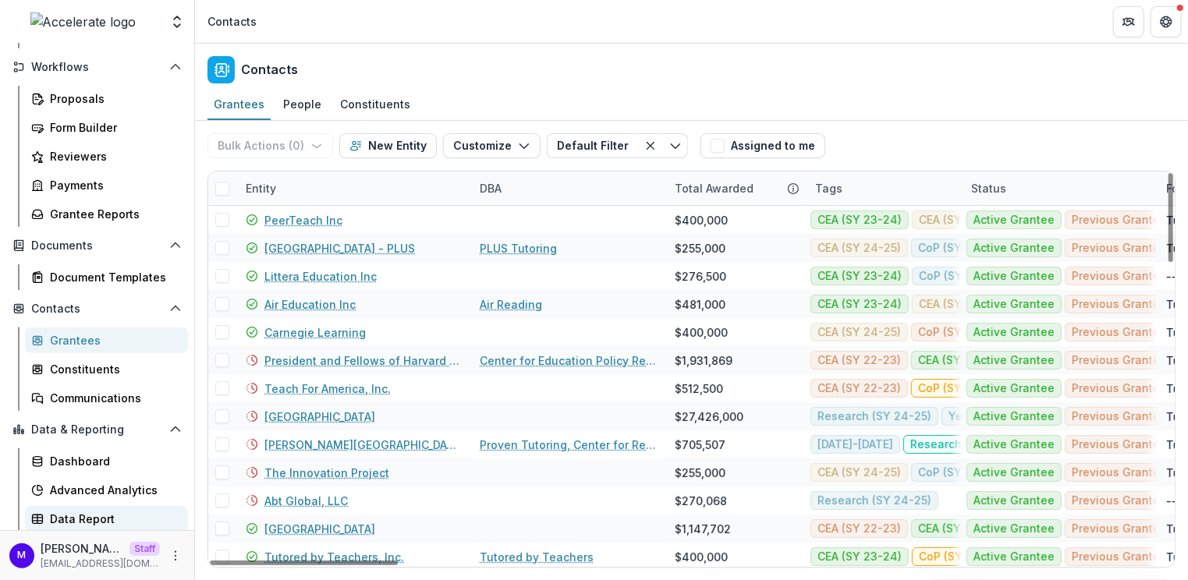
click at [97, 514] on div "Data Report" at bounding box center [113, 519] width 126 height 16
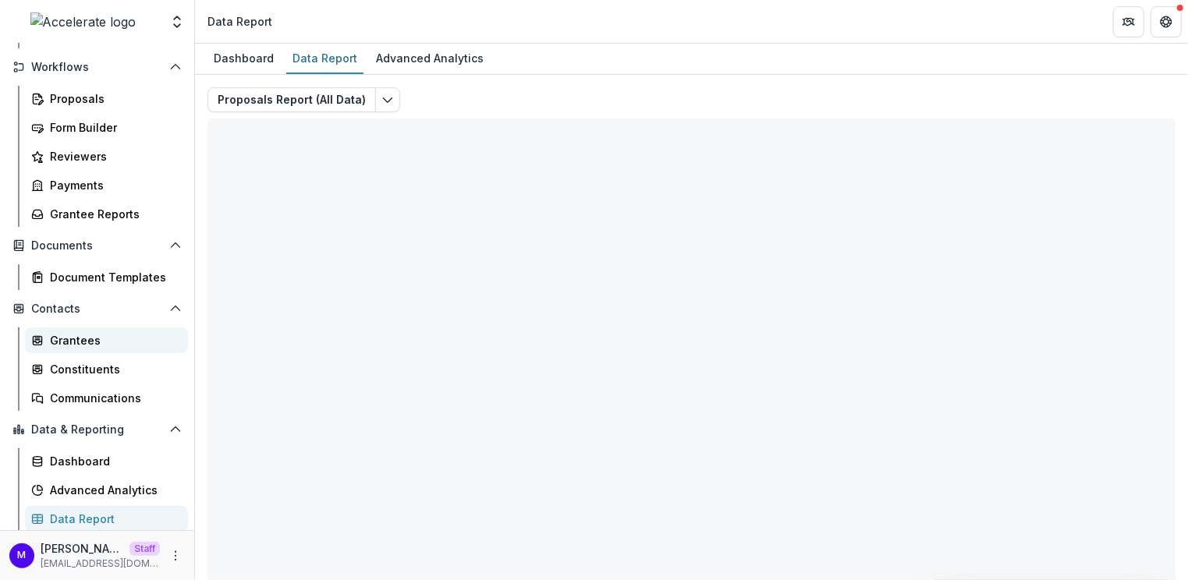
click at [57, 343] on div "Grantees" at bounding box center [113, 340] width 126 height 16
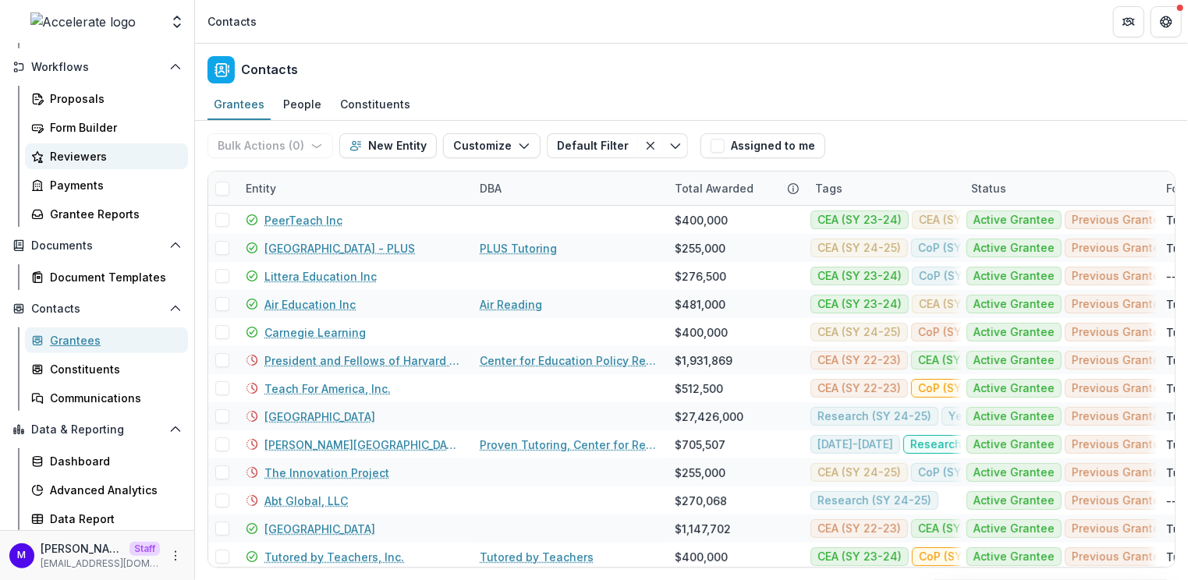
scroll to position [121, 0]
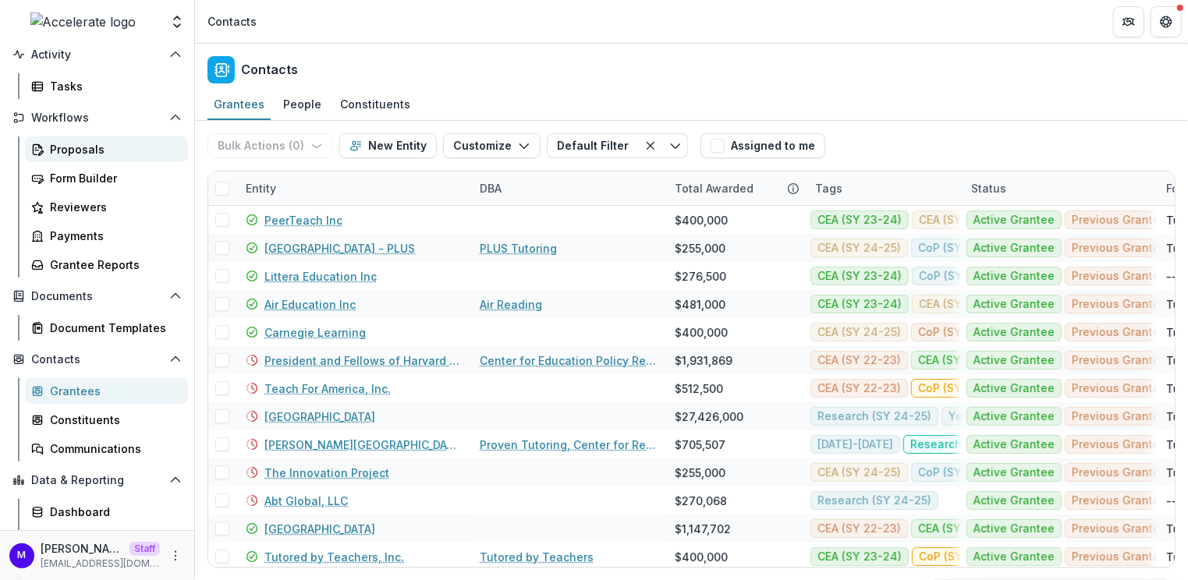
click at [108, 144] on div "Proposals" at bounding box center [113, 149] width 126 height 16
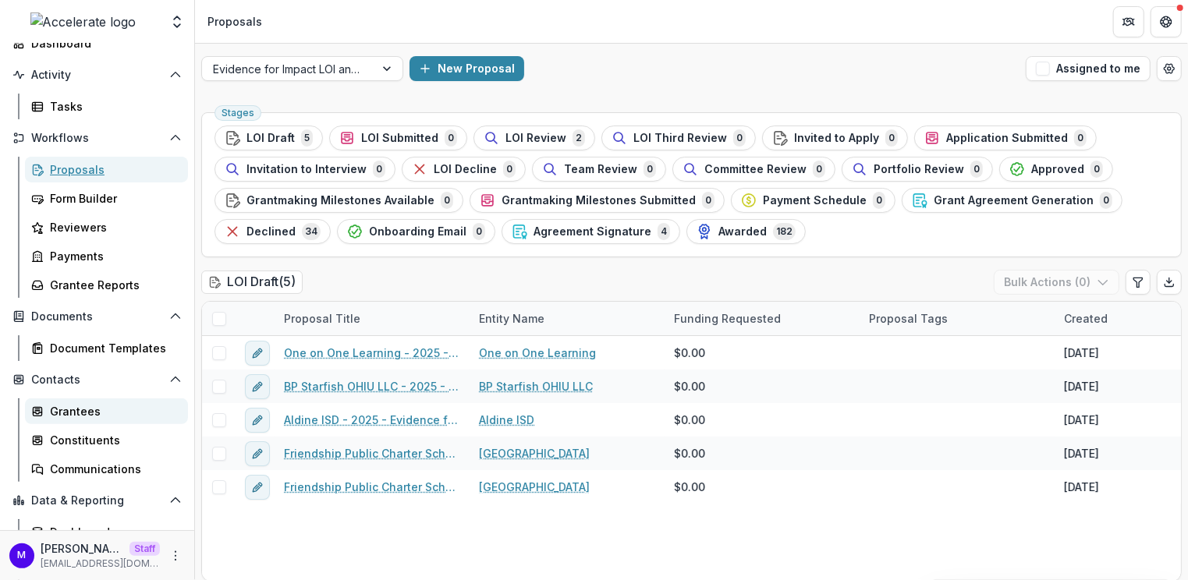
scroll to position [76, 0]
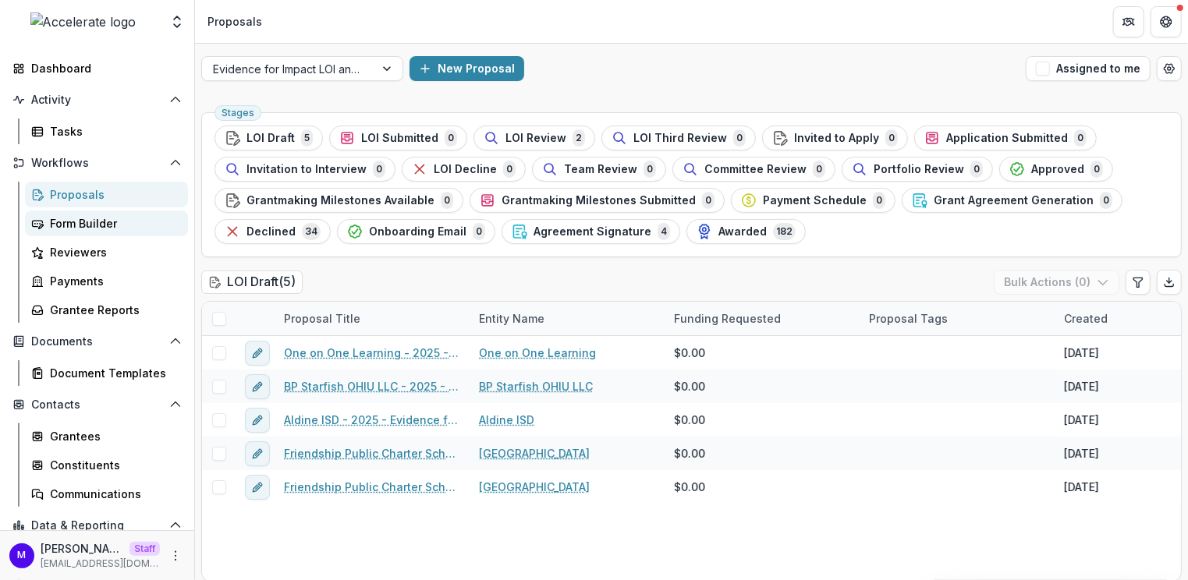
click at [97, 220] on div "Form Builder" at bounding box center [113, 223] width 126 height 16
click at [106, 225] on div "Form Builder" at bounding box center [113, 223] width 126 height 16
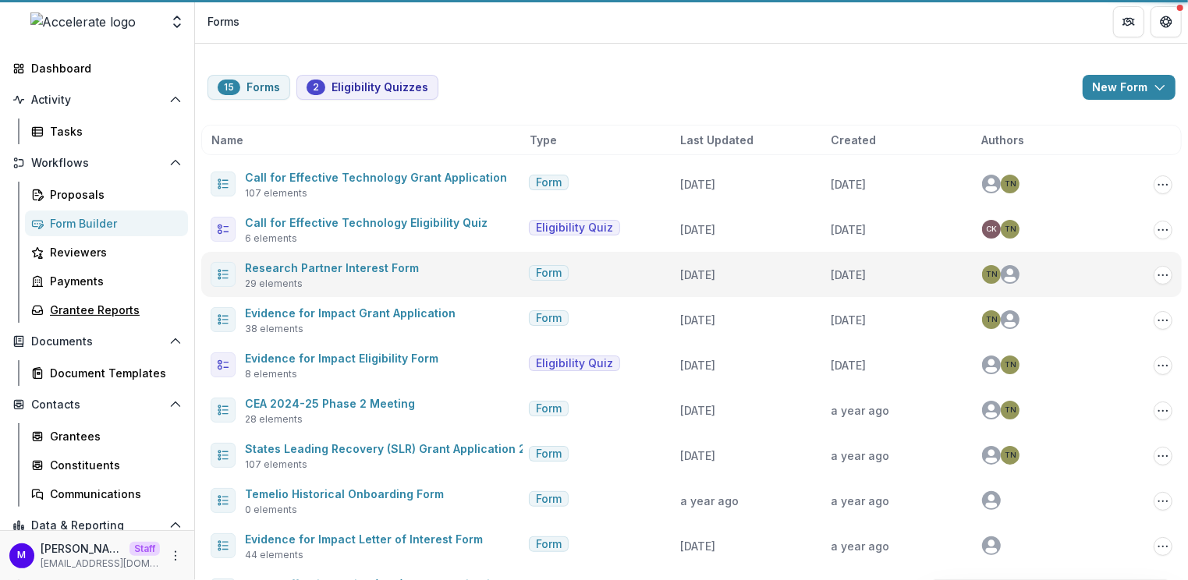
click at [112, 306] on div "Grantee Reports" at bounding box center [113, 310] width 126 height 16
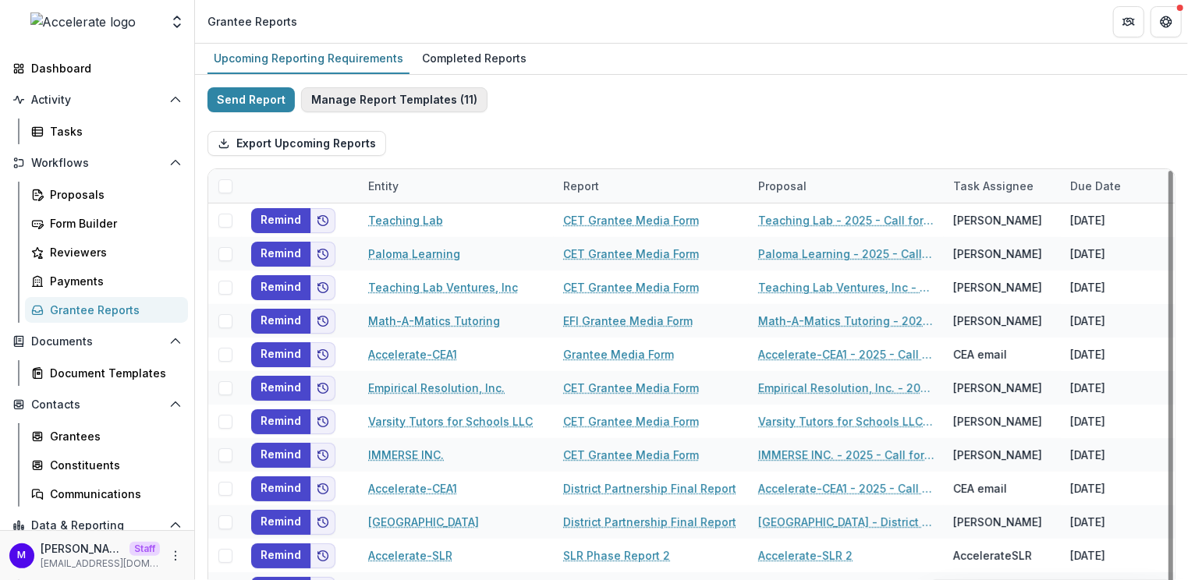
click at [445, 96] on button "Manage Report Templates ( 11 )" at bounding box center [394, 99] width 186 height 25
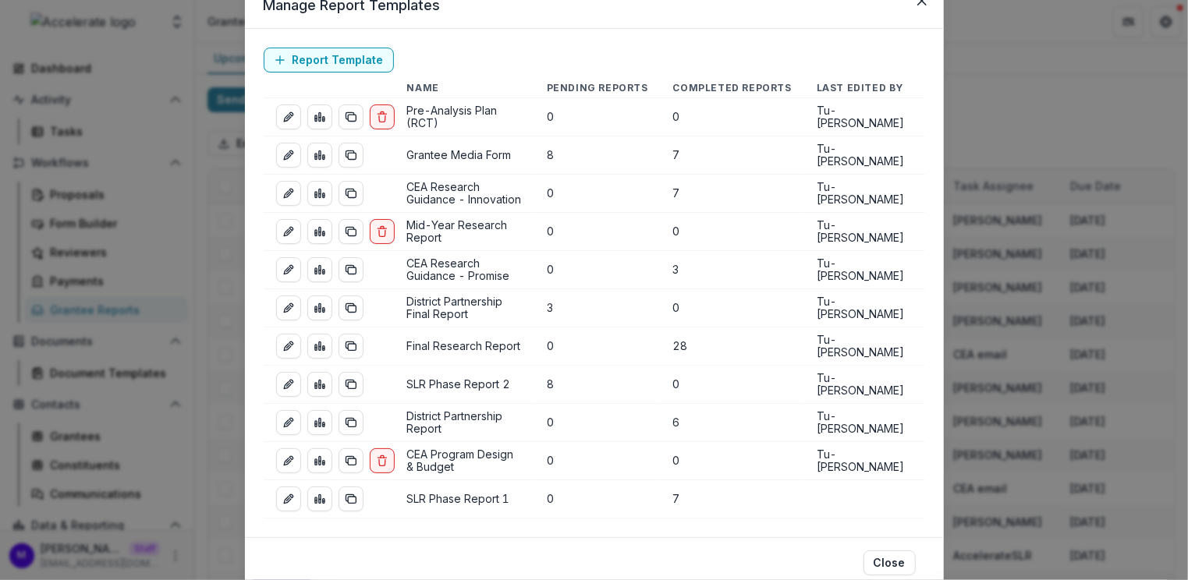
scroll to position [66, 0]
click at [286, 342] on icon "edit-report" at bounding box center [288, 348] width 12 height 12
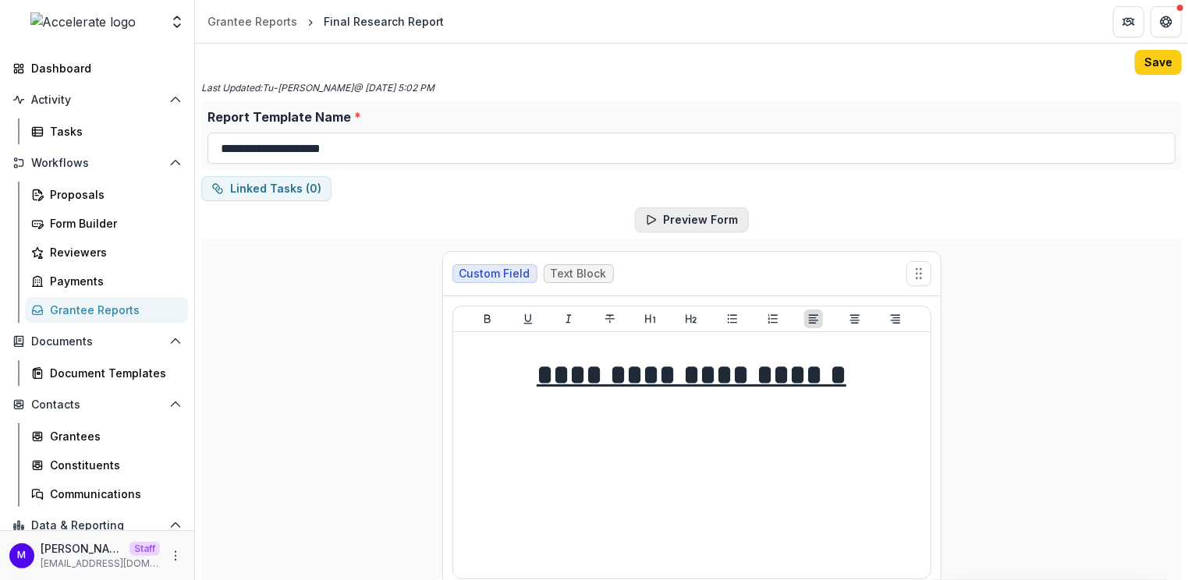
click at [723, 210] on button "Preview Form" at bounding box center [692, 220] width 114 height 25
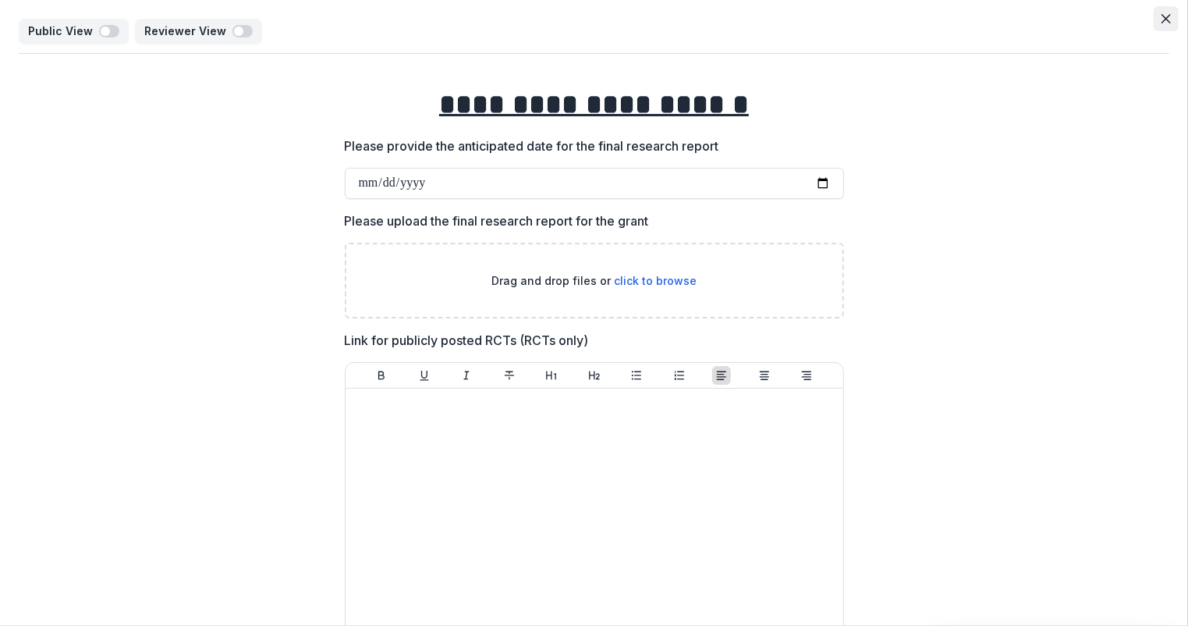
click at [1162, 16] on icon "Close" at bounding box center [1166, 18] width 9 height 9
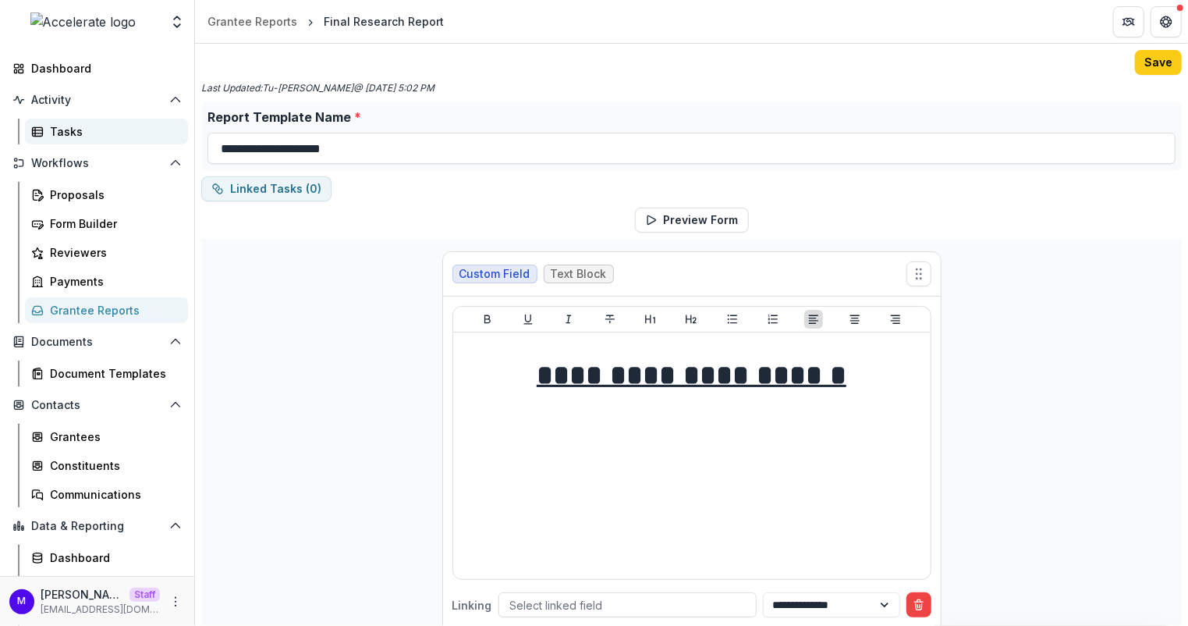
click at [80, 136] on div "Tasks" at bounding box center [113, 131] width 126 height 16
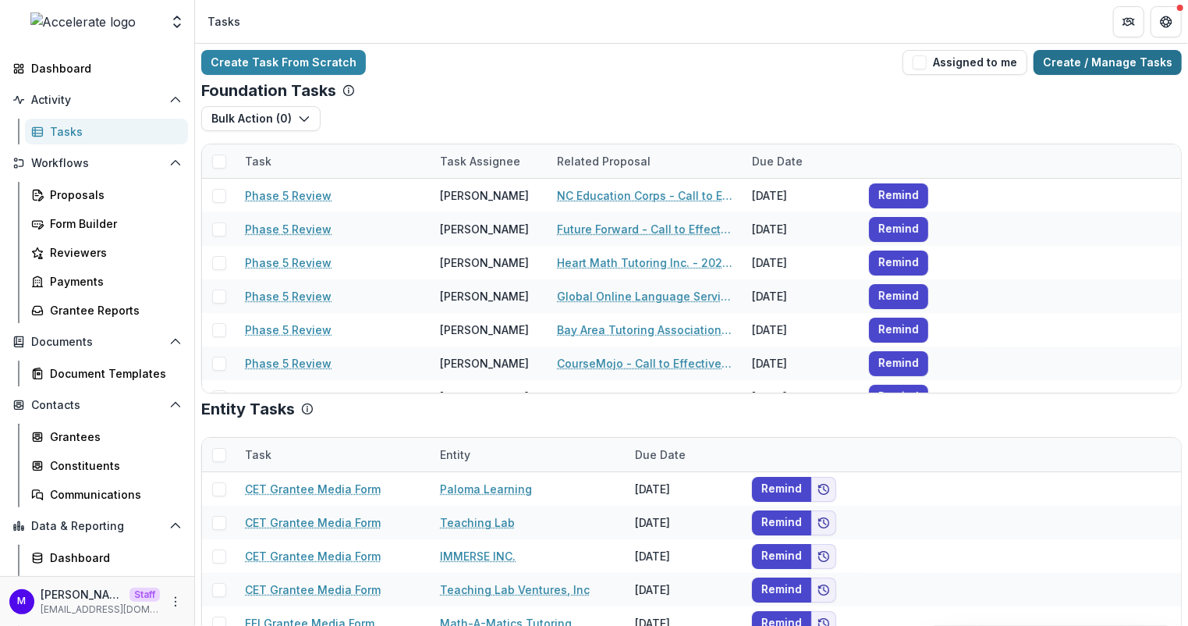
click at [1118, 67] on link "Create / Manage Tasks" at bounding box center [1108, 62] width 148 height 25
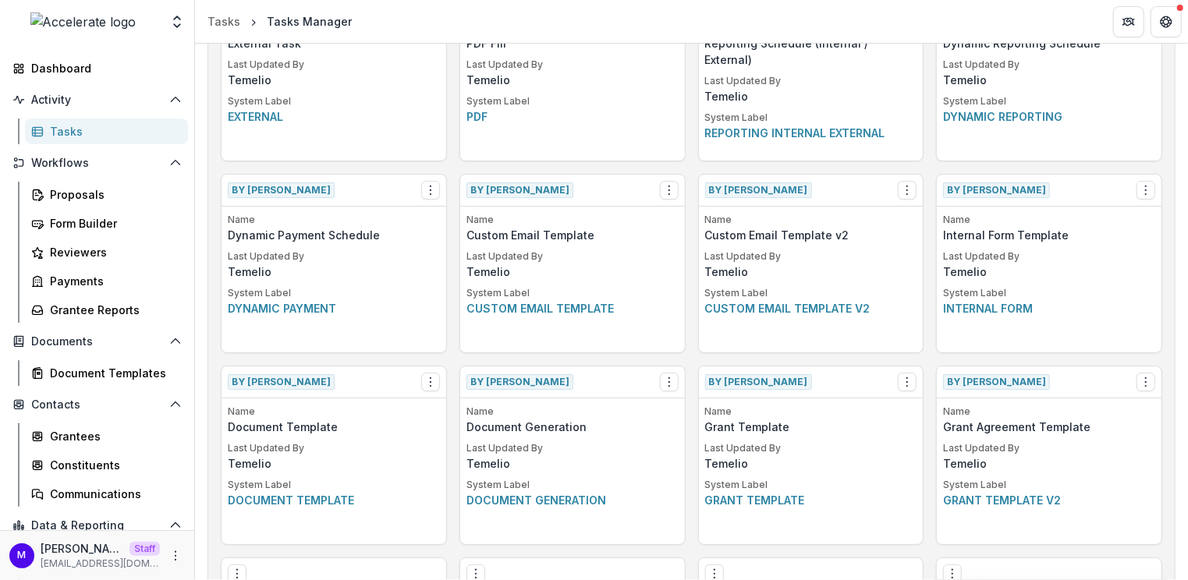
scroll to position [529, 0]
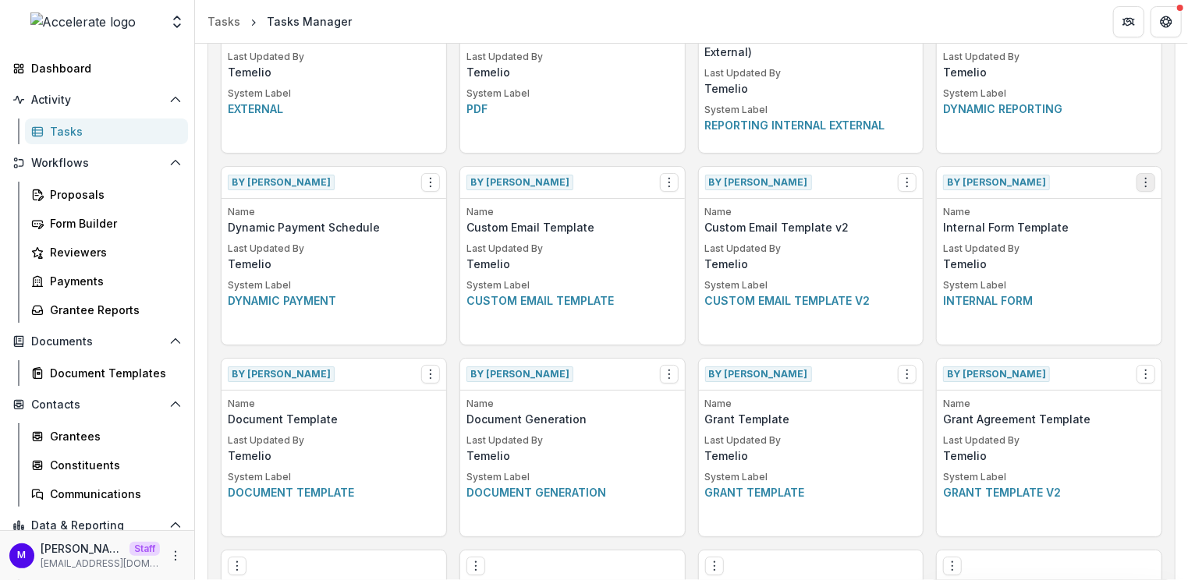
click at [1143, 182] on icon "Options" at bounding box center [1146, 182] width 12 height 12
click at [1080, 173] on div "By [PERSON_NAME] View Make a Copy Create Task From Template" at bounding box center [1049, 183] width 225 height 32
click at [72, 201] on div "Proposals" at bounding box center [113, 194] width 126 height 16
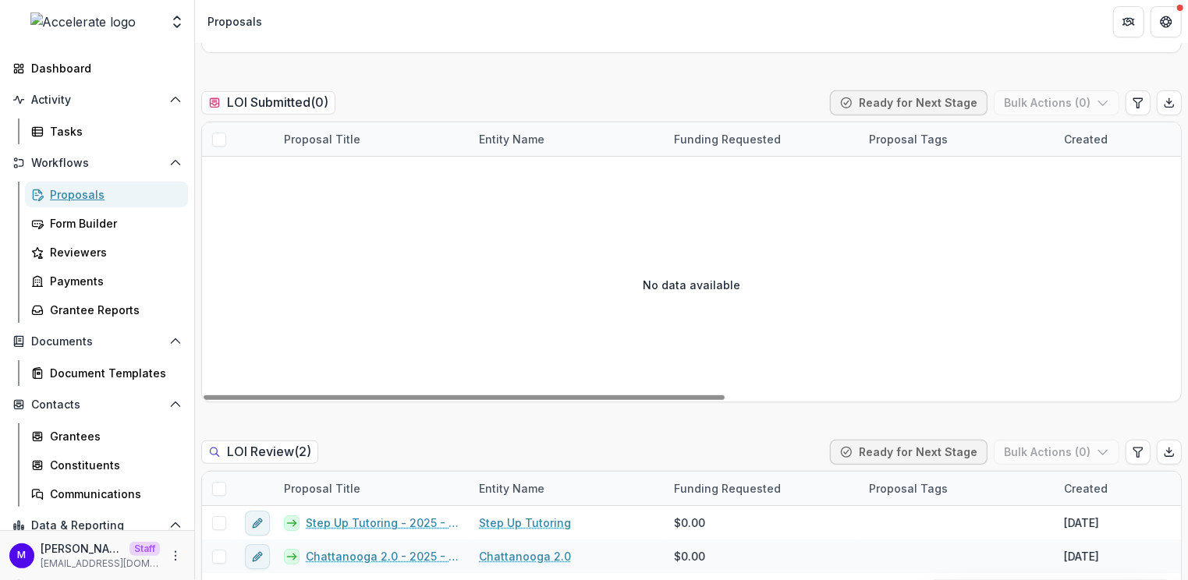
scroll to position [572, 0]
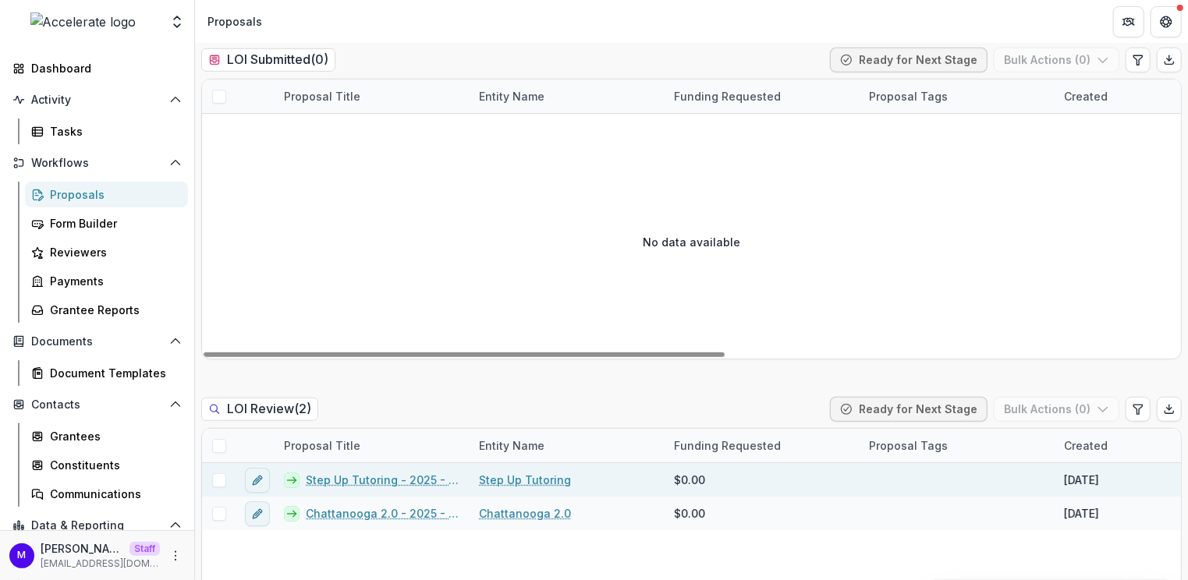
click at [392, 472] on link "Step Up Tutoring - 2025 - Evidence for Impact Letter of Interest Form" at bounding box center [383, 480] width 154 height 16
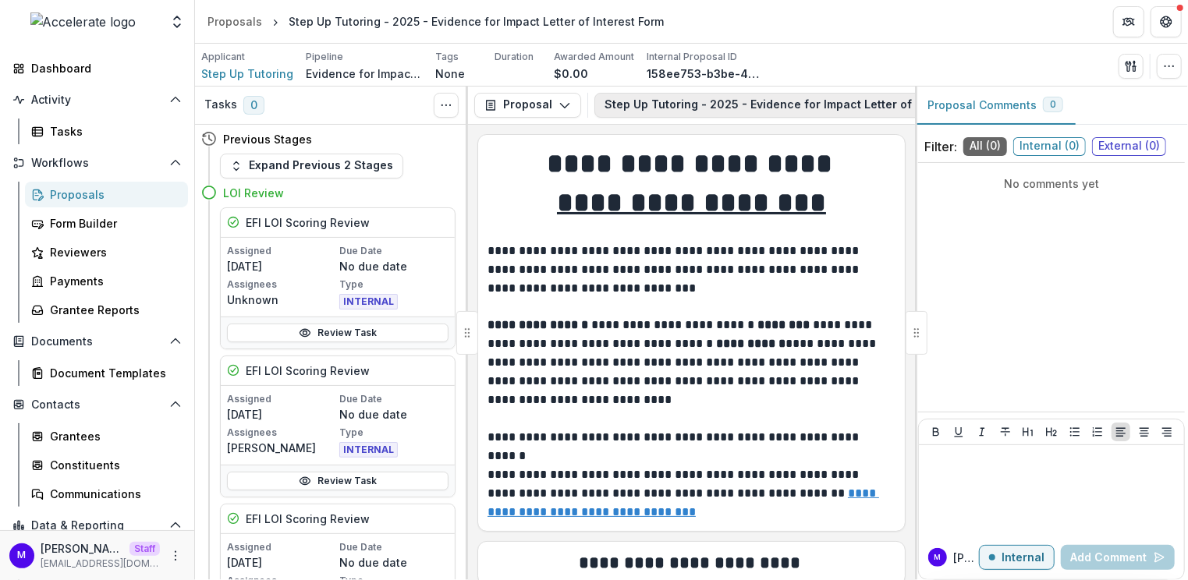
click at [799, 104] on button "Step Up Tutoring - 2025 - Evidence for Impact Letter of Interest Form 1" at bounding box center [816, 105] width 442 height 25
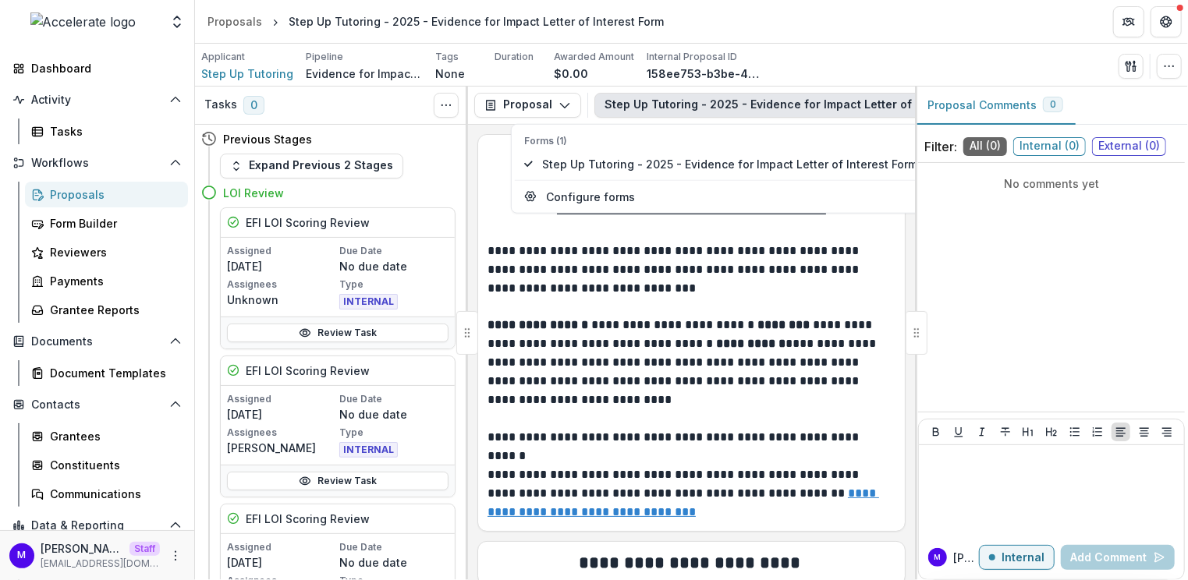
click at [815, 281] on p "**********" at bounding box center [690, 270] width 405 height 56
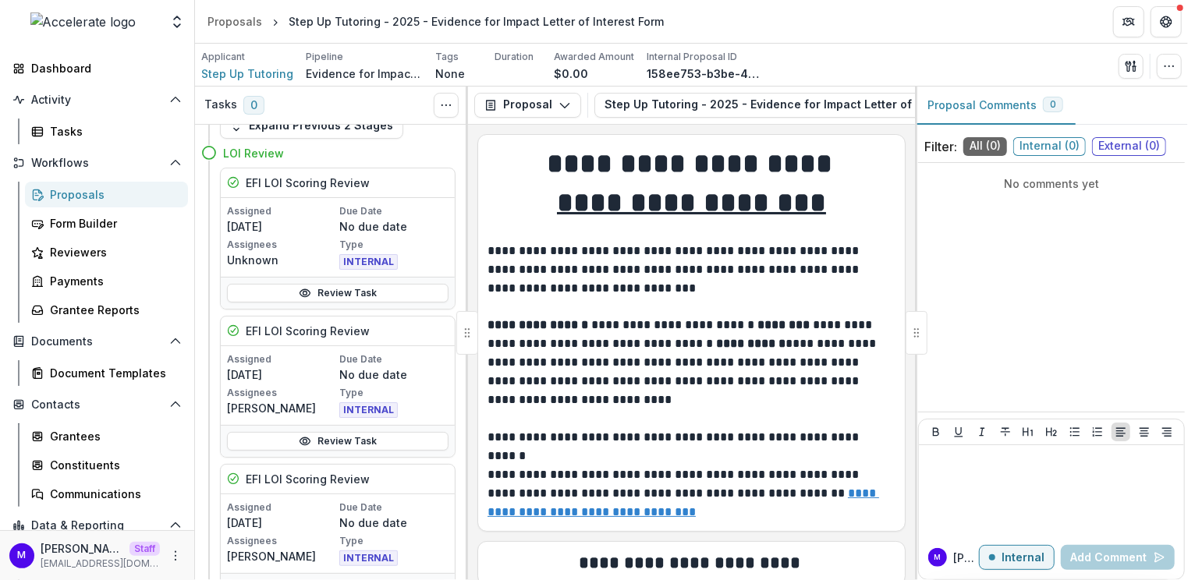
scroll to position [44, 0]
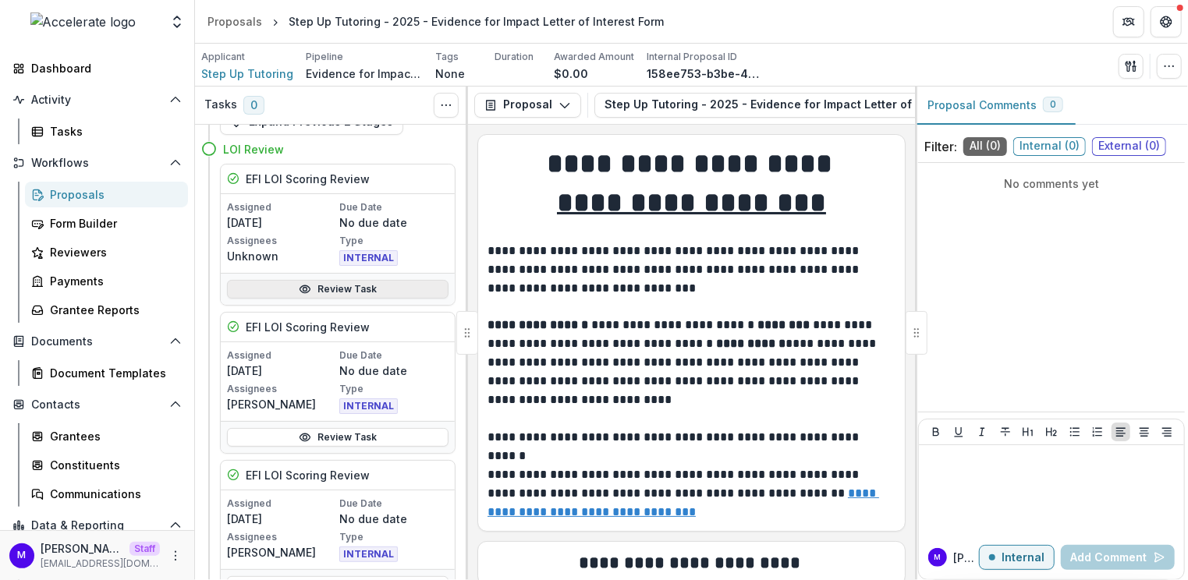
click at [343, 286] on link "Review Task" at bounding box center [338, 289] width 222 height 19
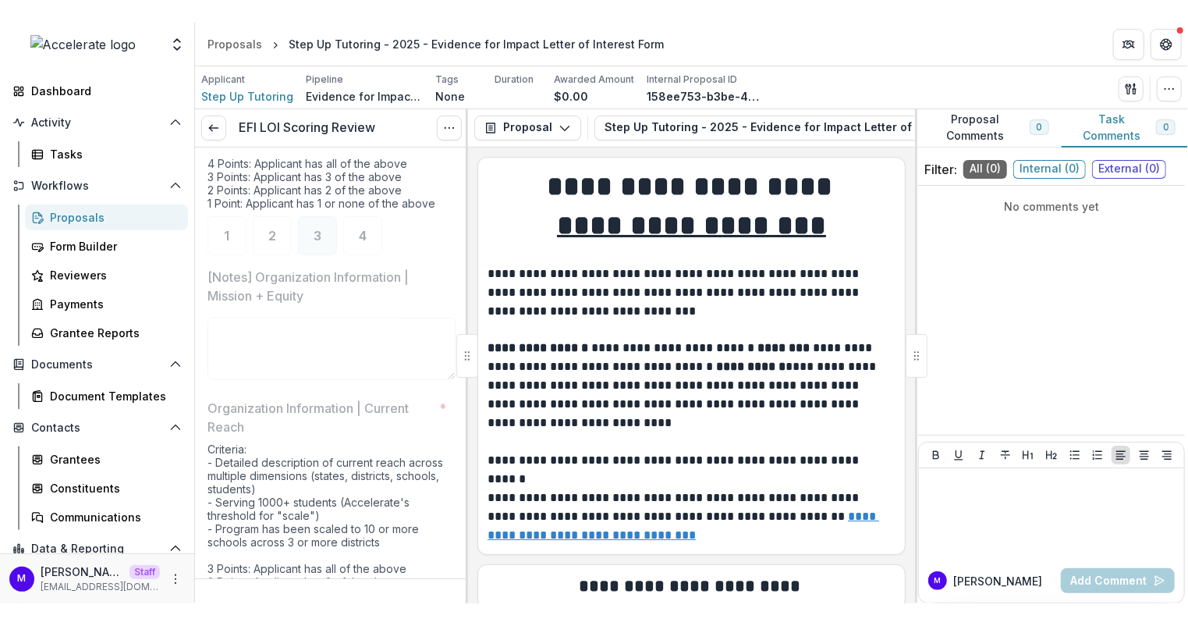
scroll to position [207, 0]
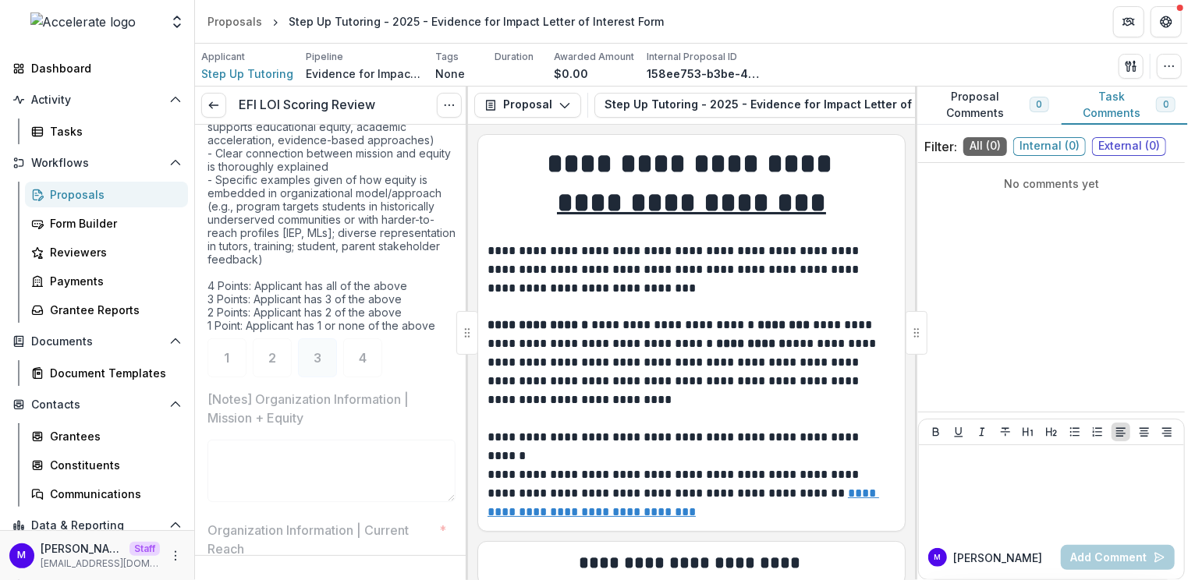
click at [95, 190] on div "Proposals" at bounding box center [113, 194] width 126 height 16
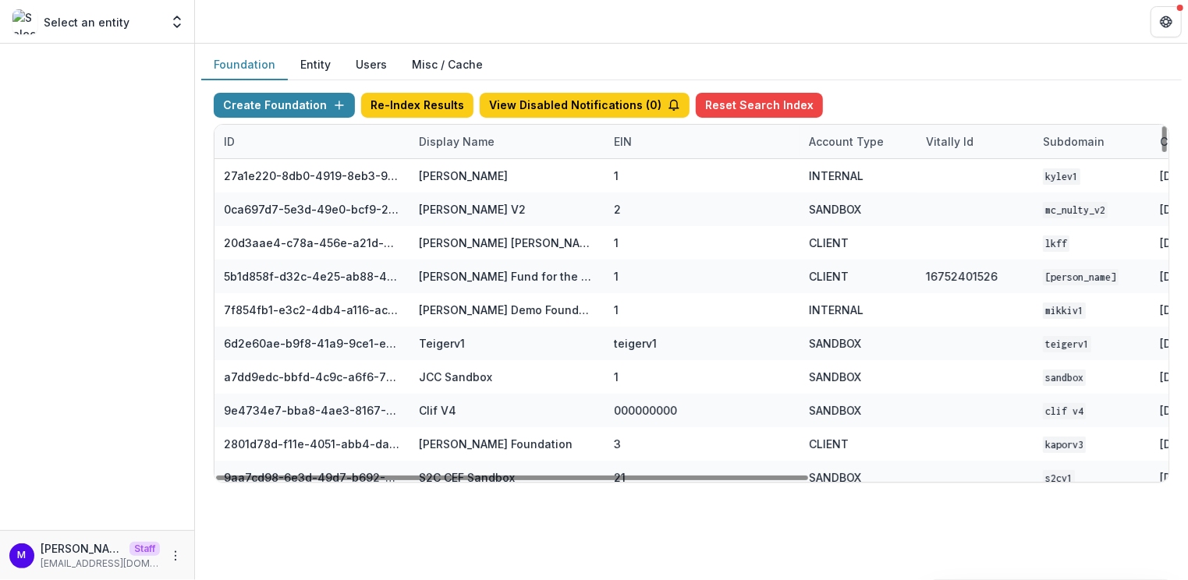
click at [446, 144] on div "Display Name" at bounding box center [457, 141] width 94 height 16
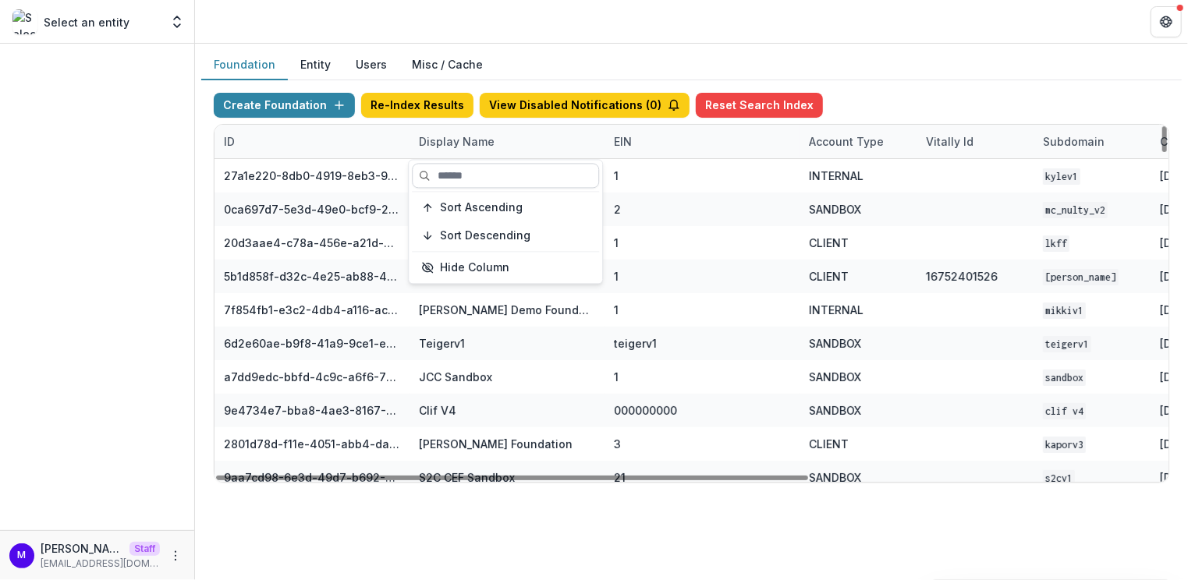
click at [446, 171] on input at bounding box center [505, 175] width 187 height 25
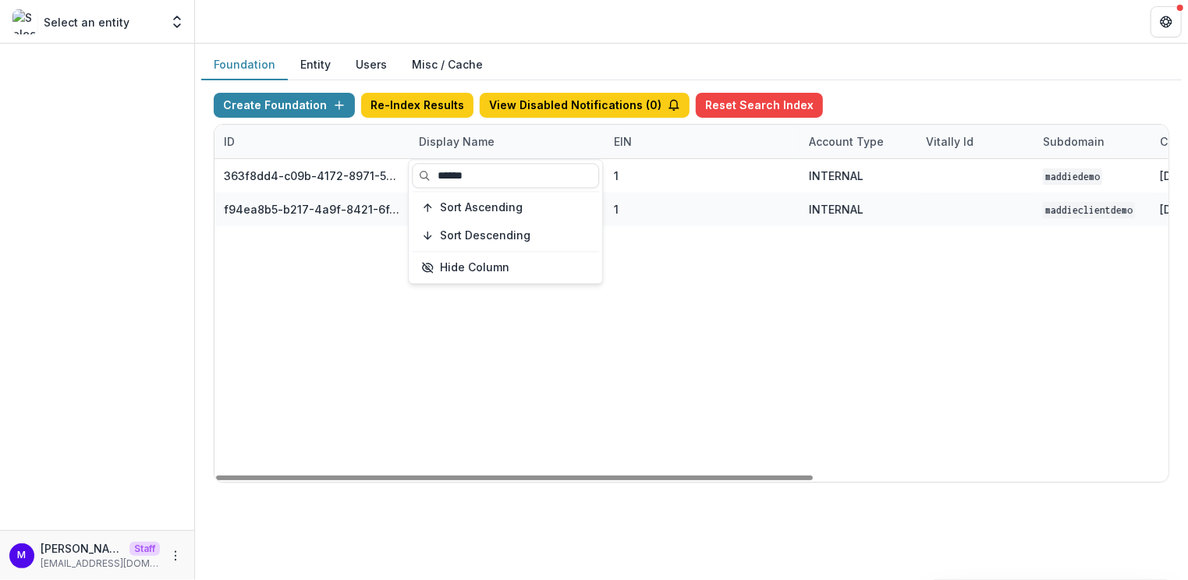
type input "******"
click at [609, 59] on div "Foundation Entity Users Misc / Cache" at bounding box center [691, 65] width 981 height 30
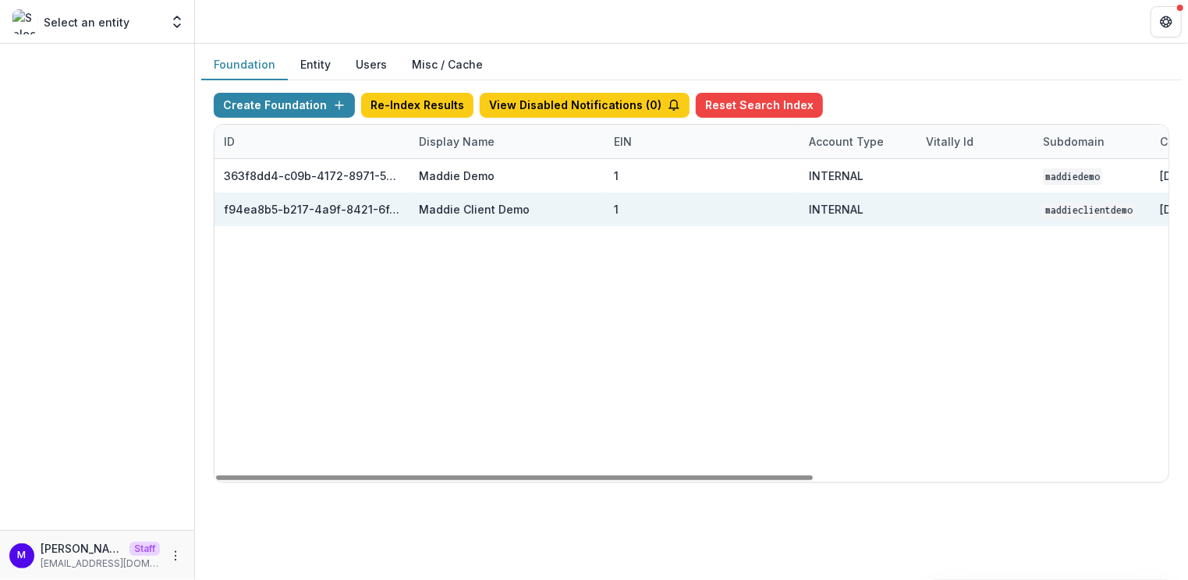
scroll to position [0, 566]
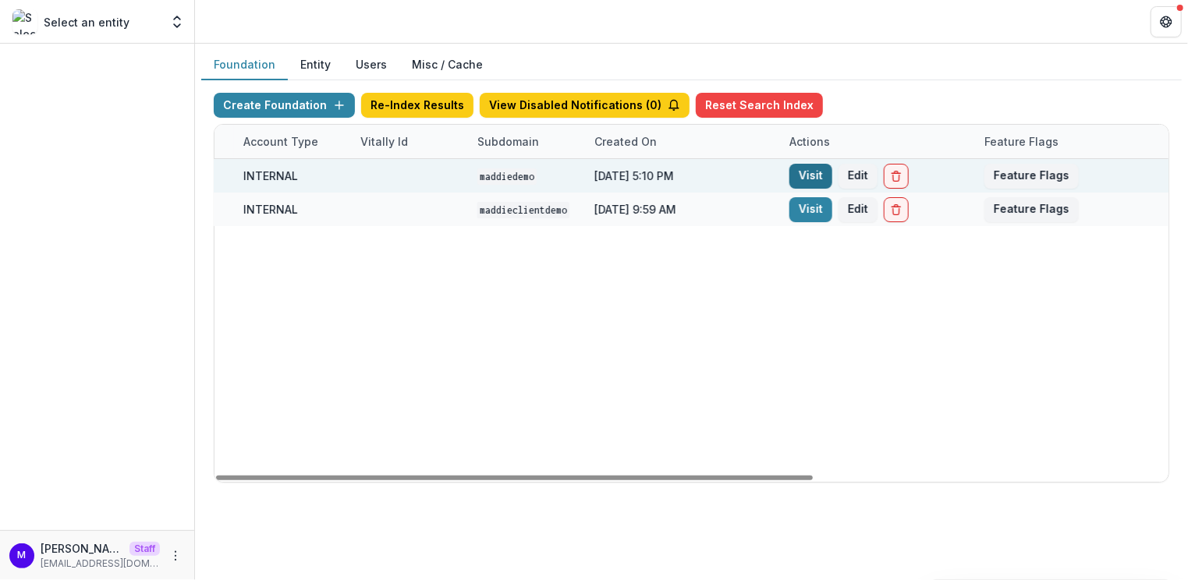
click at [809, 178] on link "Visit" at bounding box center [811, 176] width 43 height 25
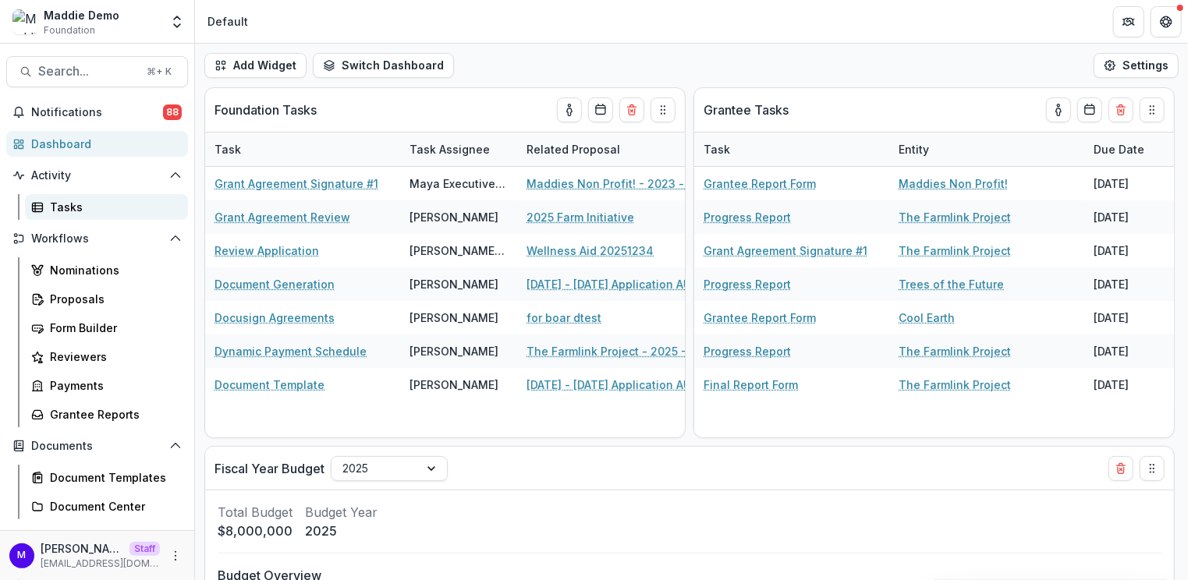
click at [73, 213] on div "Tasks" at bounding box center [113, 207] width 126 height 16
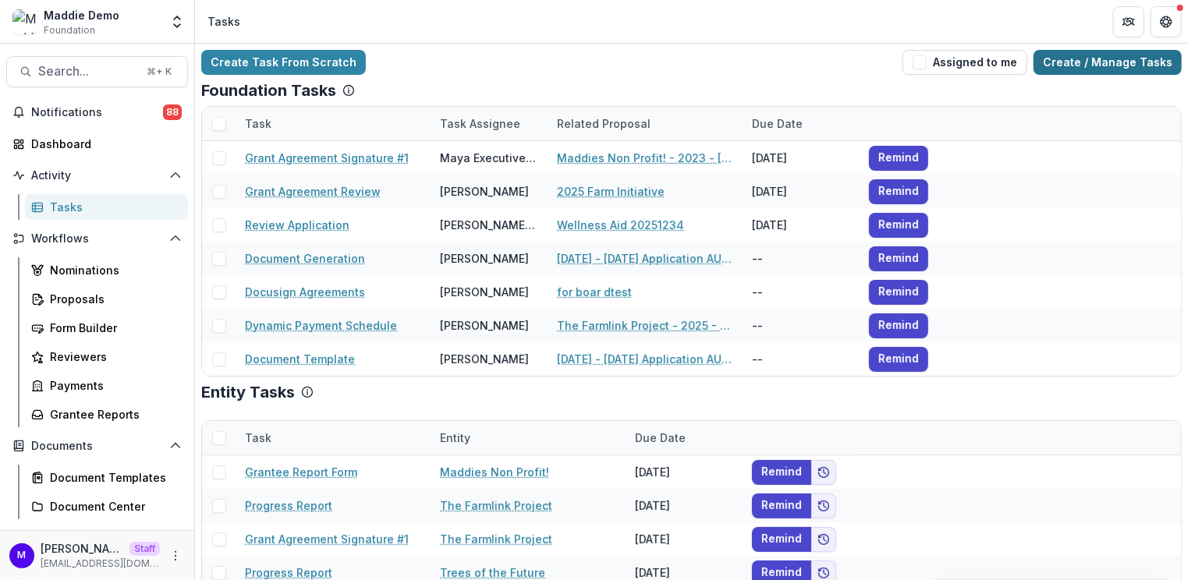
click at [1084, 61] on link "Create / Manage Tasks" at bounding box center [1108, 62] width 148 height 25
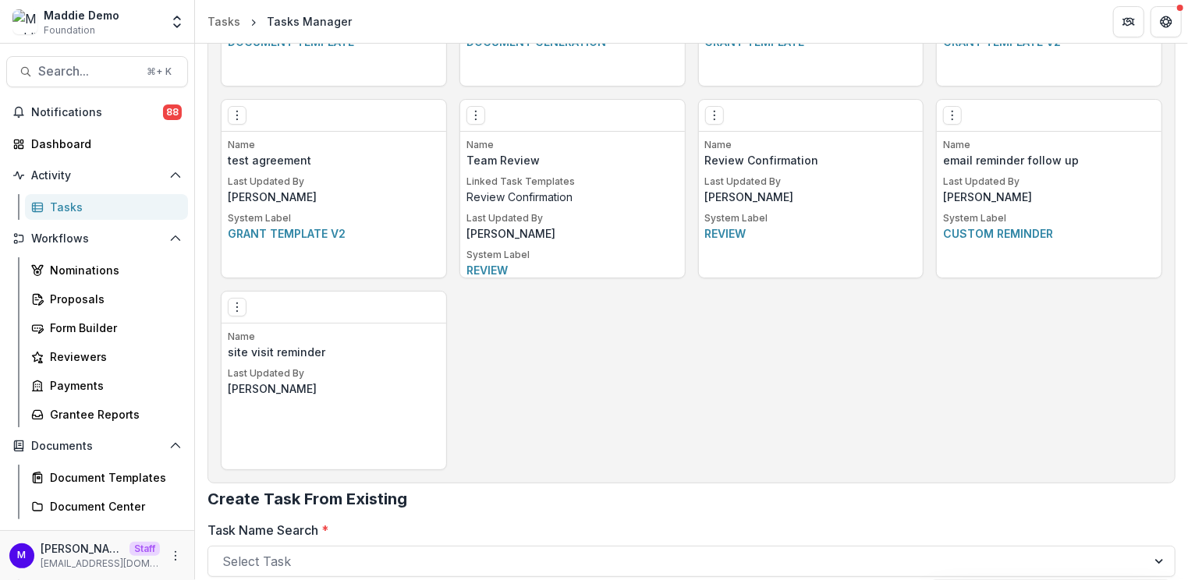
scroll to position [1170, 0]
click at [232, 309] on icon "Options" at bounding box center [237, 309] width 12 height 12
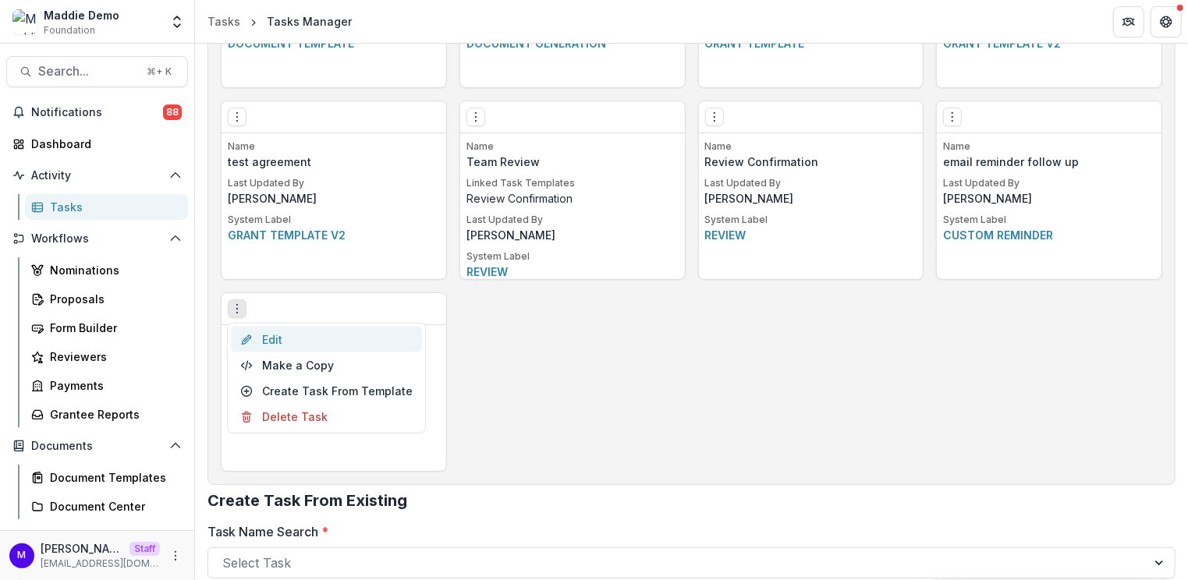
click at [299, 338] on link "Edit" at bounding box center [326, 340] width 191 height 26
